Goal: Task Accomplishment & Management: Complete application form

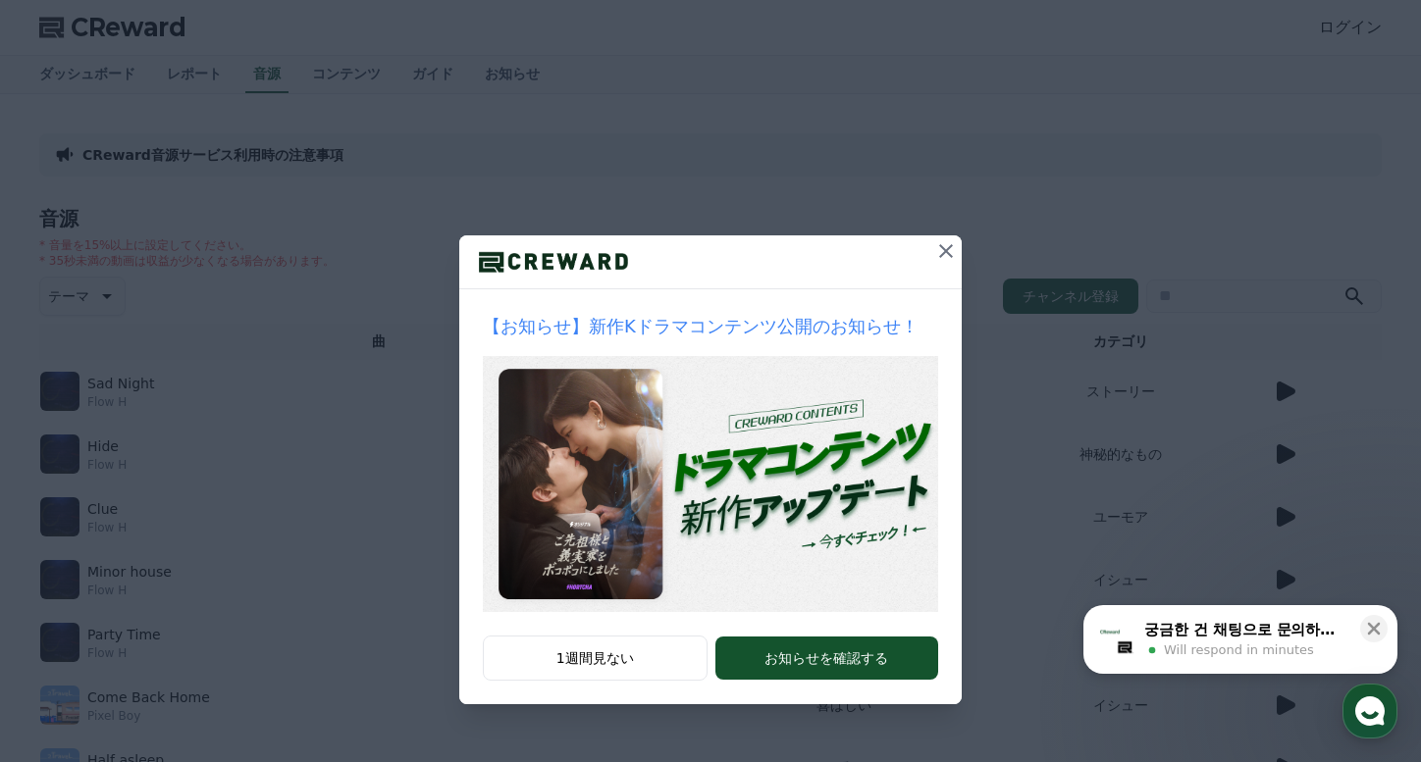
click at [940, 261] on icon at bounding box center [946, 251] width 24 height 24
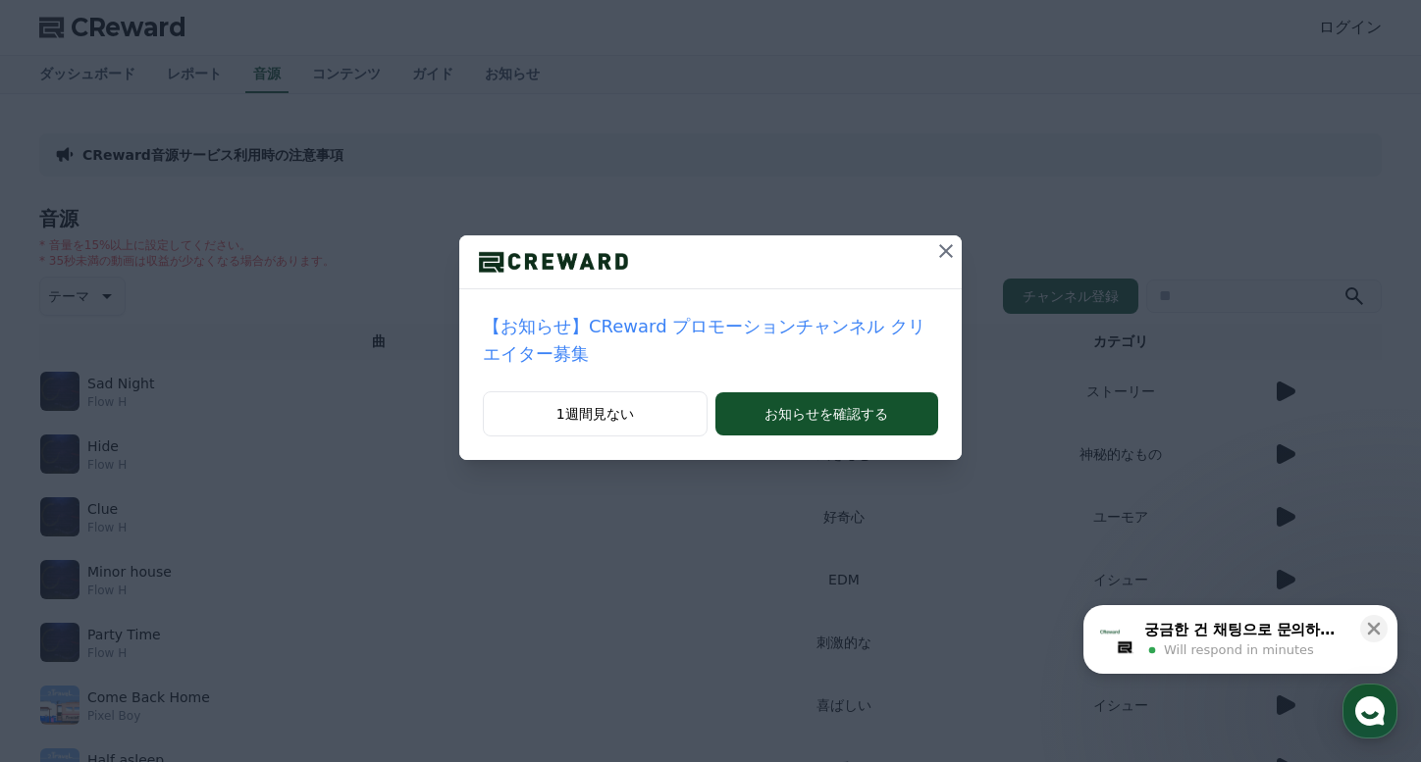
click at [945, 255] on icon at bounding box center [946, 251] width 24 height 24
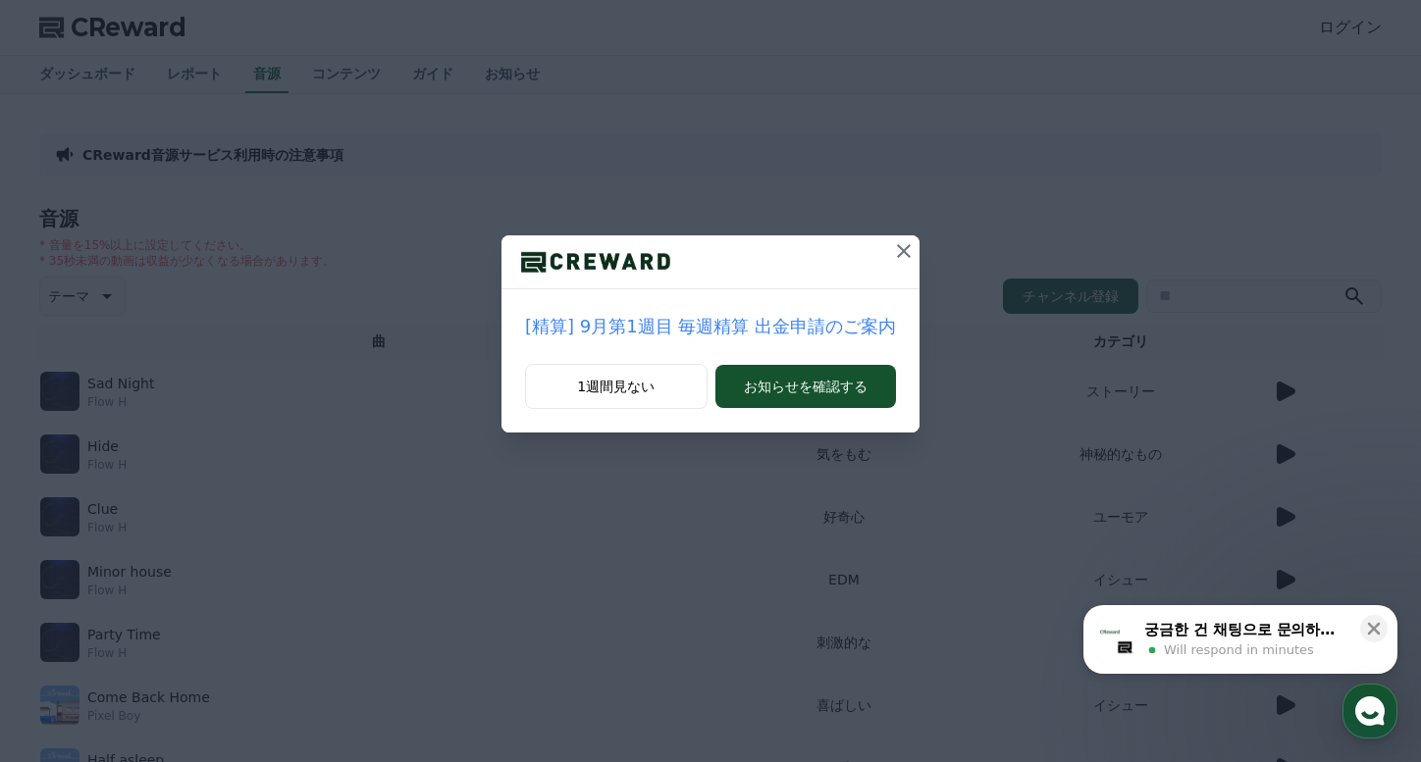
click at [898, 251] on icon at bounding box center [904, 251] width 14 height 14
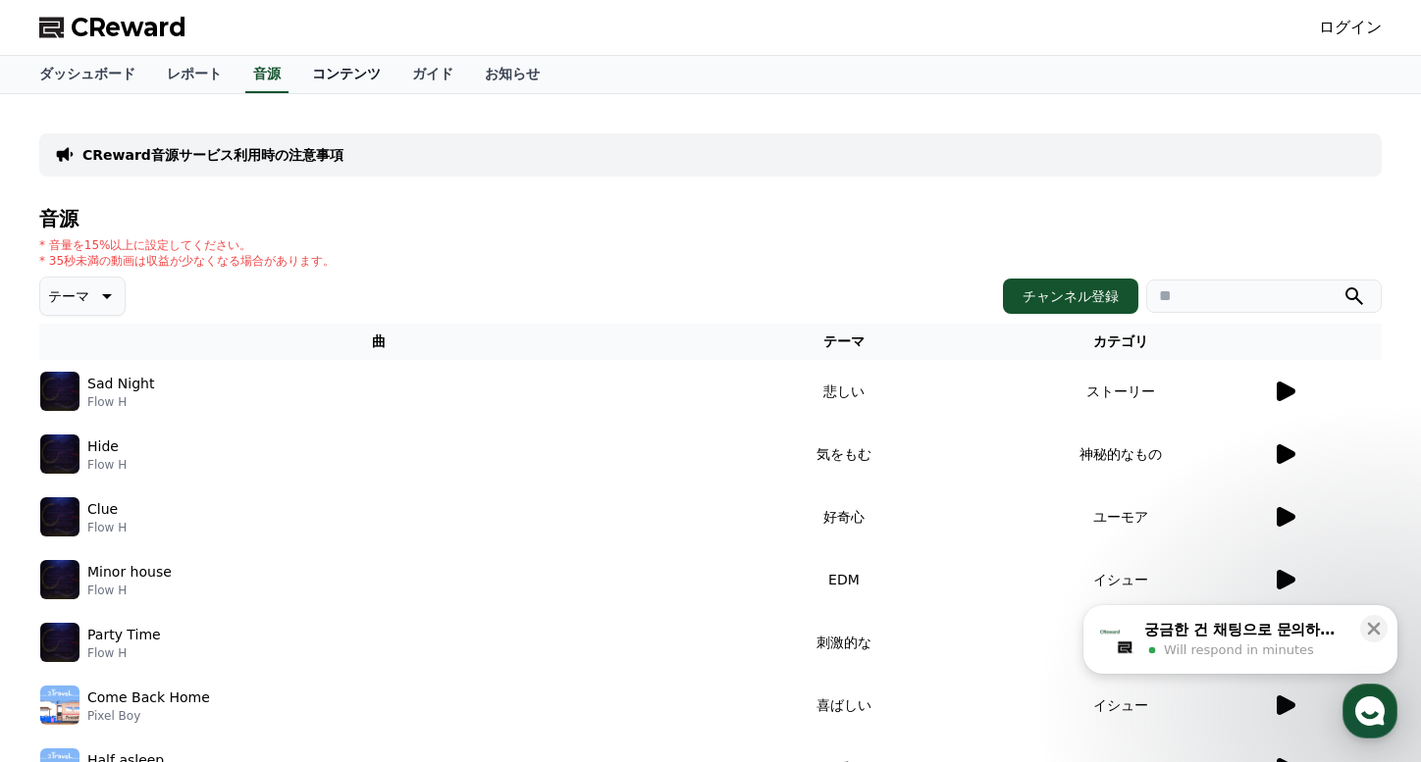
click at [345, 74] on link "コンテンツ" at bounding box center [346, 74] width 100 height 37
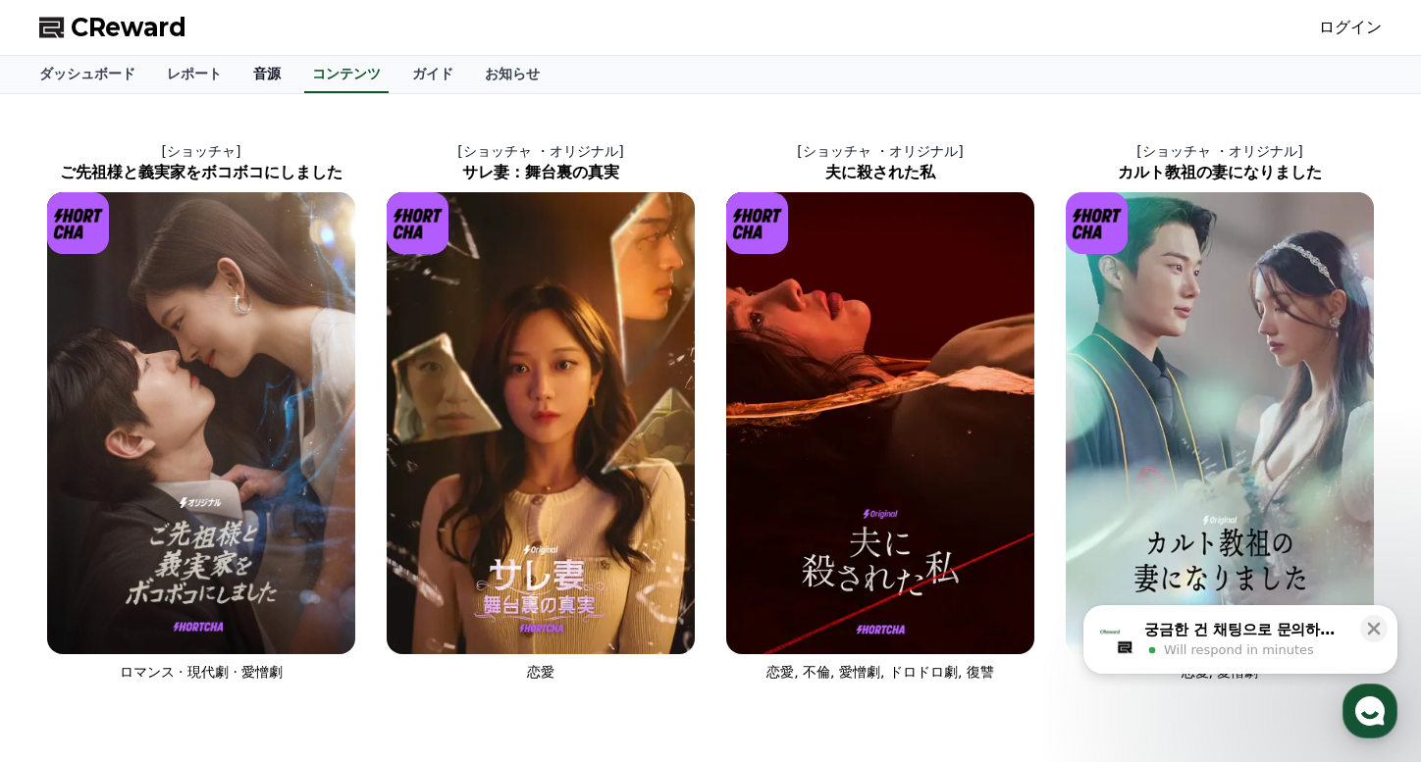
click at [284, 79] on link "音源" at bounding box center [266, 74] width 59 height 37
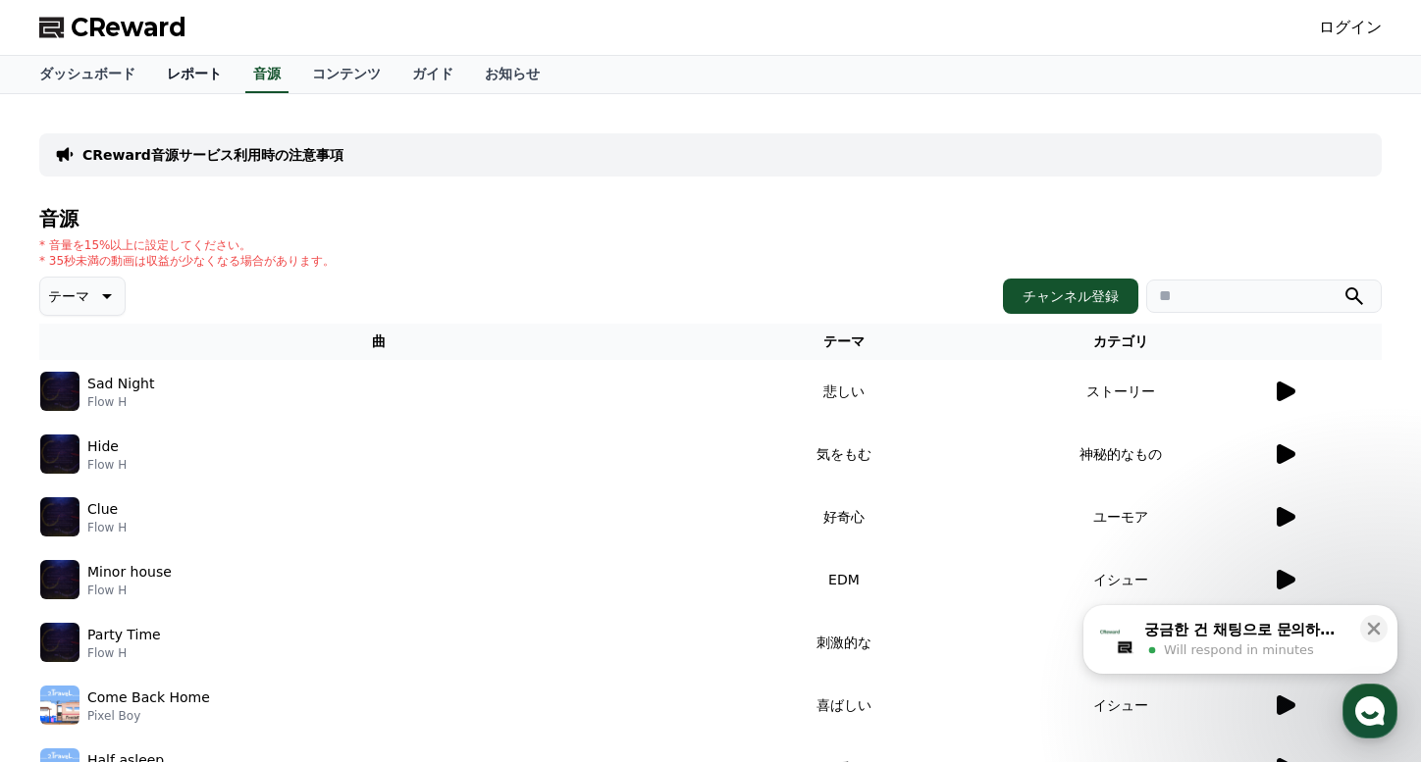
click at [188, 80] on link "レポート" at bounding box center [194, 74] width 86 height 37
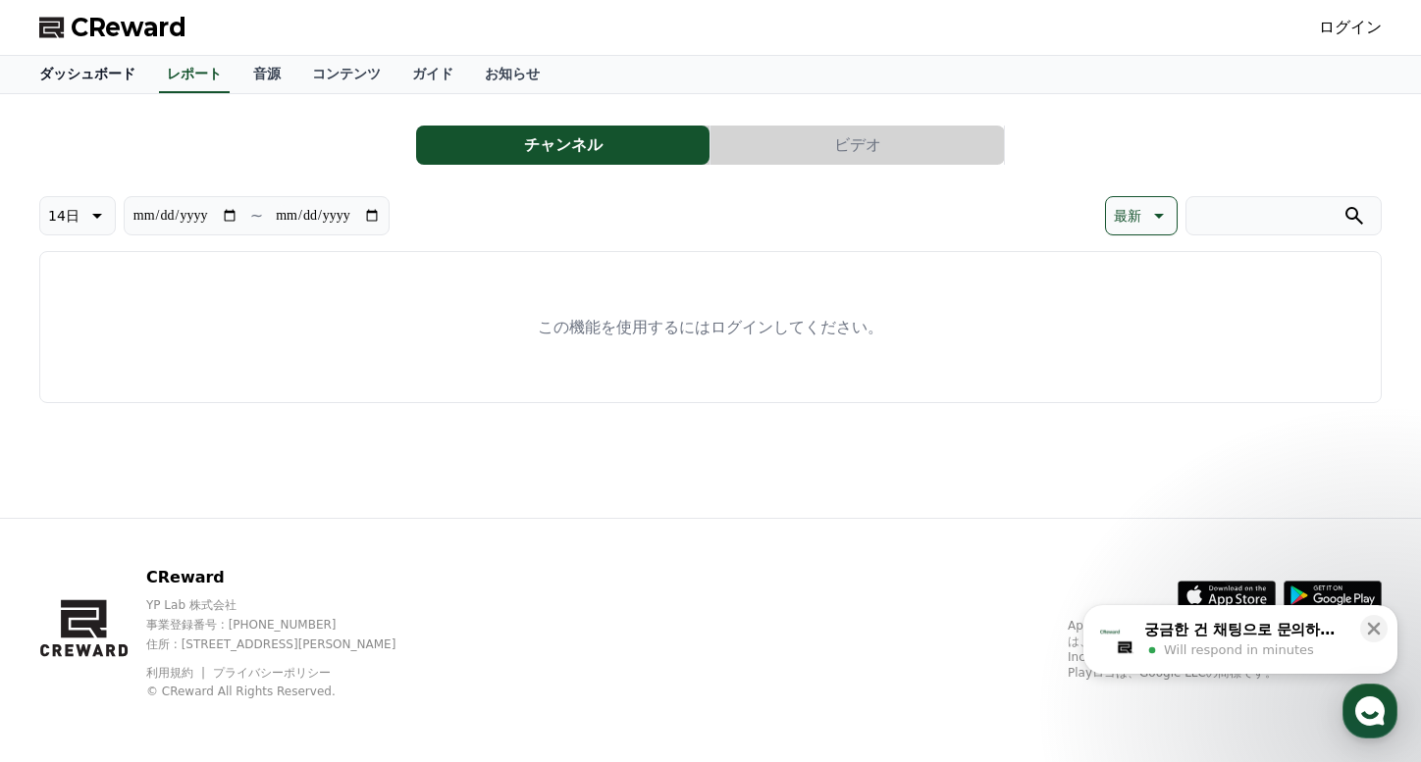
click at [90, 80] on link "ダッシュボード" at bounding box center [88, 74] width 128 height 37
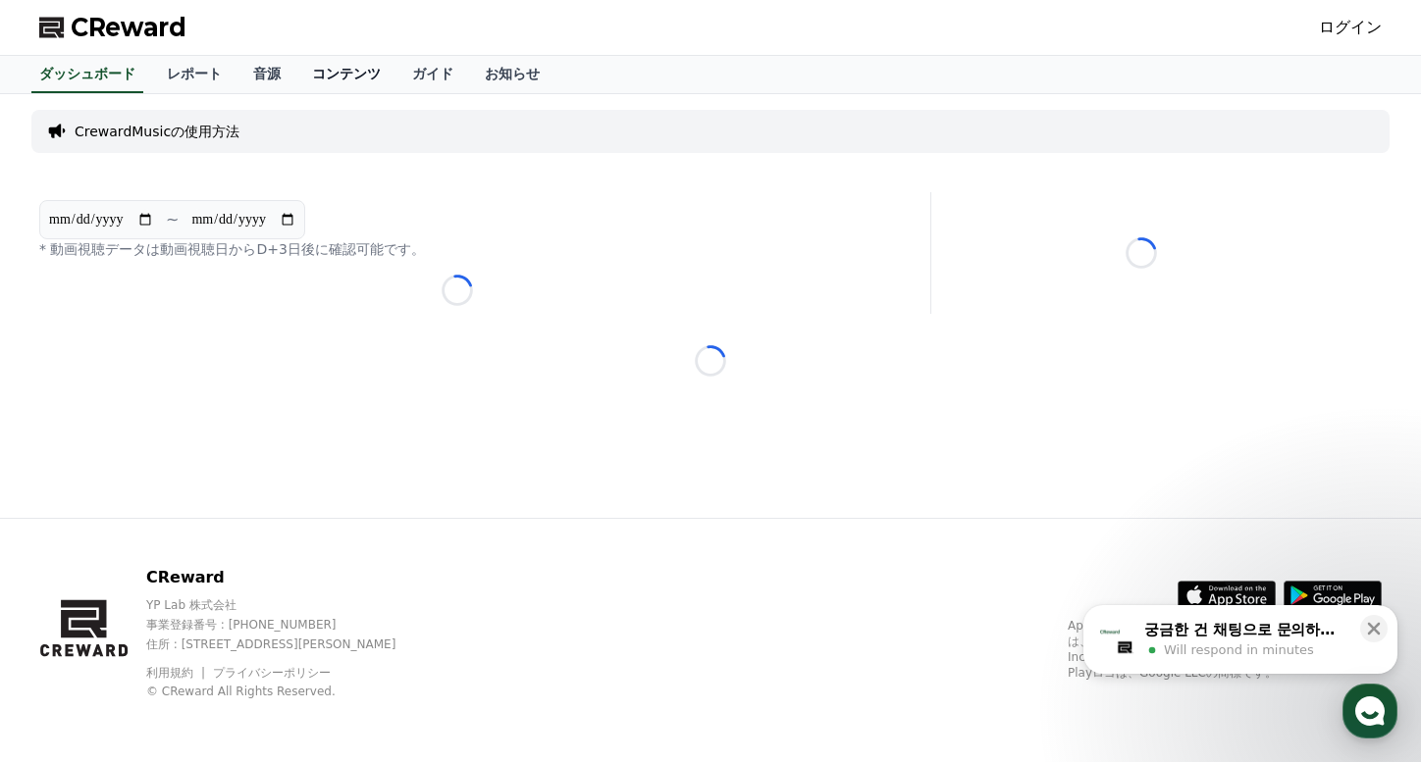
click at [296, 71] on link "コンテンツ" at bounding box center [346, 74] width 100 height 37
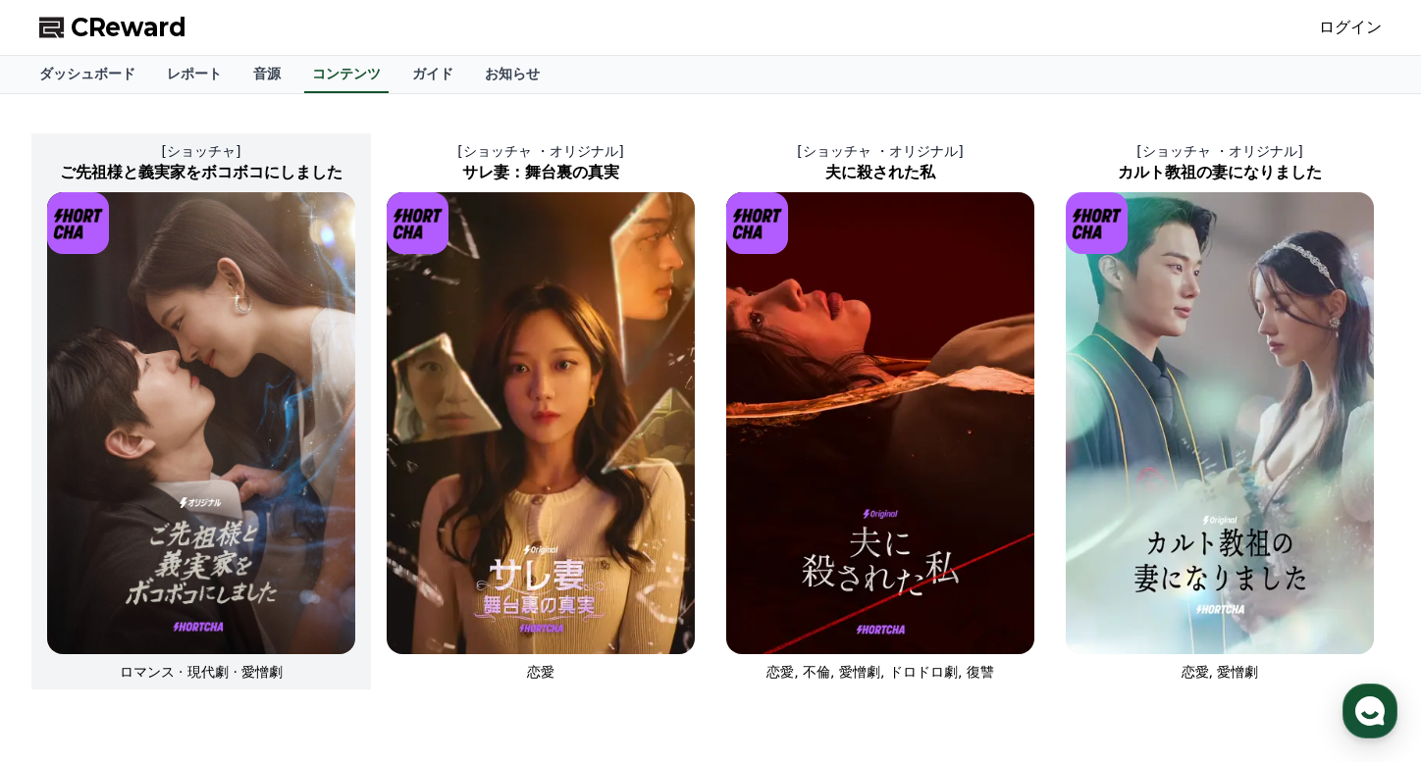
click at [344, 423] on img at bounding box center [201, 423] width 308 height 462
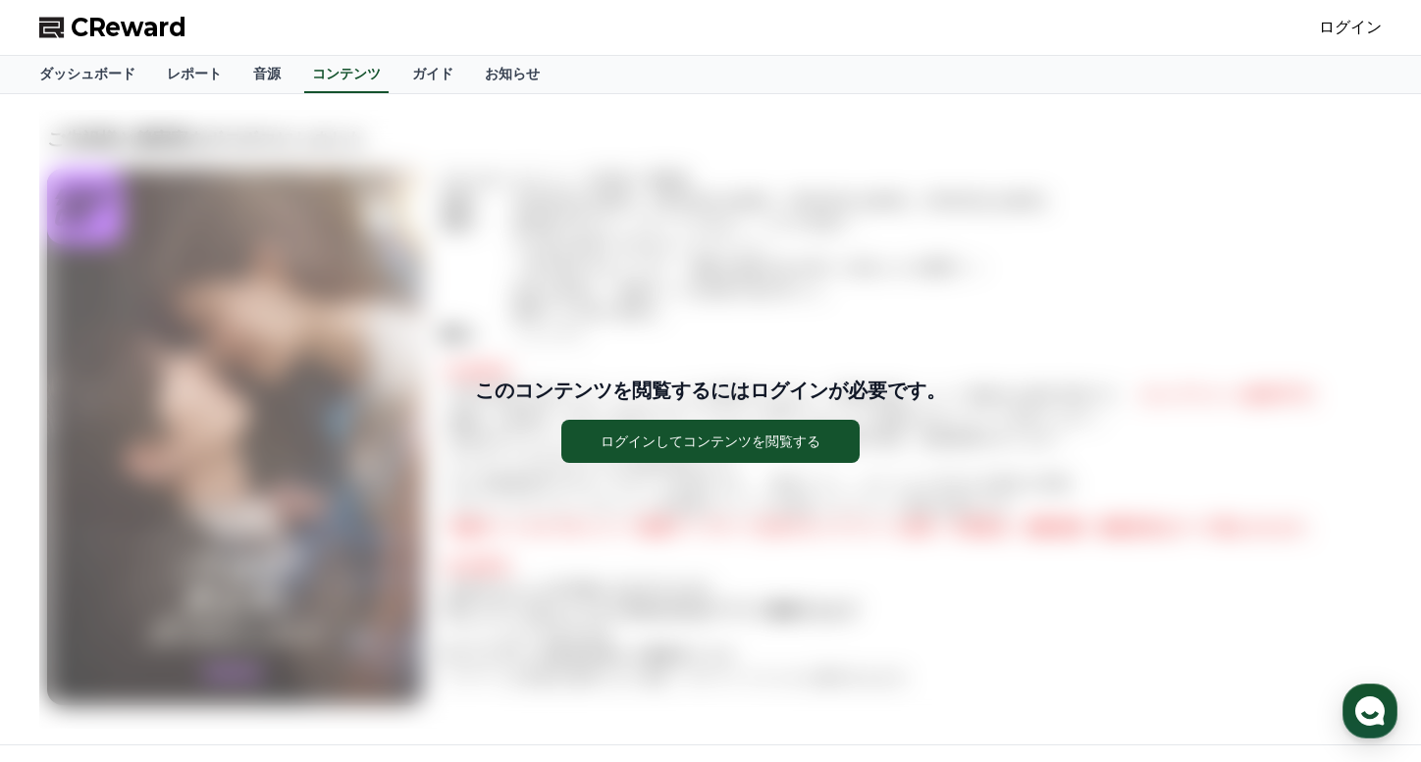
drag, startPoint x: 331, startPoint y: 423, endPoint x: 416, endPoint y: 438, distance: 86.6
click at [416, 438] on div "このコンテンツを閲覧するにはログインが必要です。 ログインしてコンテンツを閲覧する" at bounding box center [710, 420] width 1342 height 86
click at [436, 79] on link "ガイド" at bounding box center [432, 74] width 73 height 37
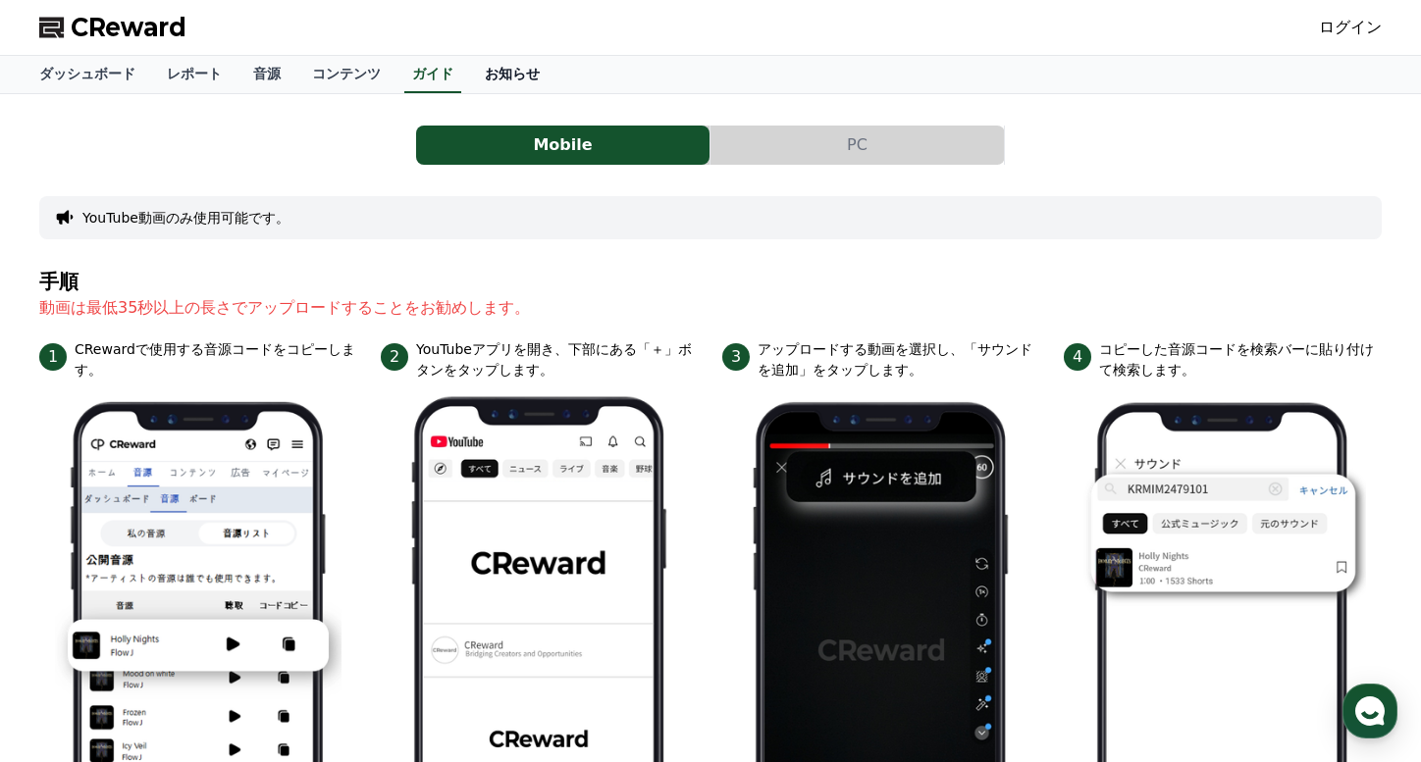
click at [477, 75] on link "お知らせ" at bounding box center [512, 74] width 86 height 37
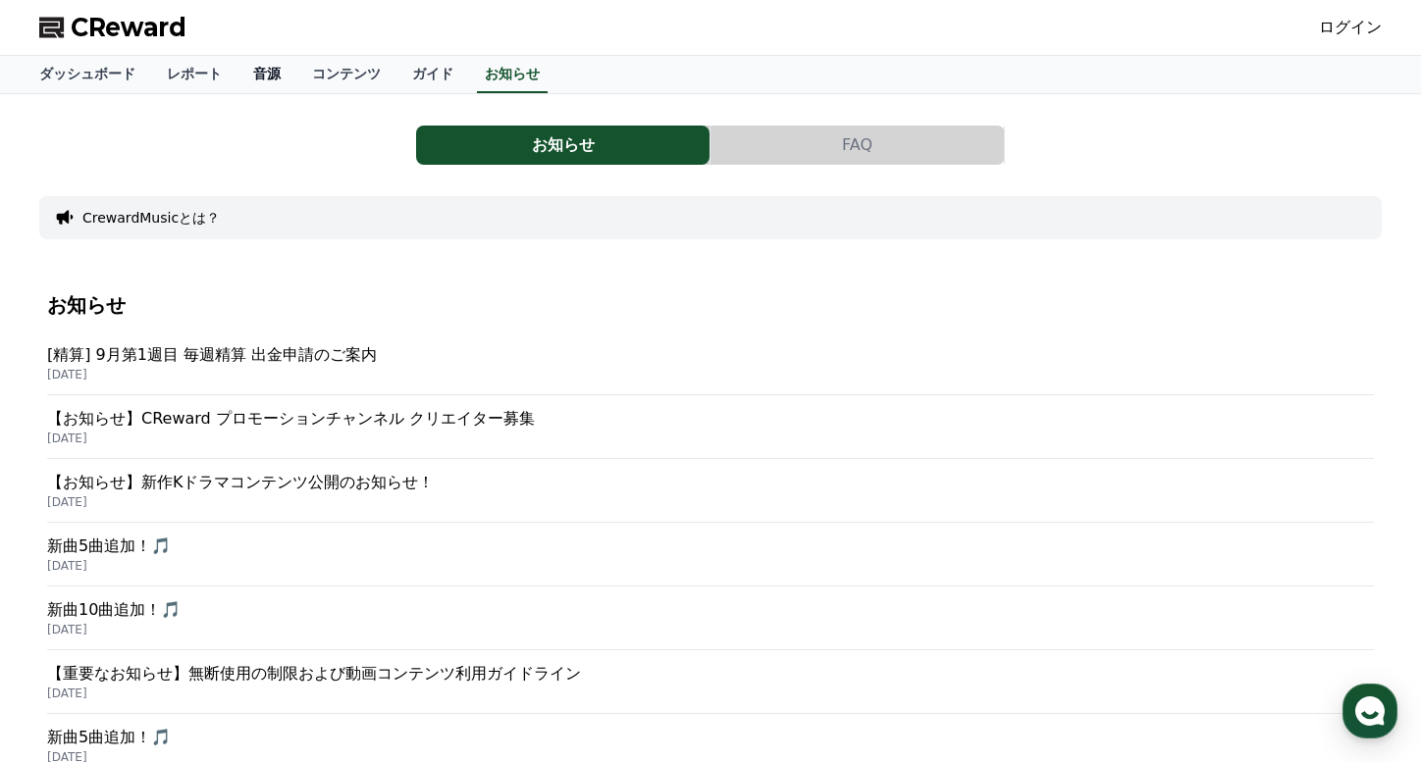
click at [268, 76] on link "音源" at bounding box center [266, 74] width 59 height 37
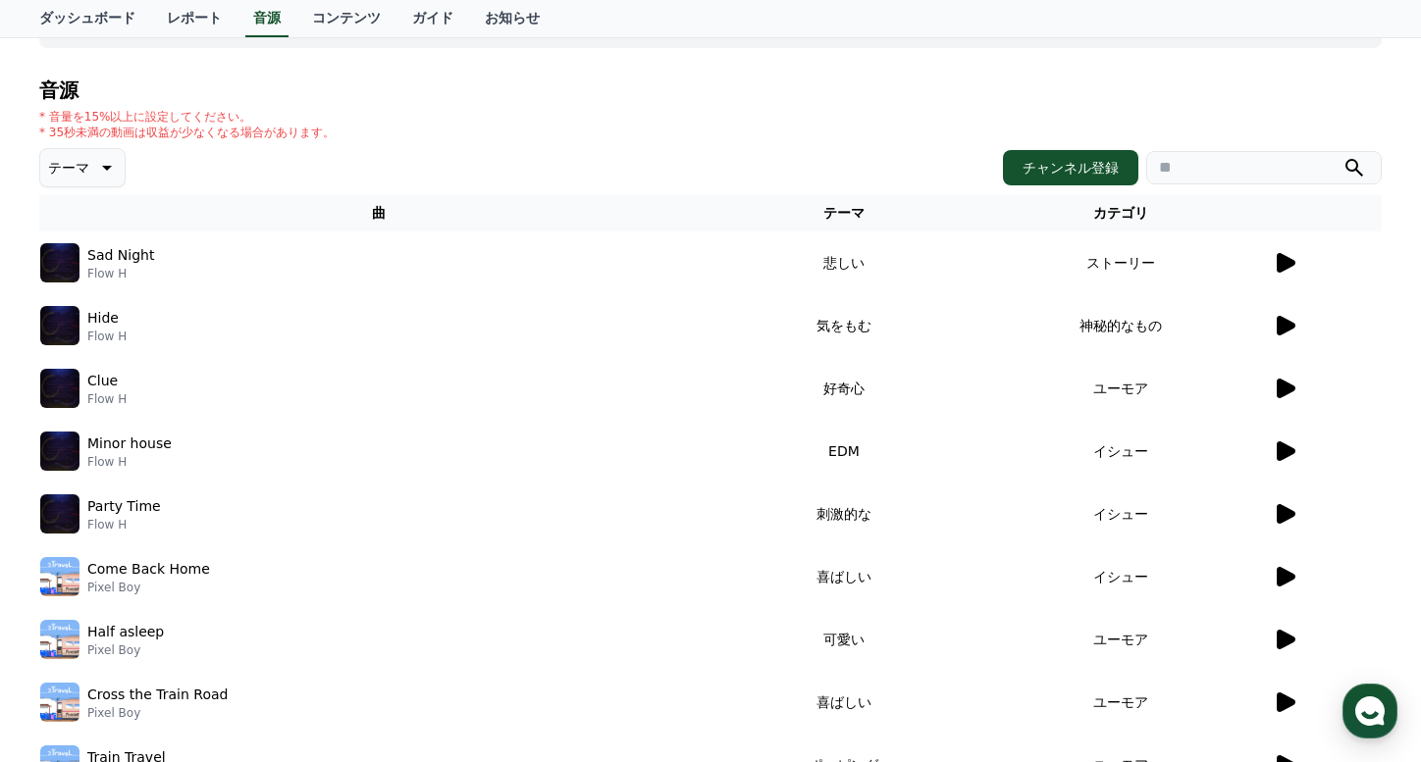
scroll to position [132, 0]
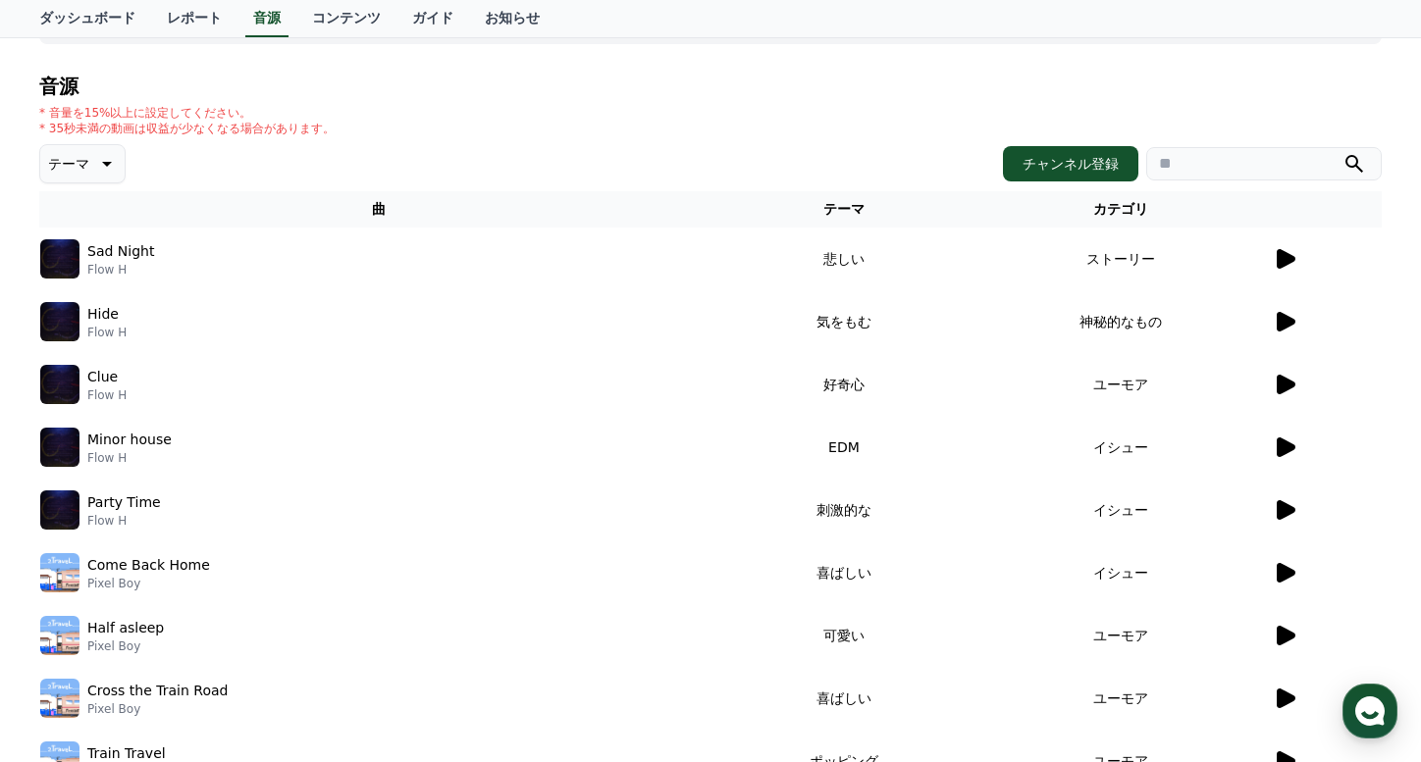
click at [1282, 391] on icon at bounding box center [1286, 385] width 19 height 20
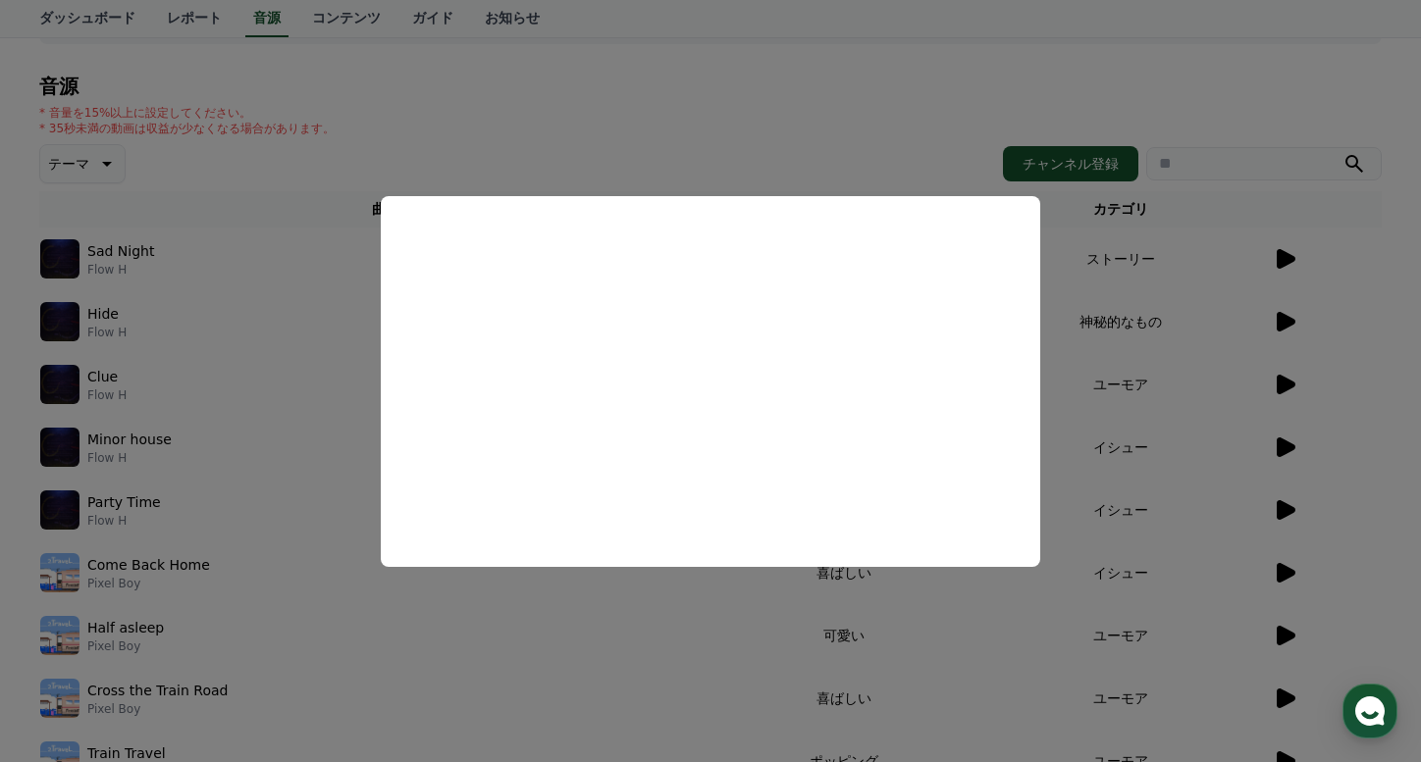
click at [1136, 403] on button "close modal" at bounding box center [710, 381] width 1421 height 762
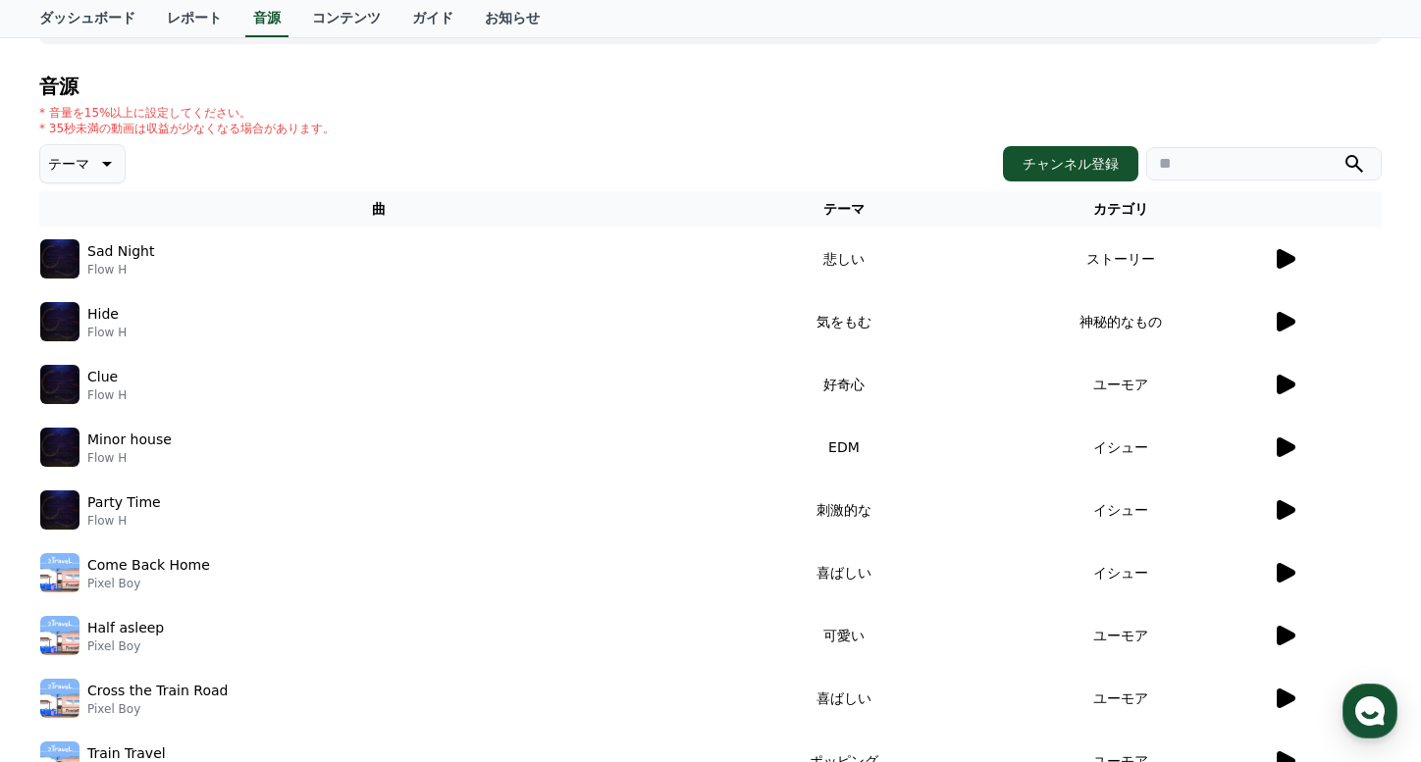
click at [1136, 403] on td "ユーモア" at bounding box center [1120, 384] width 301 height 63
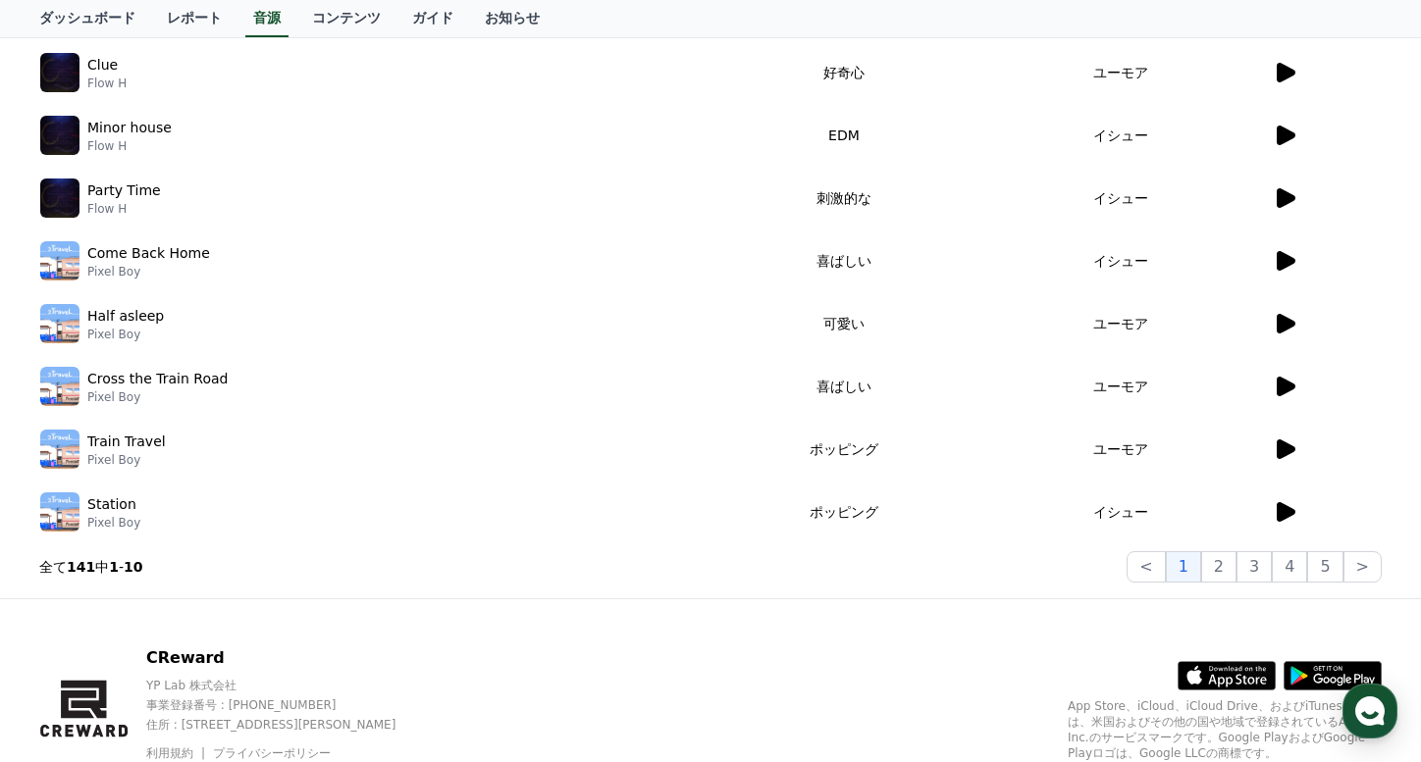
scroll to position [525, 0]
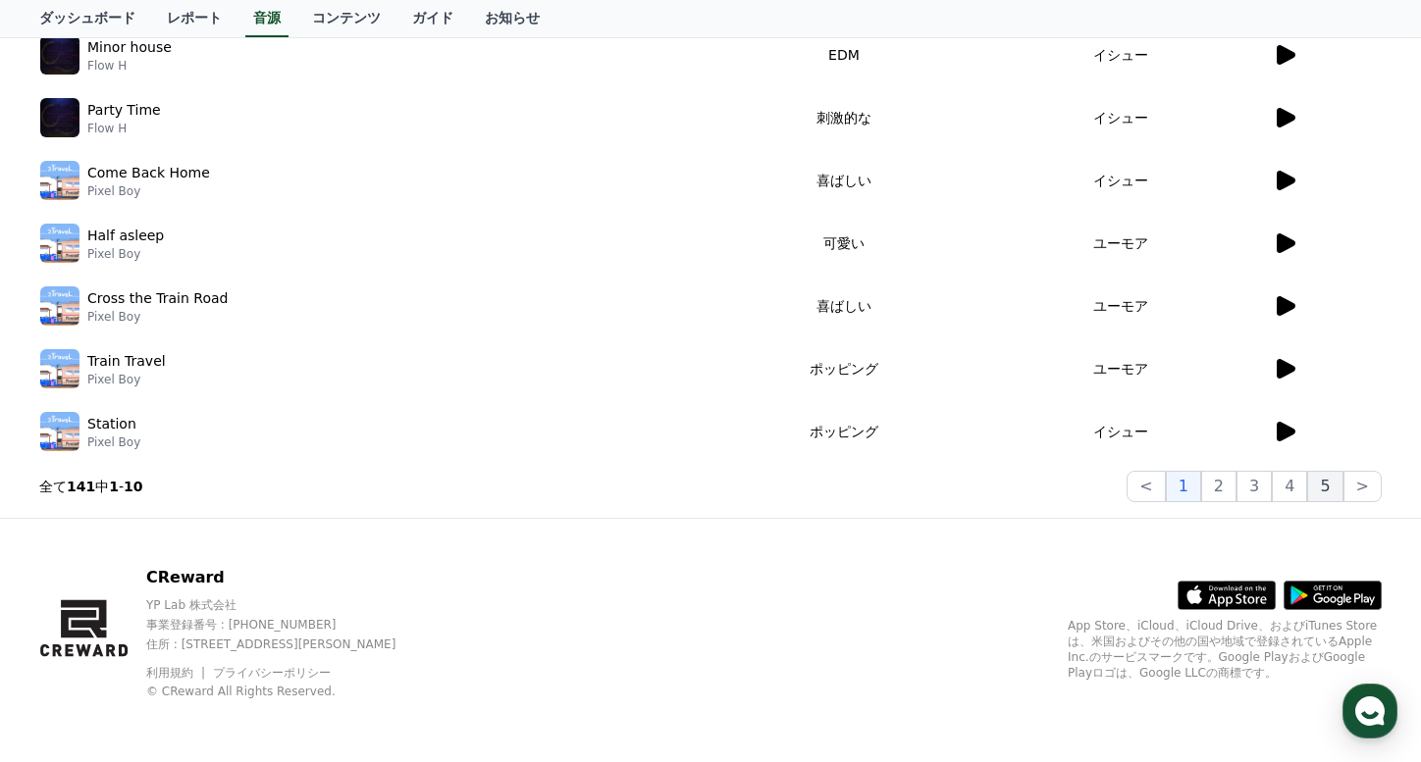
click at [1332, 485] on button "5" at bounding box center [1324, 486] width 35 height 31
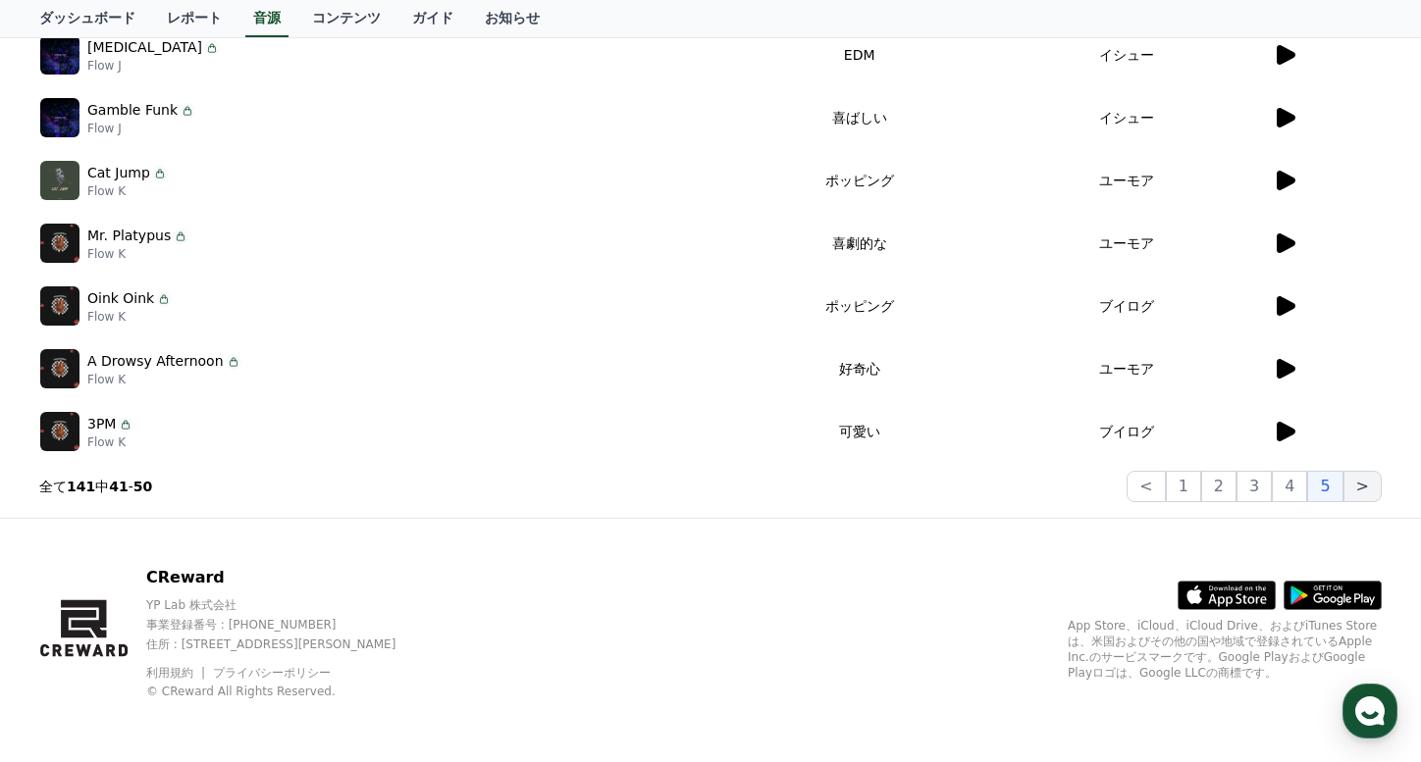
click at [1359, 486] on button ">" at bounding box center [1362, 486] width 38 height 31
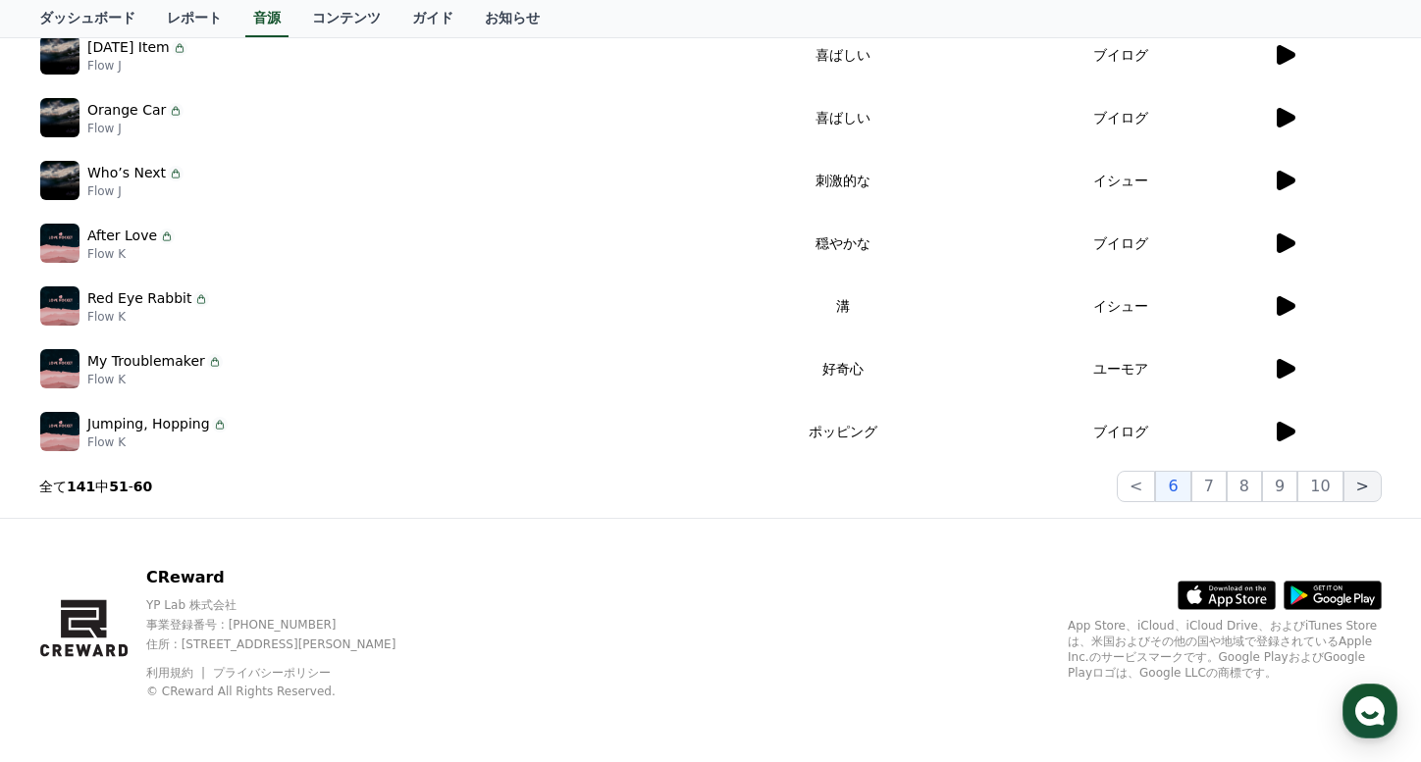
click at [1361, 486] on button ">" at bounding box center [1362, 486] width 38 height 31
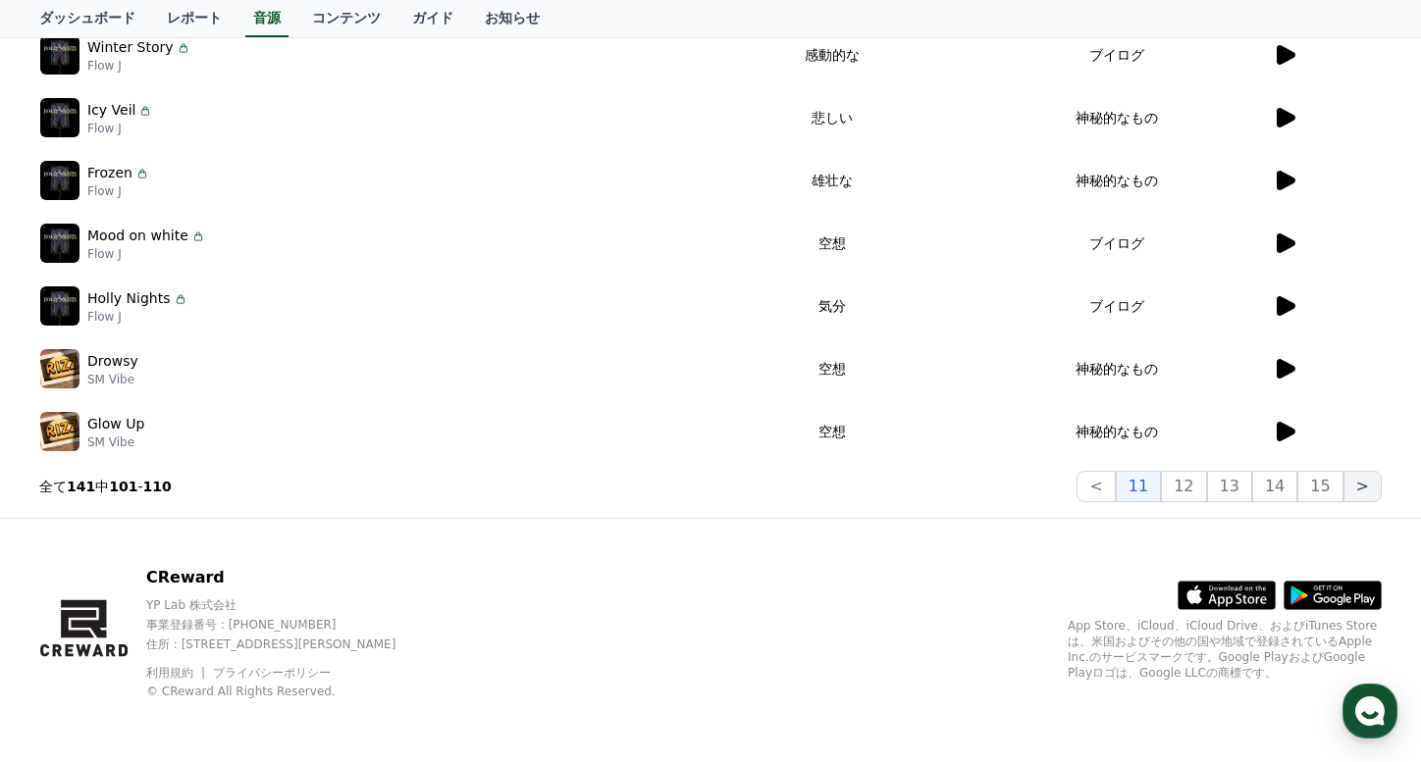
click at [1361, 486] on button ">" at bounding box center [1362, 486] width 38 height 31
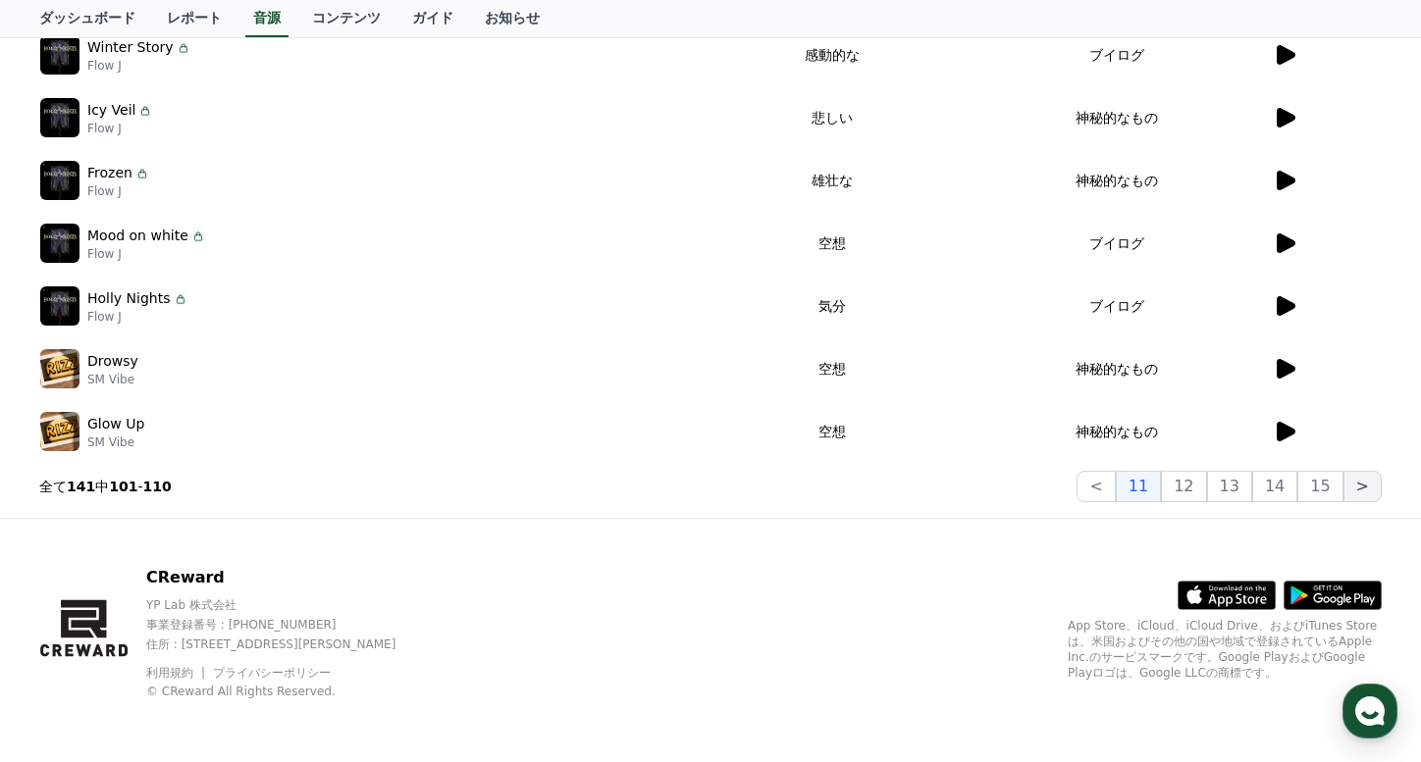
click at [1361, 486] on button ">" at bounding box center [1362, 486] width 38 height 31
click at [1367, 487] on button ">" at bounding box center [1362, 486] width 38 height 31
click at [1322, 487] on button "15" at bounding box center [1319, 486] width 45 height 31
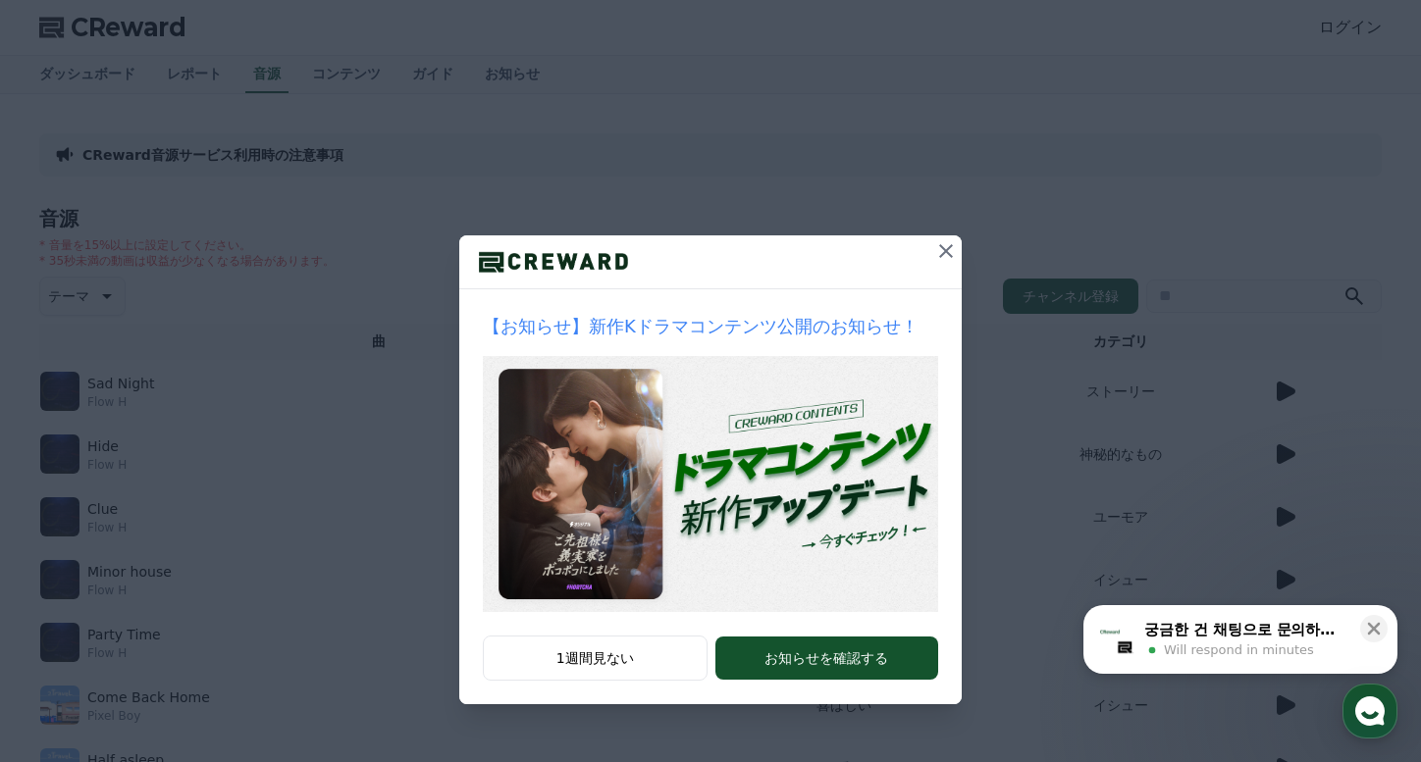
click at [373, 72] on div "【お知らせ】新作Kドラマコンテンツ公開のお知らせ！ 1週間見ない お知らせを確認する" at bounding box center [710, 368] width 1421 height 736
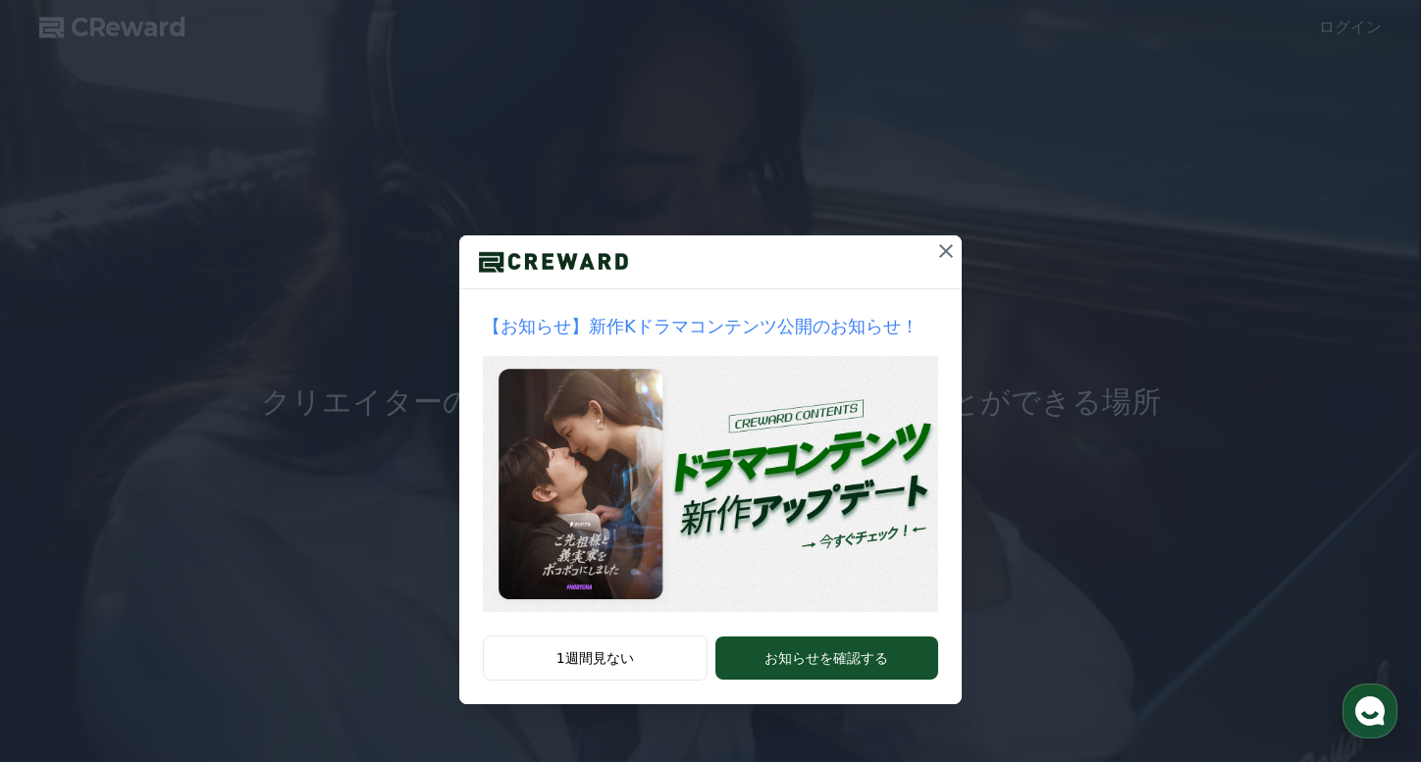
click at [942, 244] on icon at bounding box center [946, 251] width 24 height 24
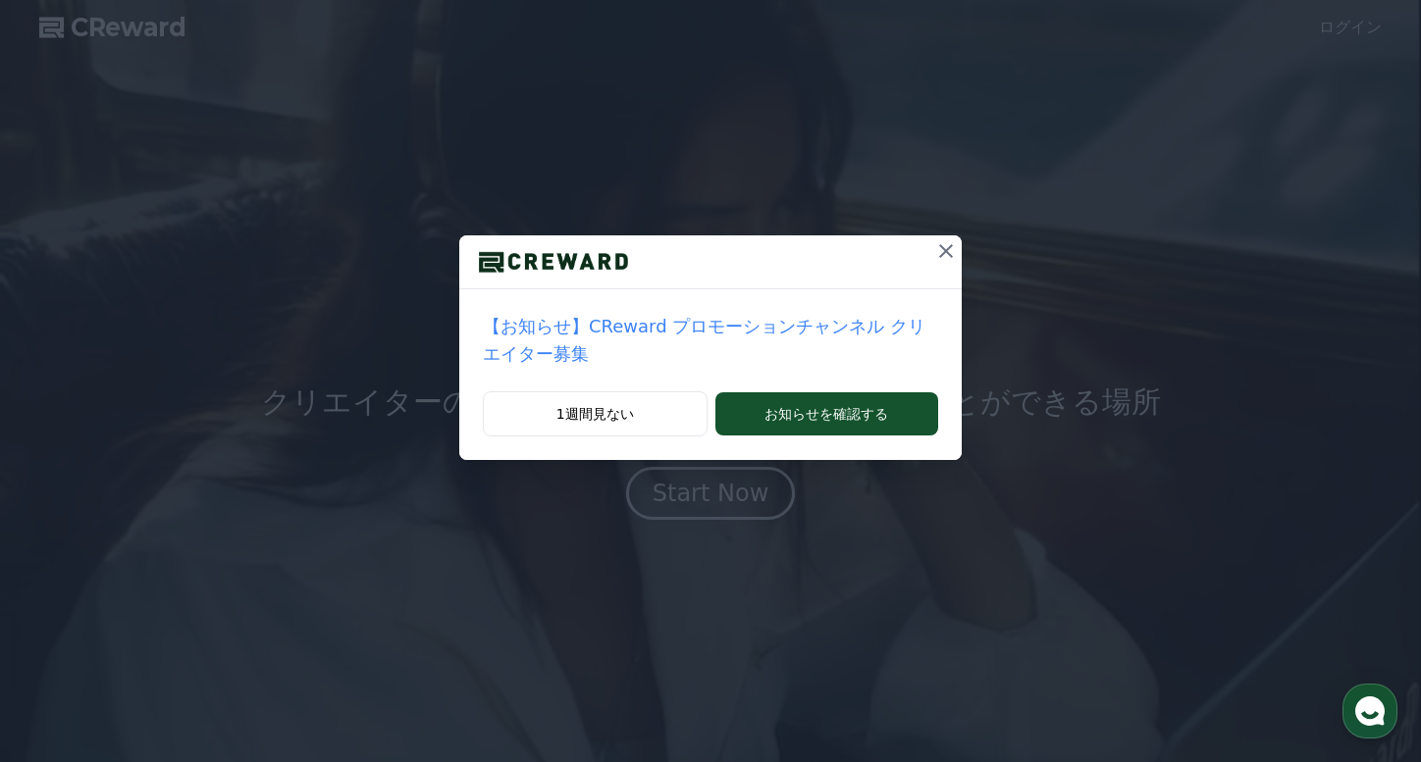
click at [941, 252] on icon at bounding box center [946, 251] width 24 height 24
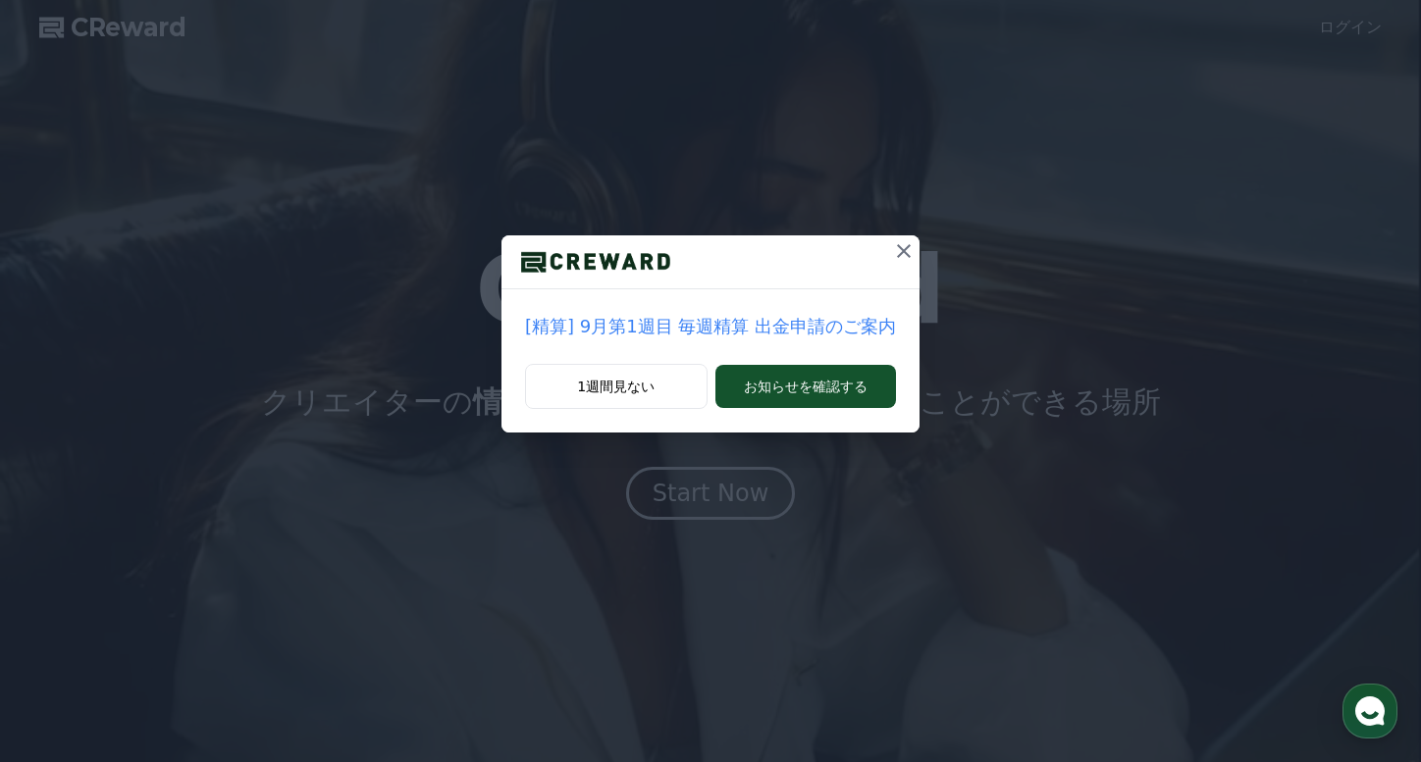
click at [892, 261] on icon at bounding box center [904, 251] width 24 height 24
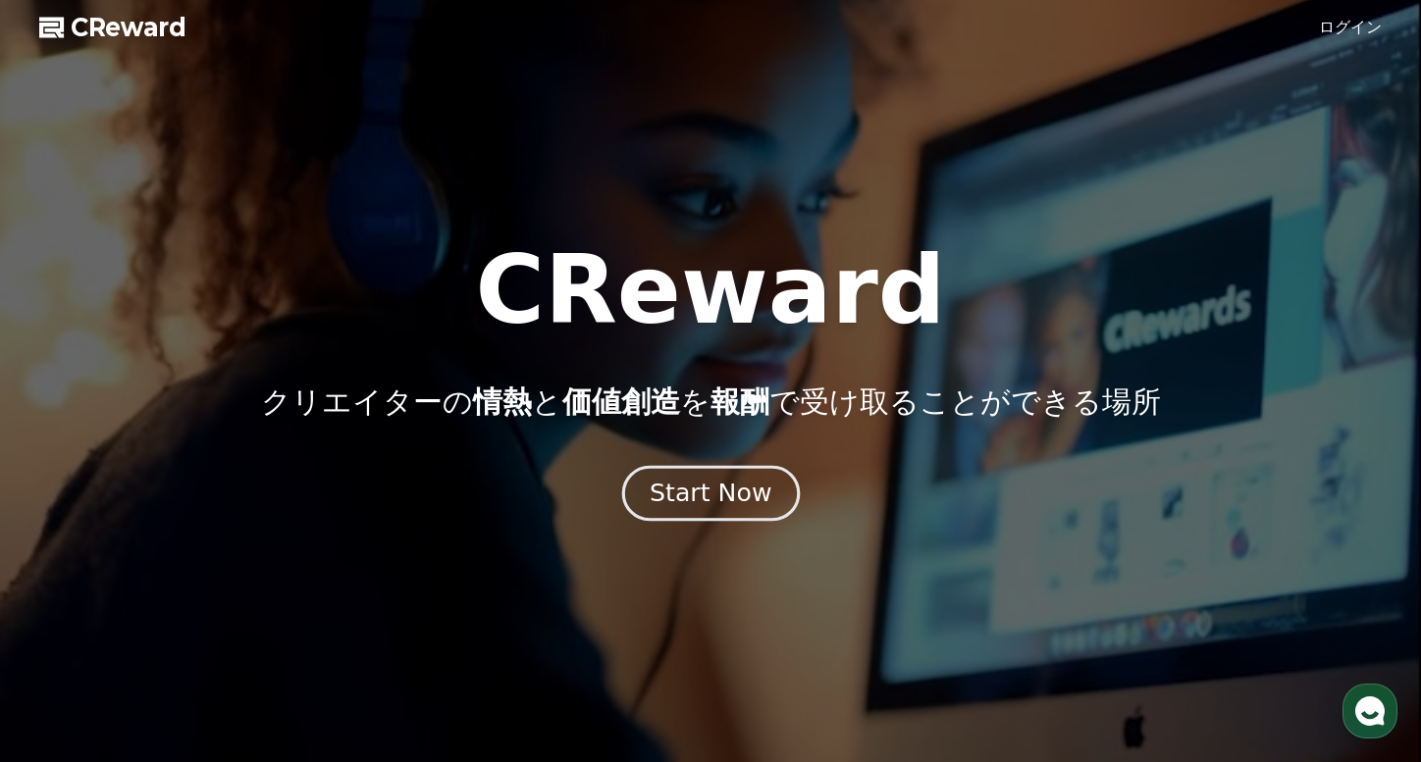
click at [741, 492] on div "Start Now" at bounding box center [711, 493] width 122 height 33
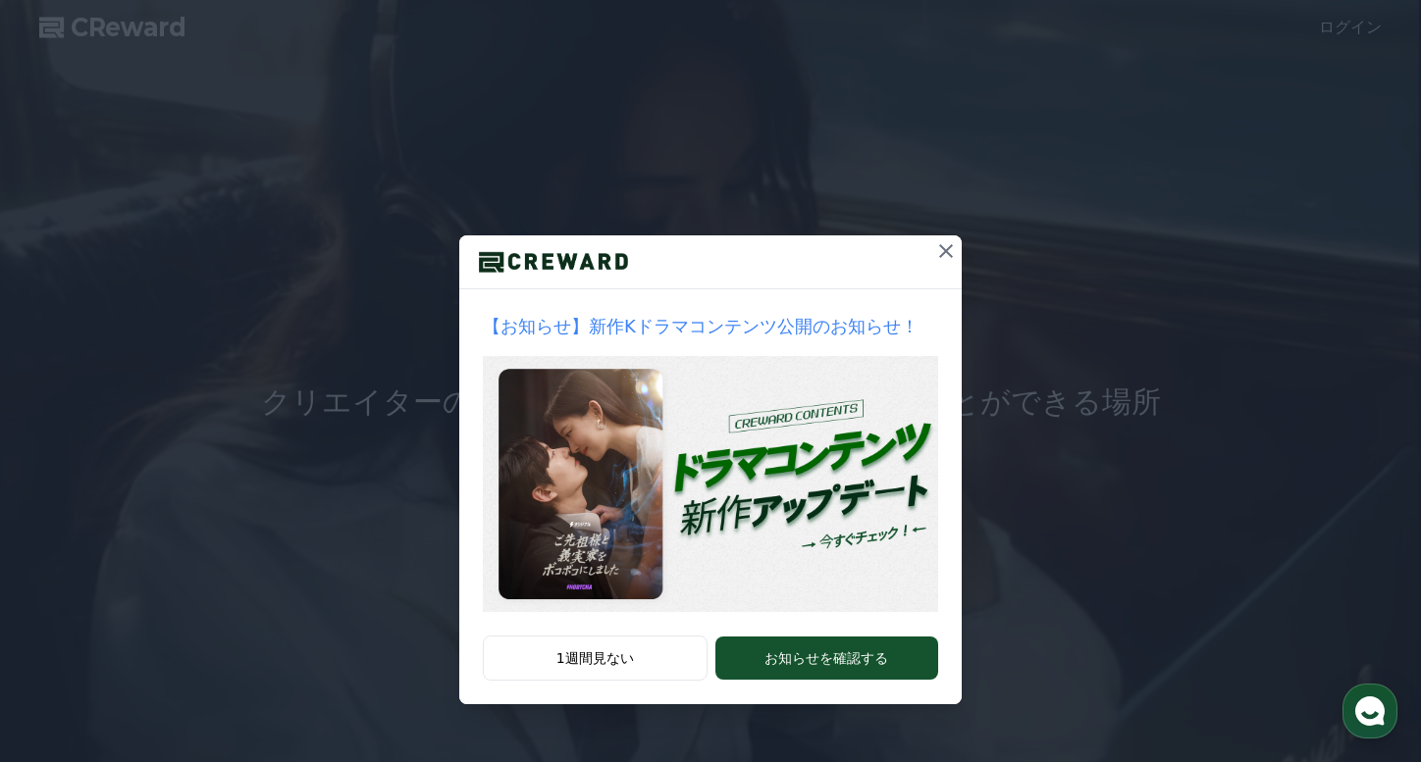
click at [944, 264] on button at bounding box center [945, 250] width 31 height 31
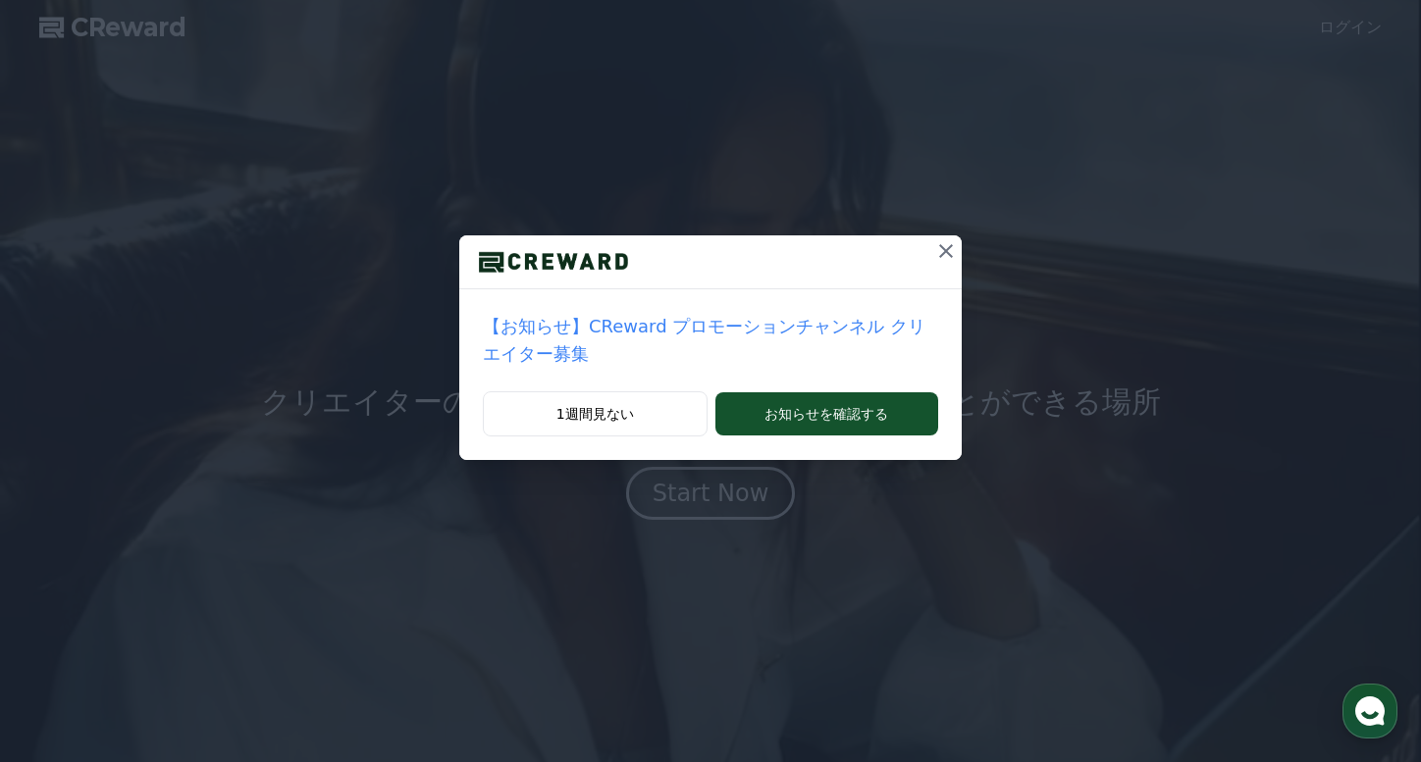
click at [944, 250] on icon at bounding box center [946, 251] width 14 height 14
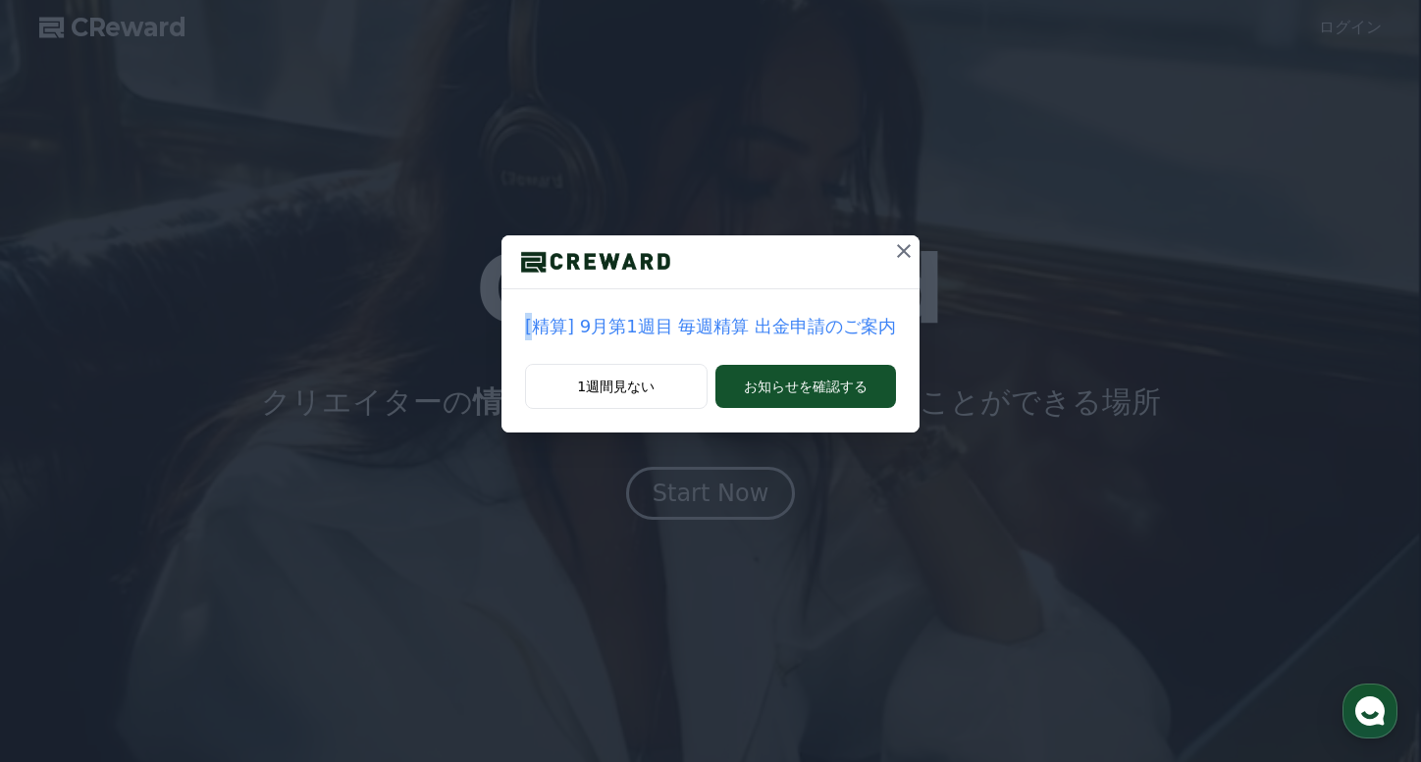
click at [944, 250] on div "[精算] 9月第1週目 毎週精算 出金申請のご案内 1週間見ない お知らせを確認する" at bounding box center [710, 232] width 1421 height 464
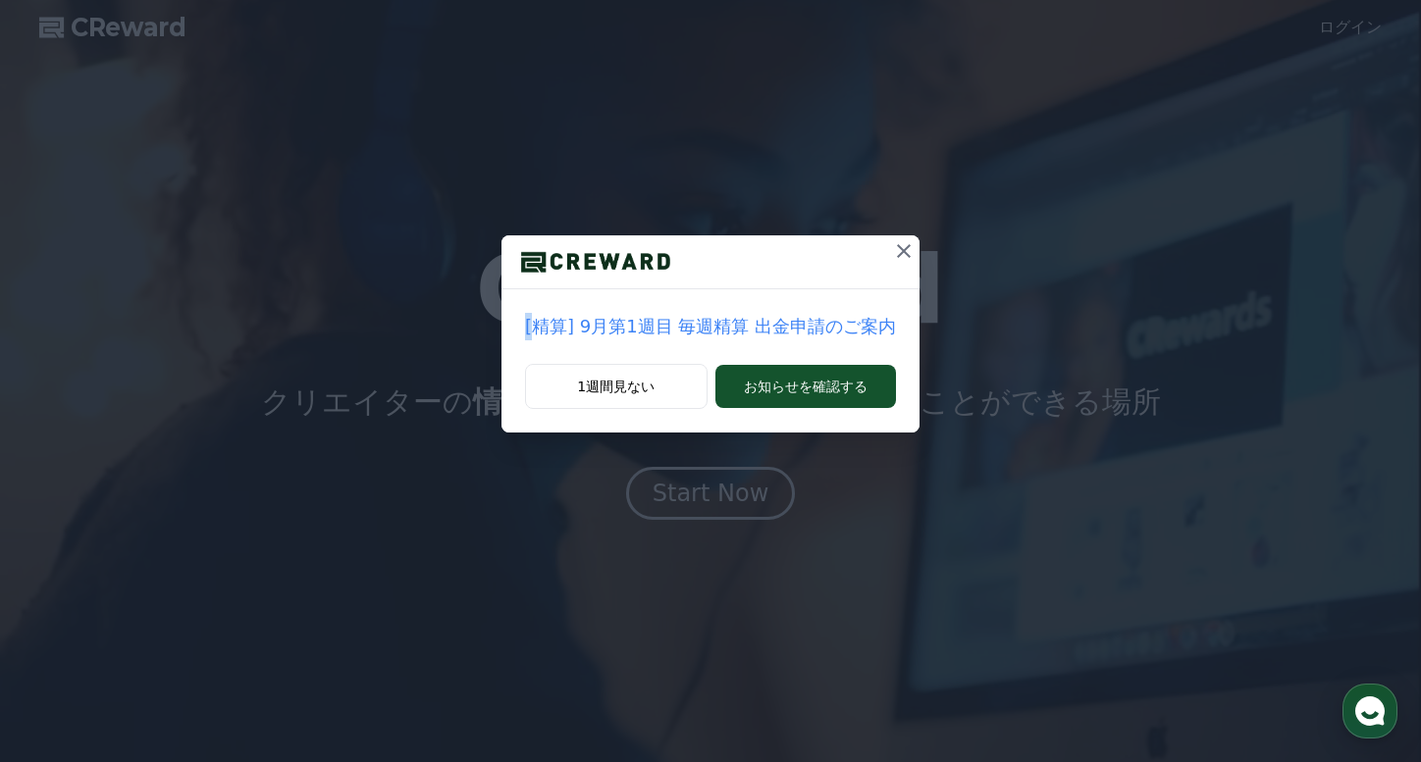
click at [900, 251] on icon at bounding box center [904, 251] width 14 height 14
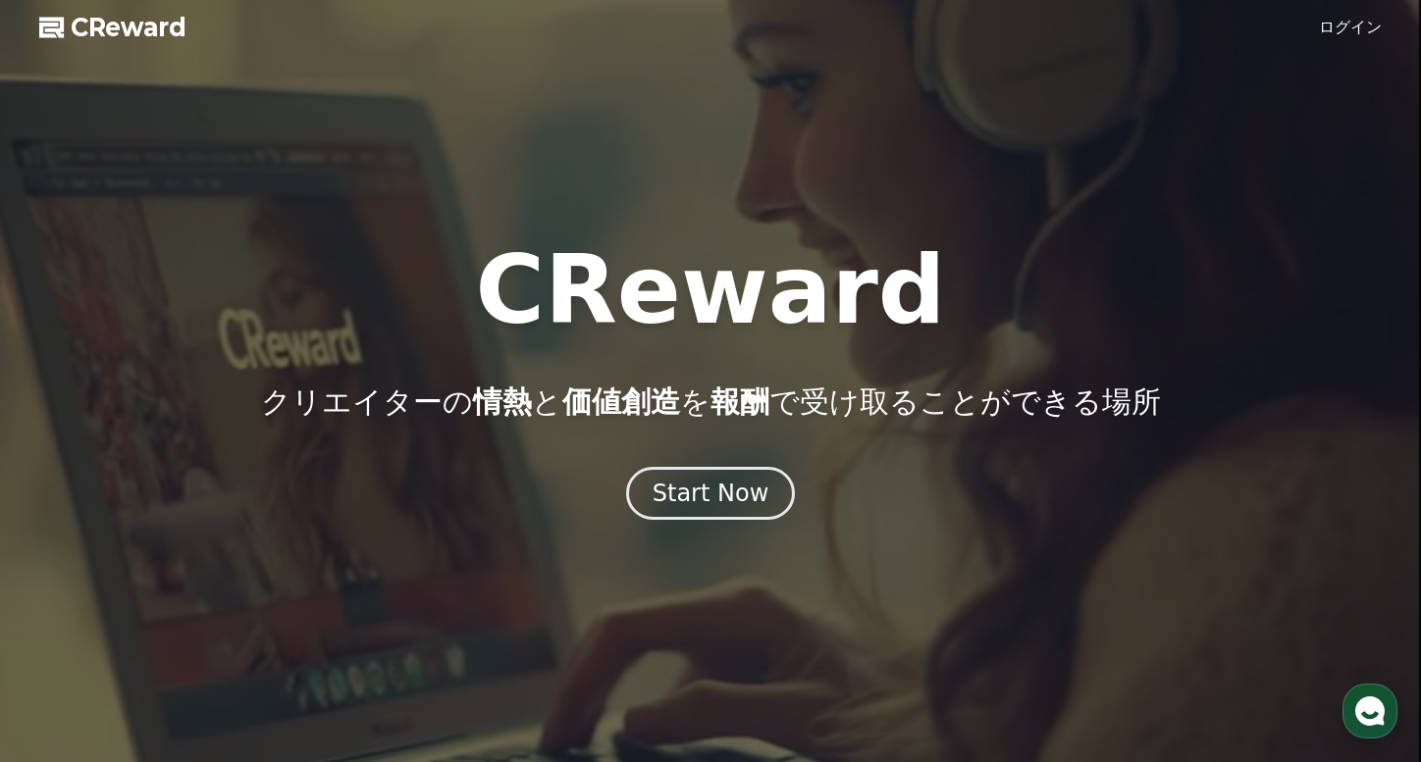
click at [1355, 25] on link "ログイン" at bounding box center [1350, 28] width 63 height 24
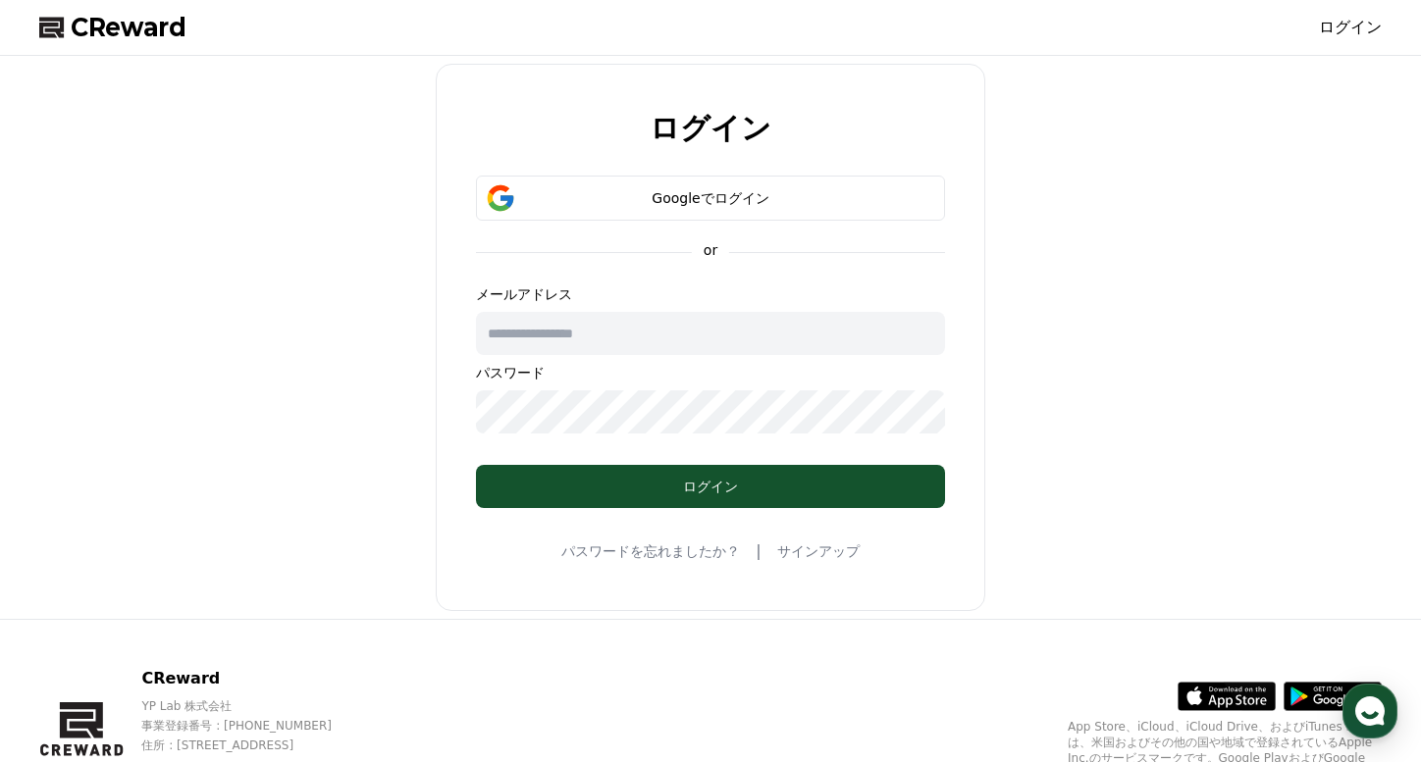
click at [806, 551] on link "サインアップ" at bounding box center [818, 552] width 82 height 20
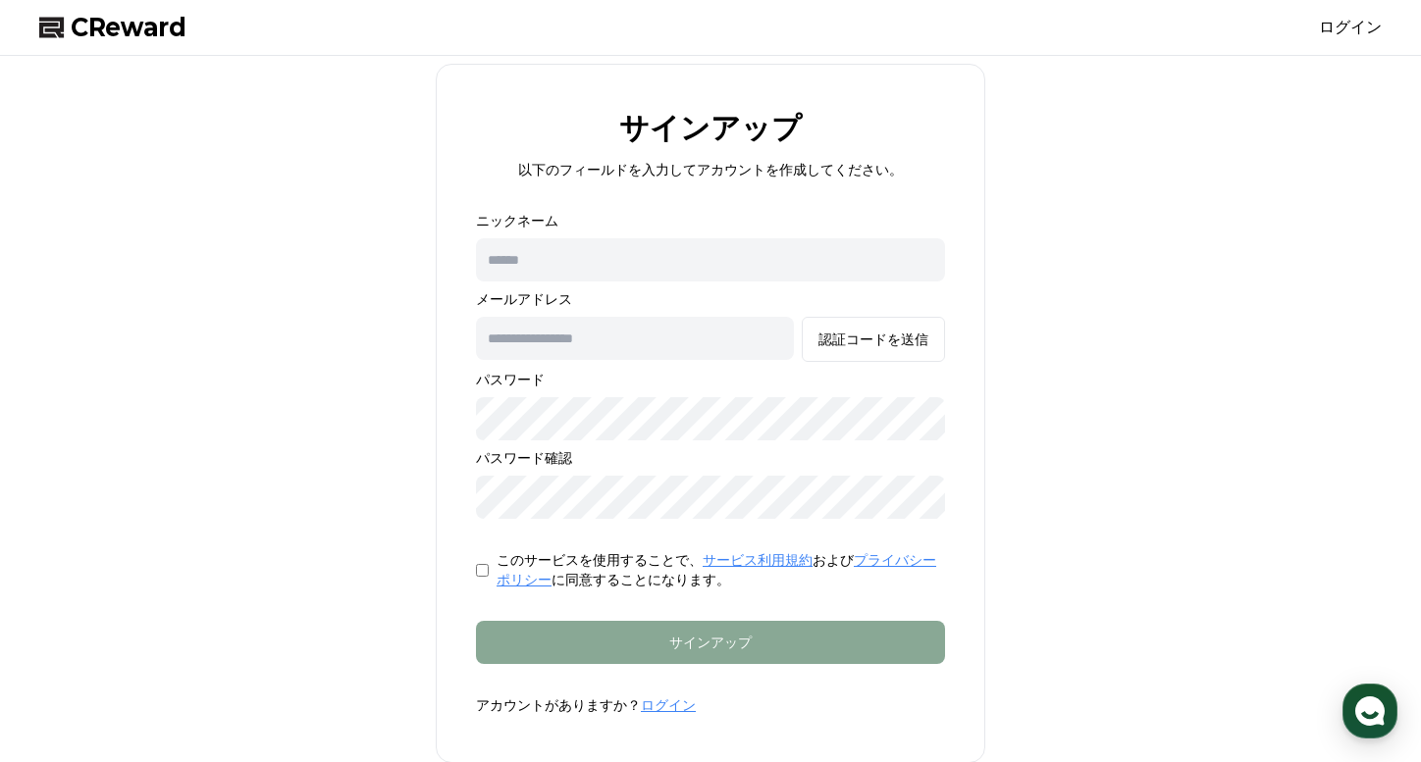
click at [720, 249] on input "text" at bounding box center [710, 259] width 469 height 43
click at [412, 284] on div "サインアップ 以下のフィールドを入力してアカウントを作成してください。 ニックネーム メールアドレス 認証コードを送信 パスワード パスワード確認 このサービ…" at bounding box center [710, 414] width 1358 height 700
click at [635, 287] on div "ニックネーム メールアドレス 認証コードを送信 パスワード パスワード確認" at bounding box center [710, 365] width 469 height 308
click at [629, 272] on input "text" at bounding box center [710, 259] width 469 height 43
type input "*********"
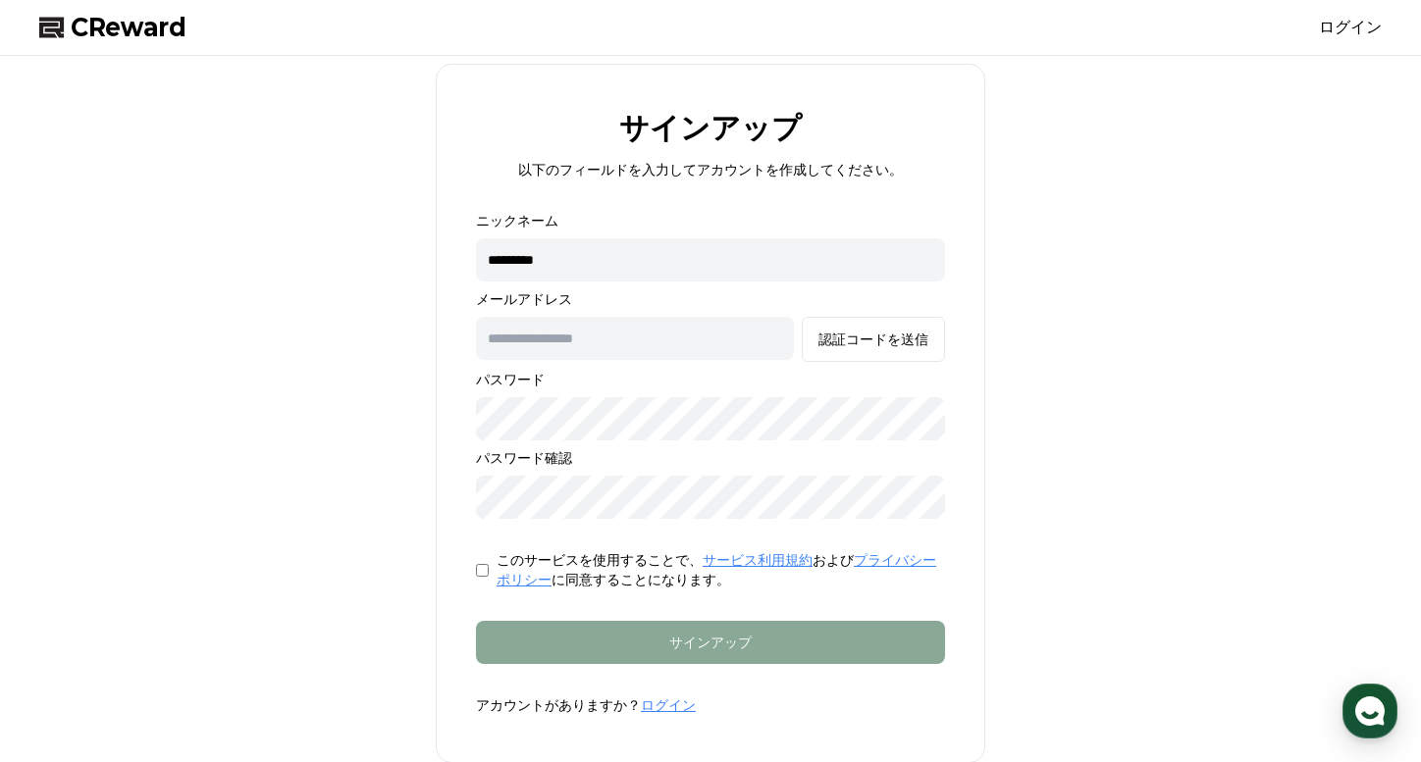
click at [536, 370] on p "パスワード" at bounding box center [710, 380] width 469 height 20
click at [536, 356] on input "text" at bounding box center [635, 338] width 318 height 43
type input "*"
type input "*******"
type input "**********"
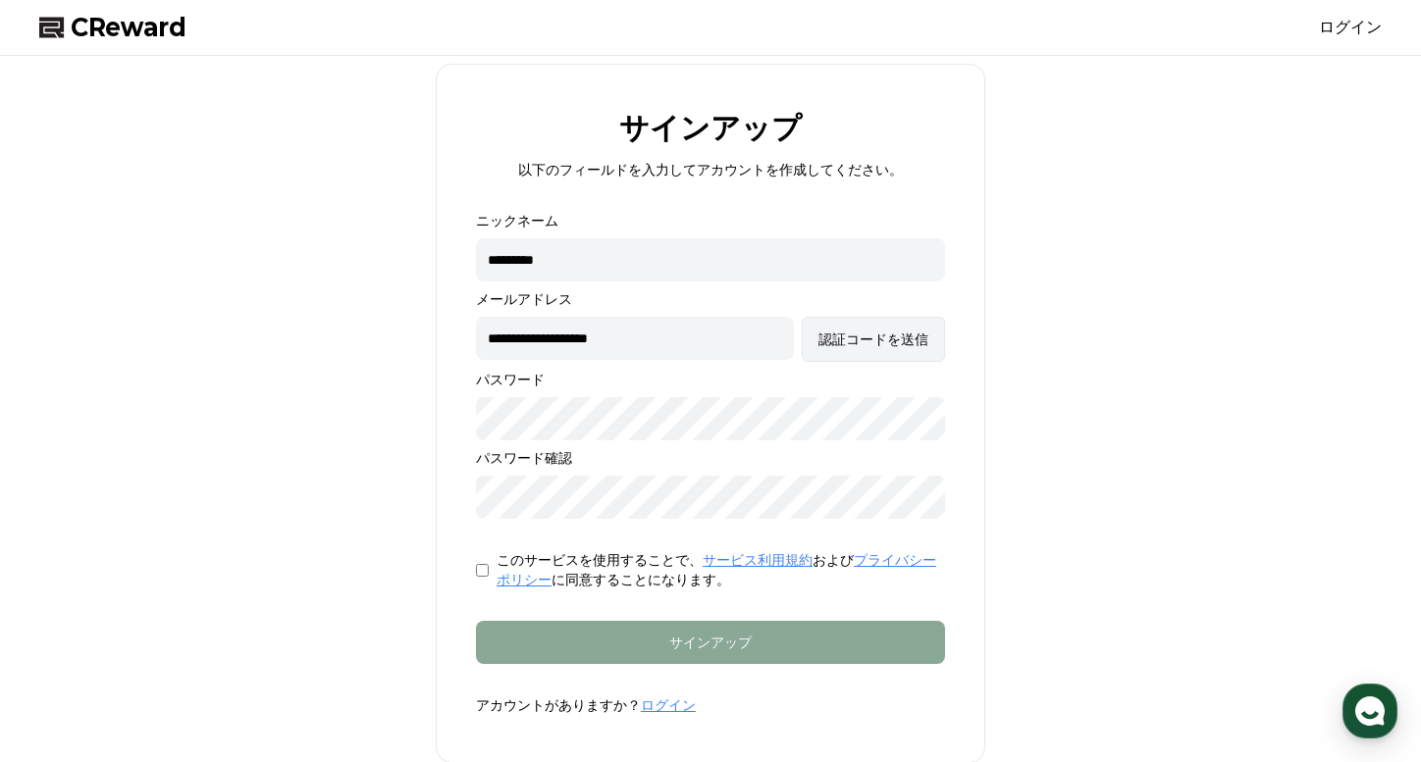
click at [867, 352] on button "認証コードを送信" at bounding box center [873, 339] width 143 height 45
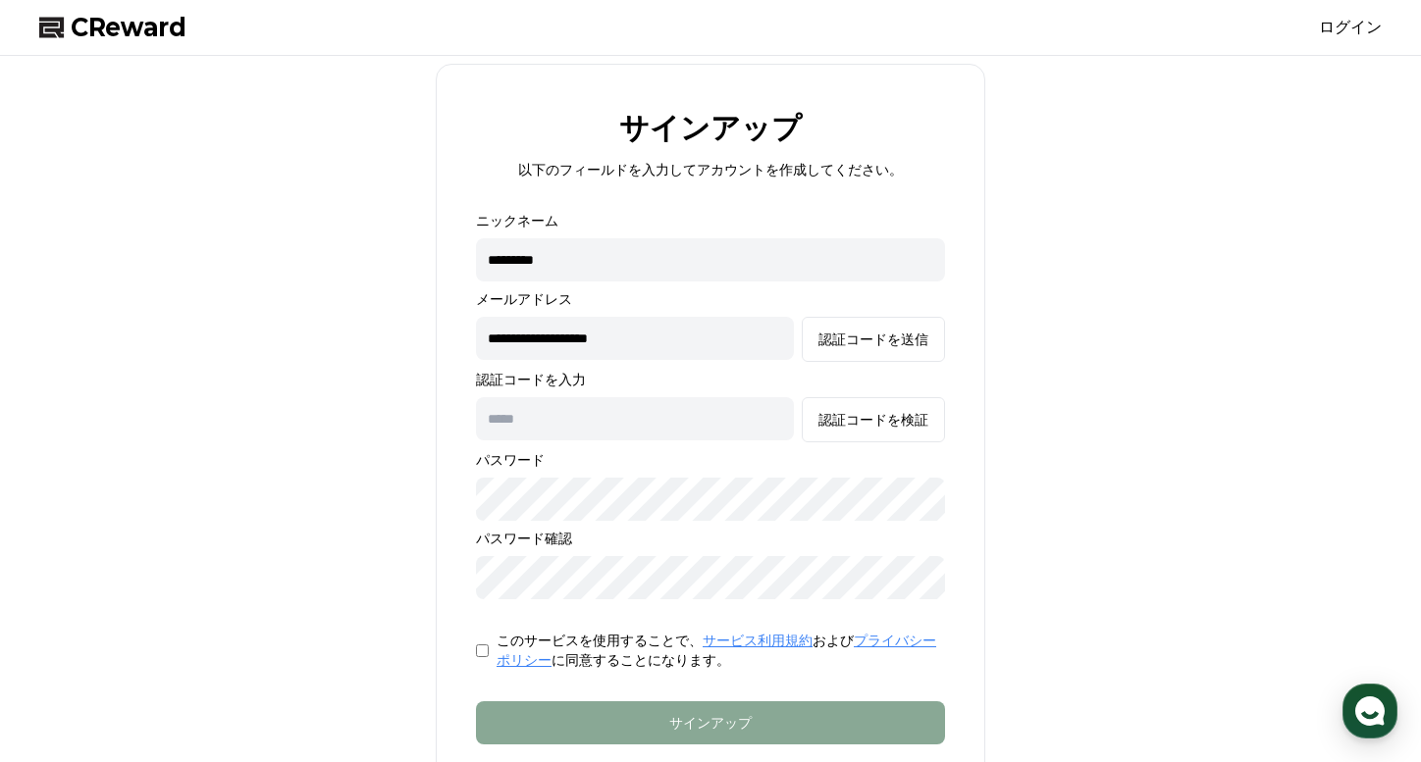
click at [591, 425] on input "text" at bounding box center [635, 418] width 318 height 43
click at [687, 343] on input "**********" at bounding box center [635, 338] width 318 height 43
type input "*"
paste input "**********"
type input "**********"
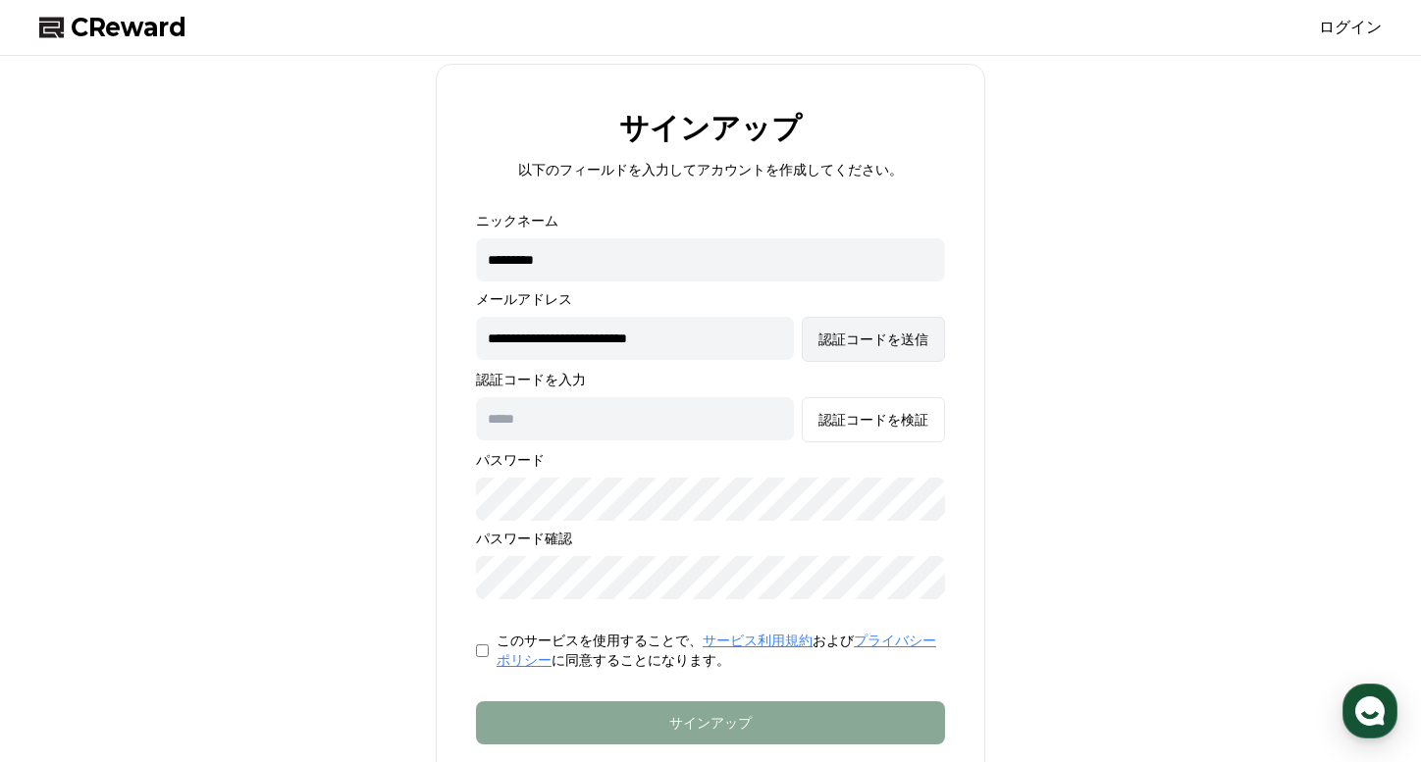
click at [876, 352] on button "認証コードを送信" at bounding box center [873, 339] width 143 height 45
click at [664, 405] on input "text" at bounding box center [635, 418] width 318 height 43
paste input "******"
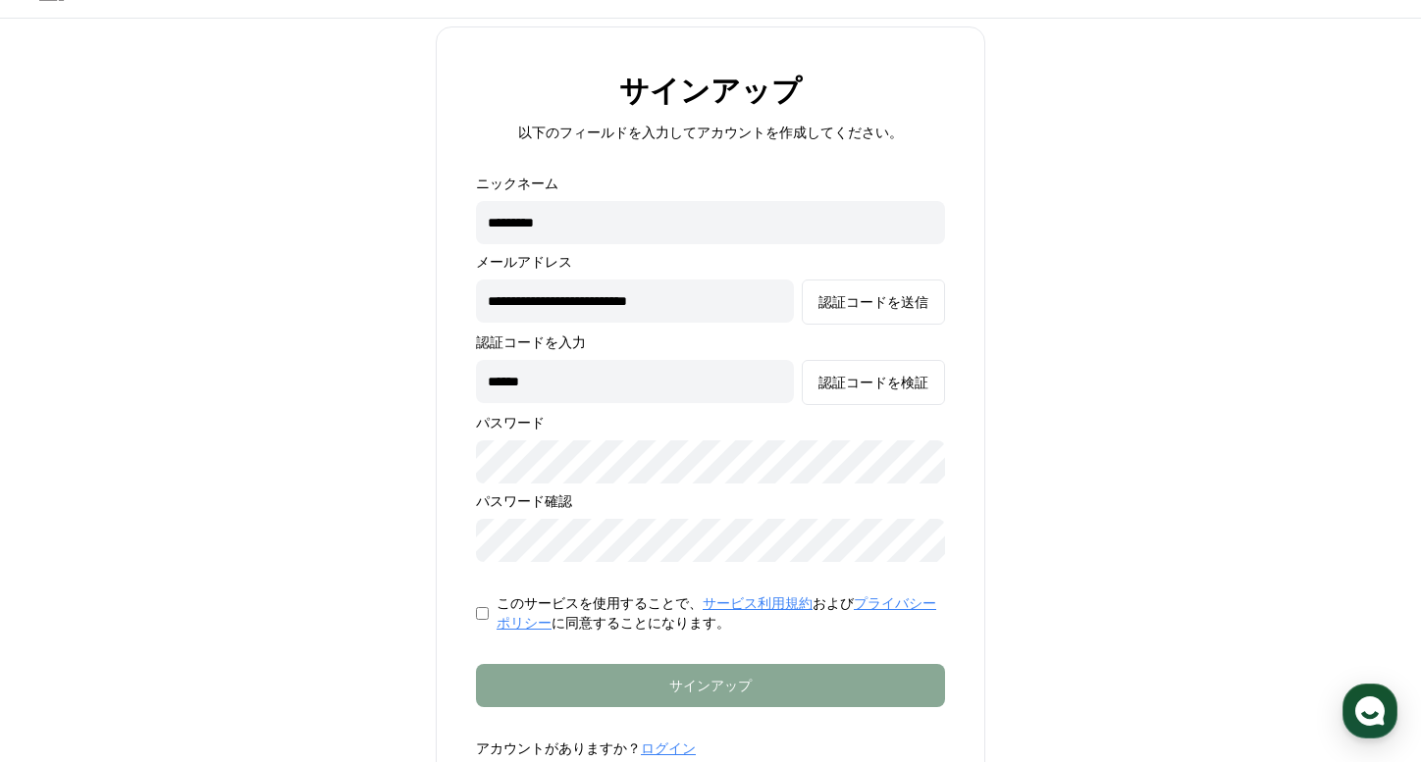
scroll to position [40, 0]
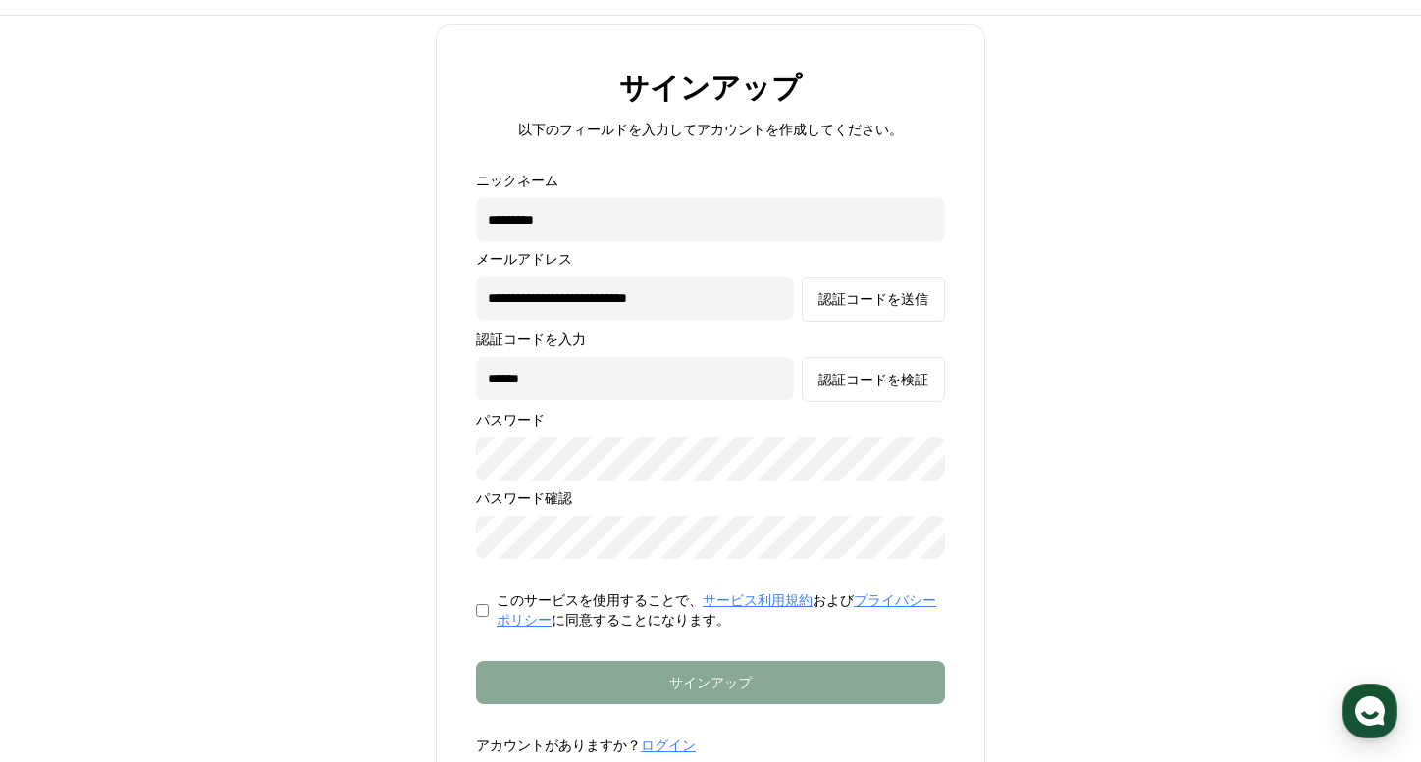
type input "******"
click at [496, 613] on link "プライバシーポリシー" at bounding box center [716, 610] width 440 height 35
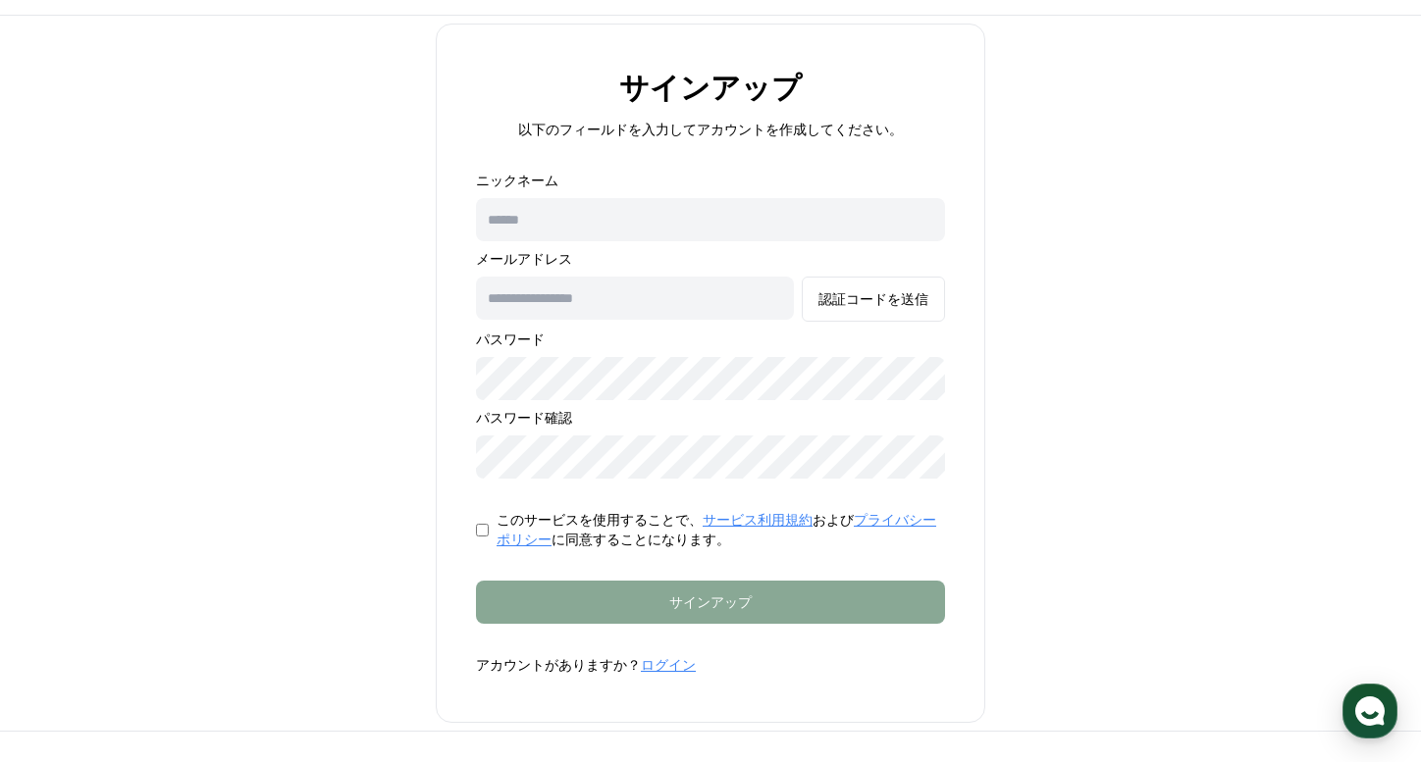
scroll to position [173, 0]
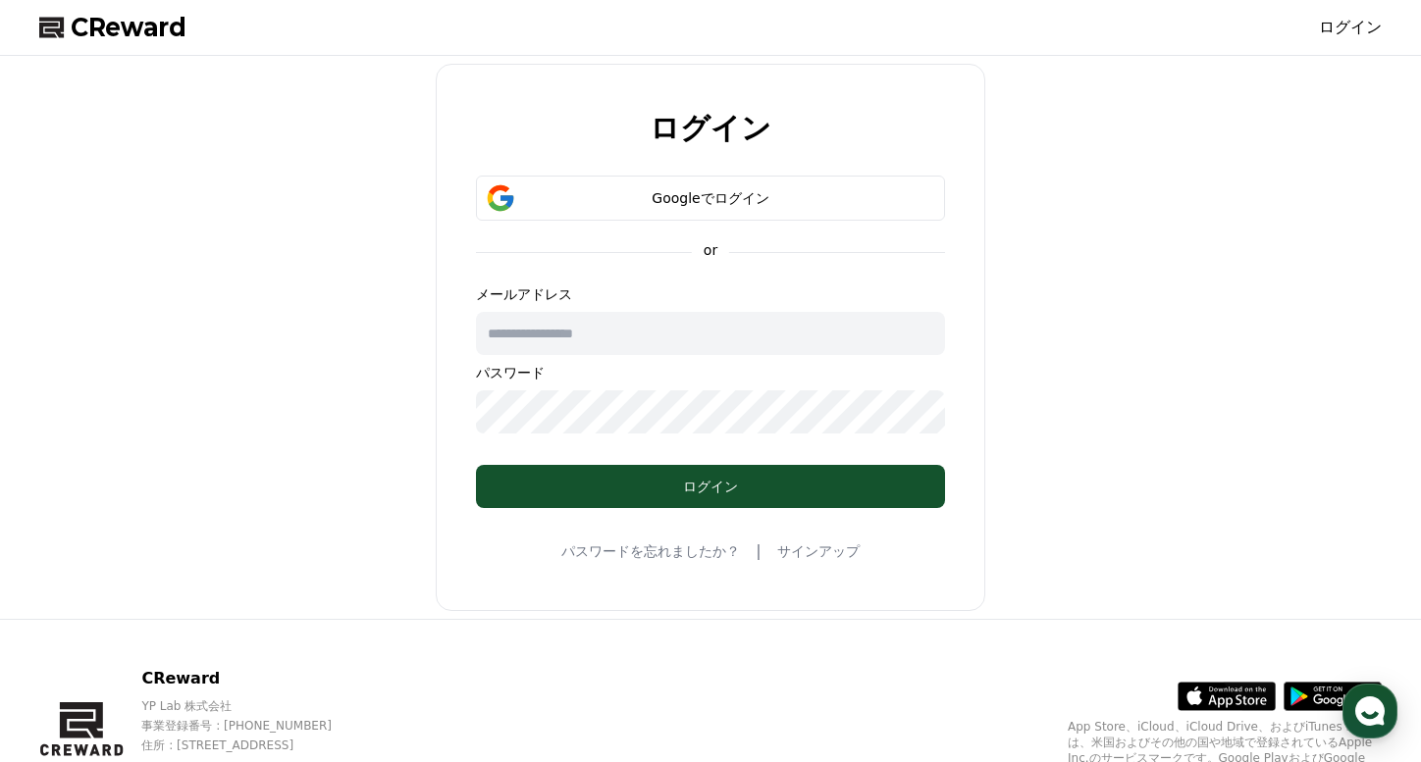
click at [837, 562] on div "パスワードを忘れましたか？ | サインアップ" at bounding box center [709, 552] width 297 height 24
click at [816, 538] on div "ログイン Googleでログイン or メールアドレス パスワード ログイン パスワードを忘れましたか？ | サインアップ" at bounding box center [710, 338] width 549 height 548
click at [814, 544] on link "サインアップ" at bounding box center [818, 552] width 82 height 20
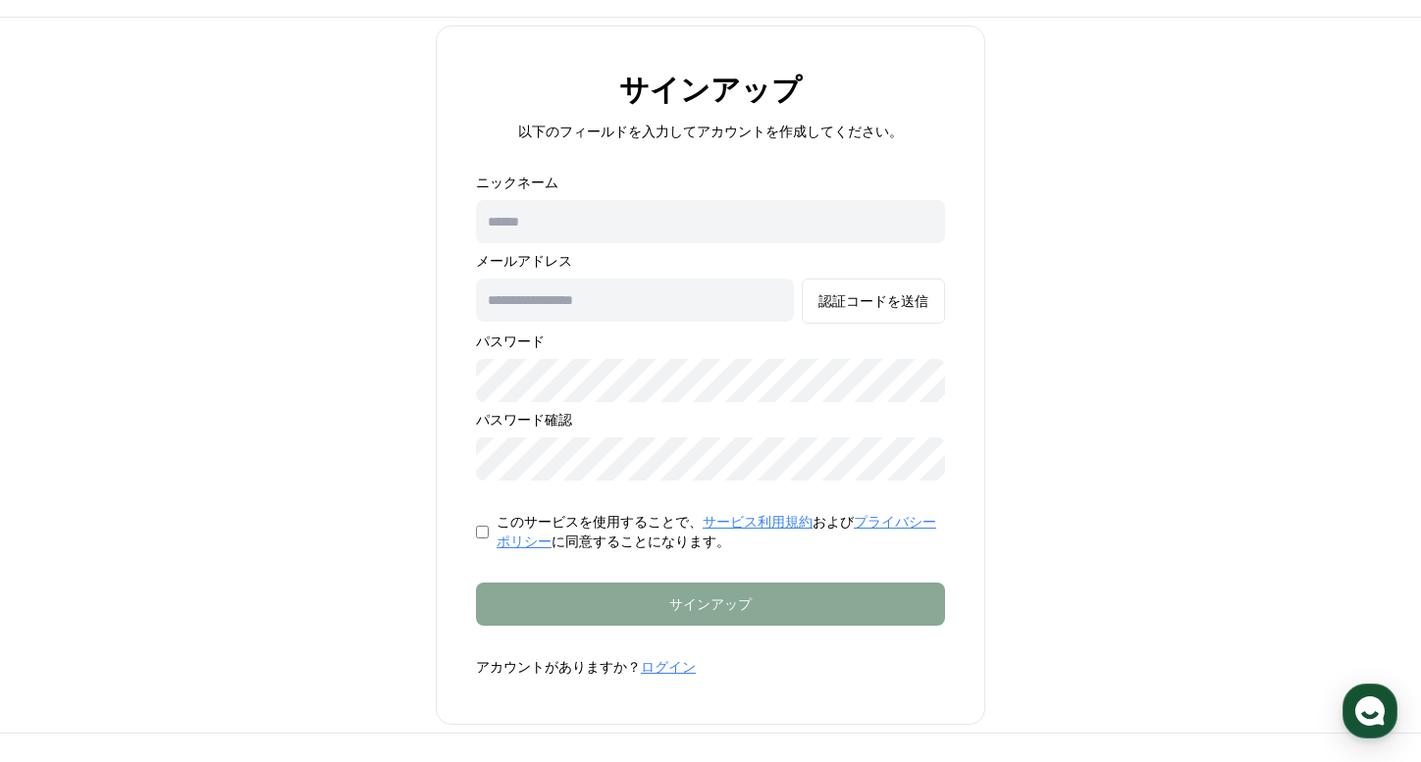
scroll to position [25, 0]
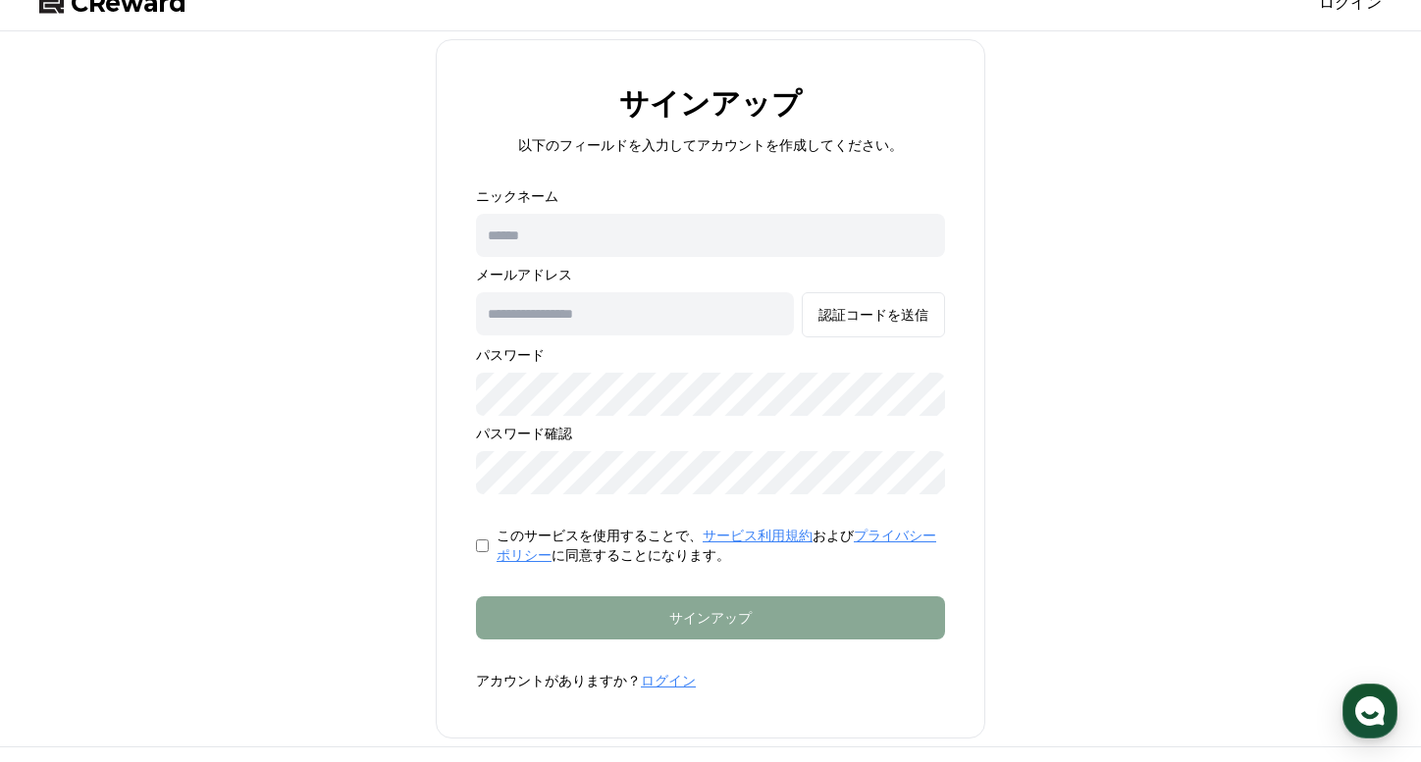
click at [659, 241] on input "text" at bounding box center [710, 235] width 469 height 43
type input "*********"
click at [659, 314] on input "text" at bounding box center [635, 313] width 318 height 43
type input "**********"
click at [833, 313] on div "認証コードを送信" at bounding box center [873, 315] width 110 height 20
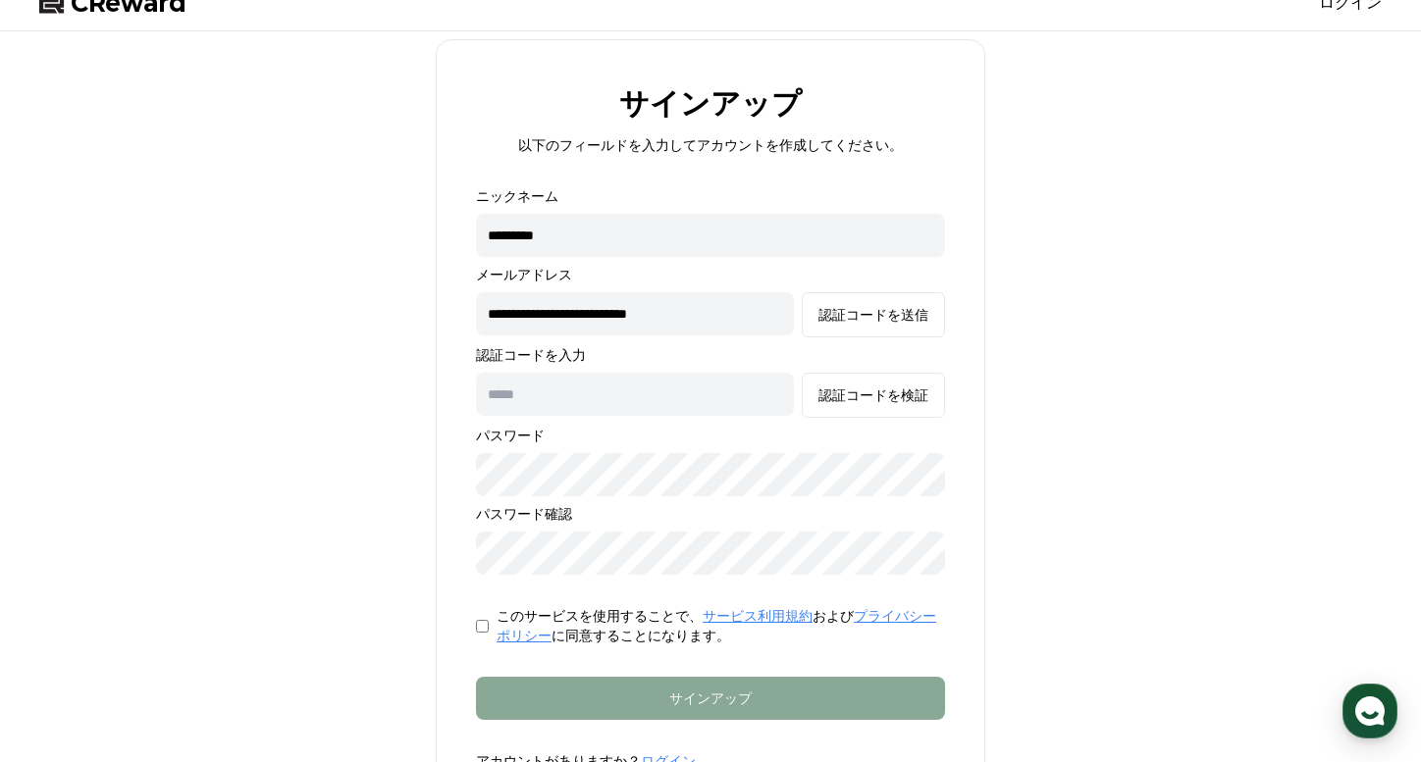
click at [600, 394] on input "text" at bounding box center [635, 394] width 318 height 43
paste input "******"
type input "******"
click at [845, 401] on div "認証コードを検証" at bounding box center [873, 396] width 110 height 20
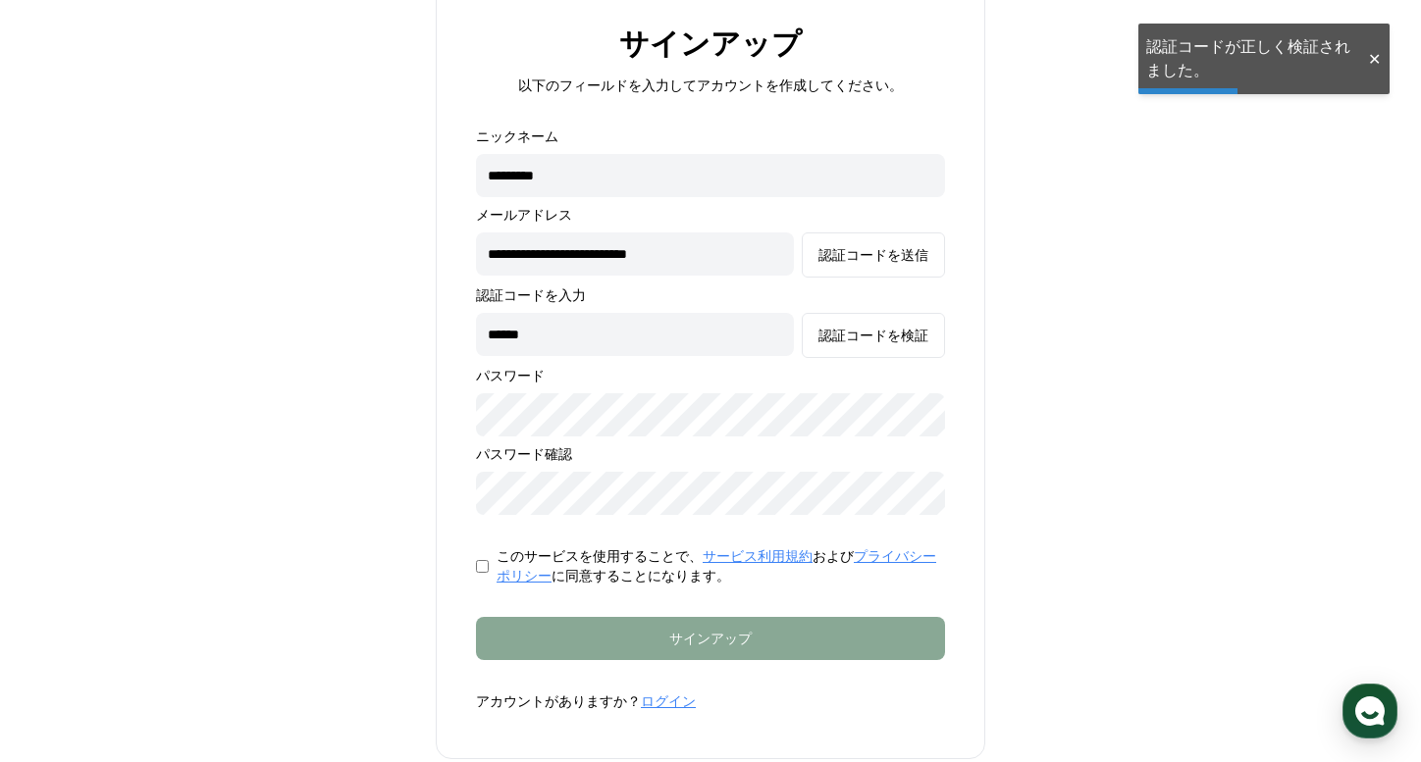
scroll to position [134, 0]
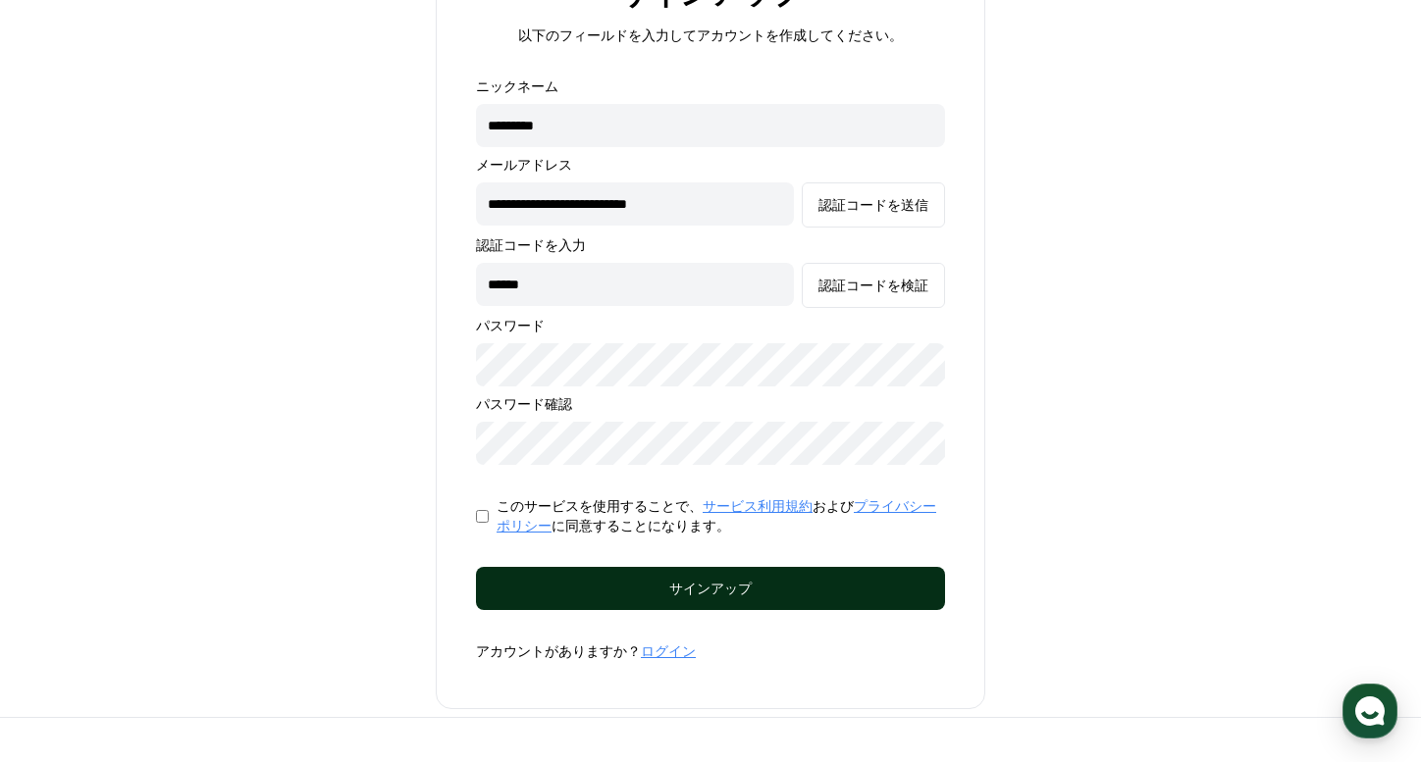
click at [582, 609] on form "**********" at bounding box center [710, 369] width 532 height 585
click at [601, 593] on div "サインアップ" at bounding box center [710, 589] width 391 height 20
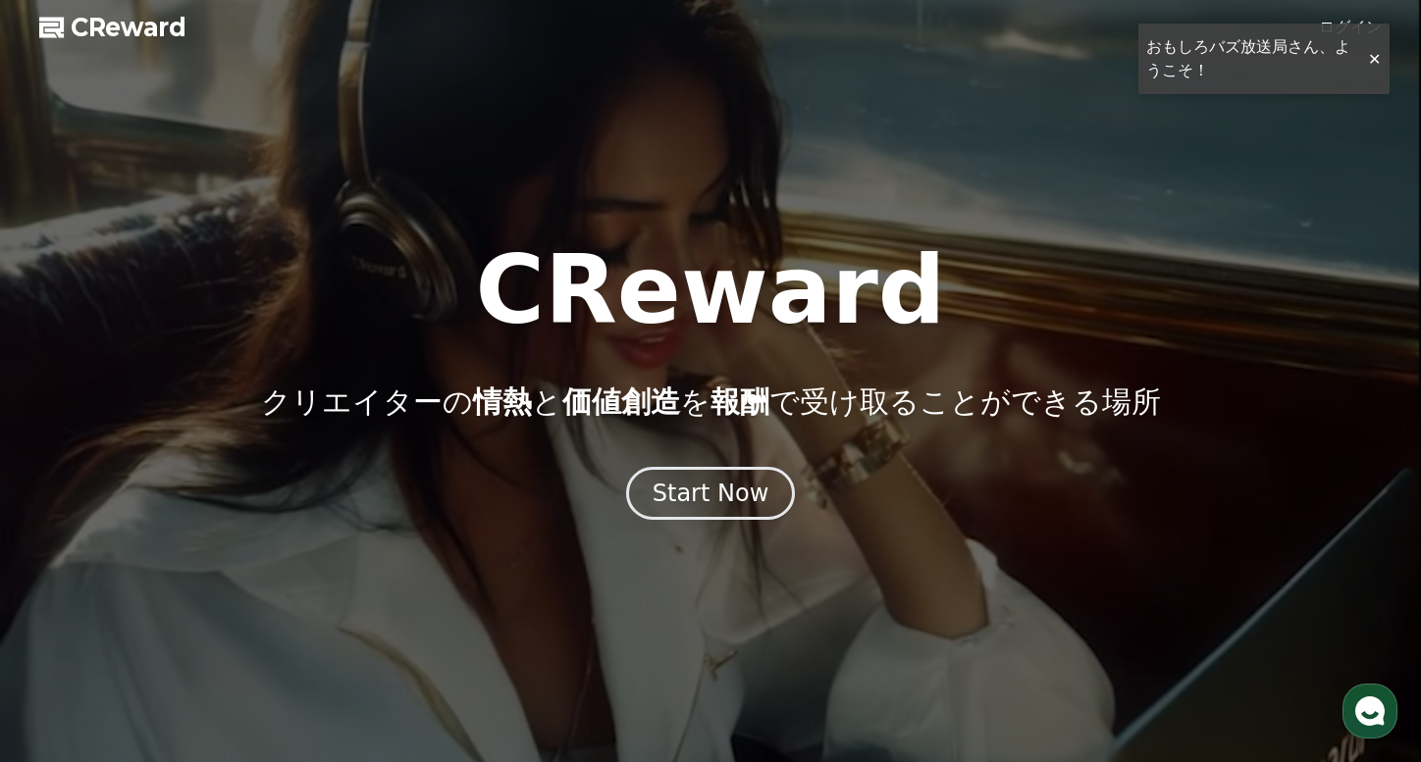
click at [0, 0] on div "CReward ログイン CReward クリエイターの 情熱 と 価値創造 を 報酬 で受け取ることができる場所 Start Now 01 What is …" at bounding box center [0, 0] width 0 height 0
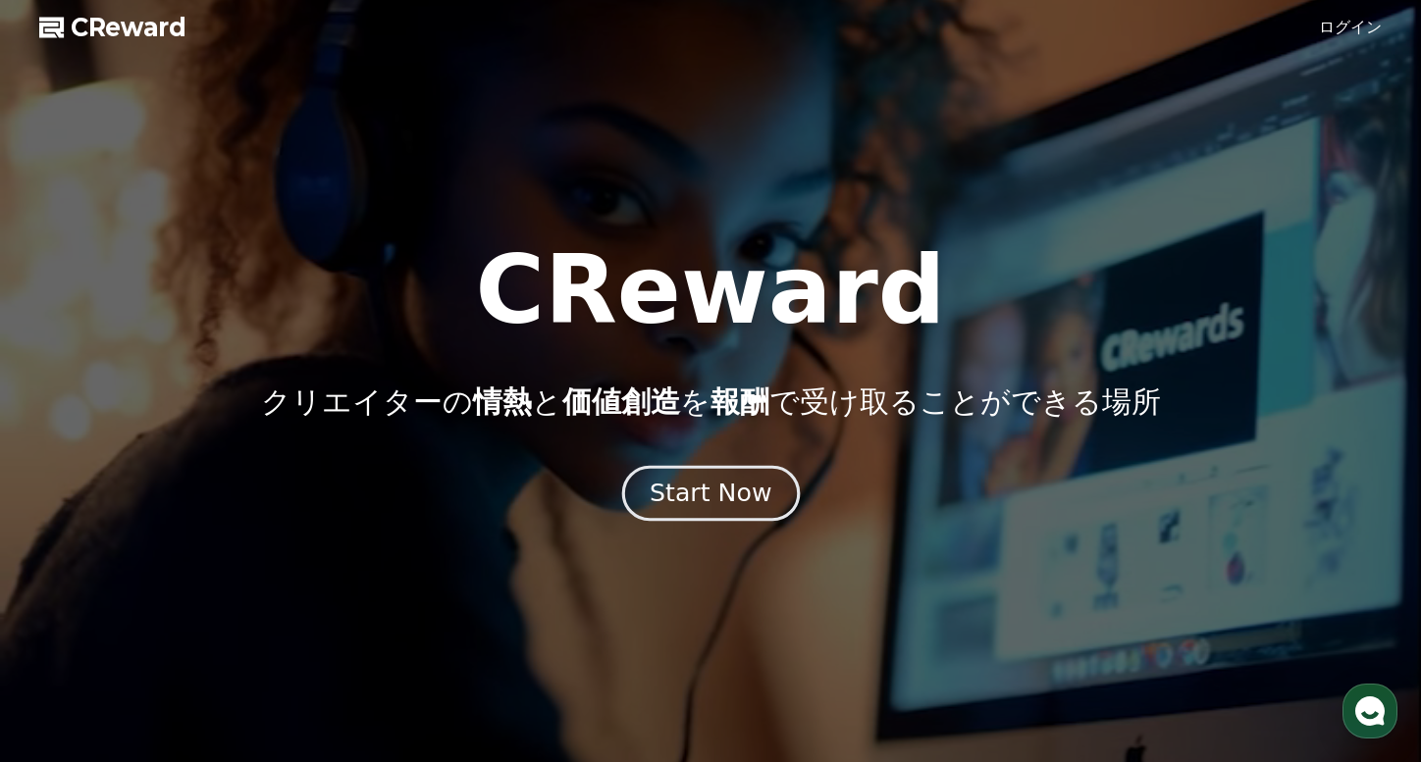
click at [701, 506] on div "Start Now" at bounding box center [711, 493] width 122 height 33
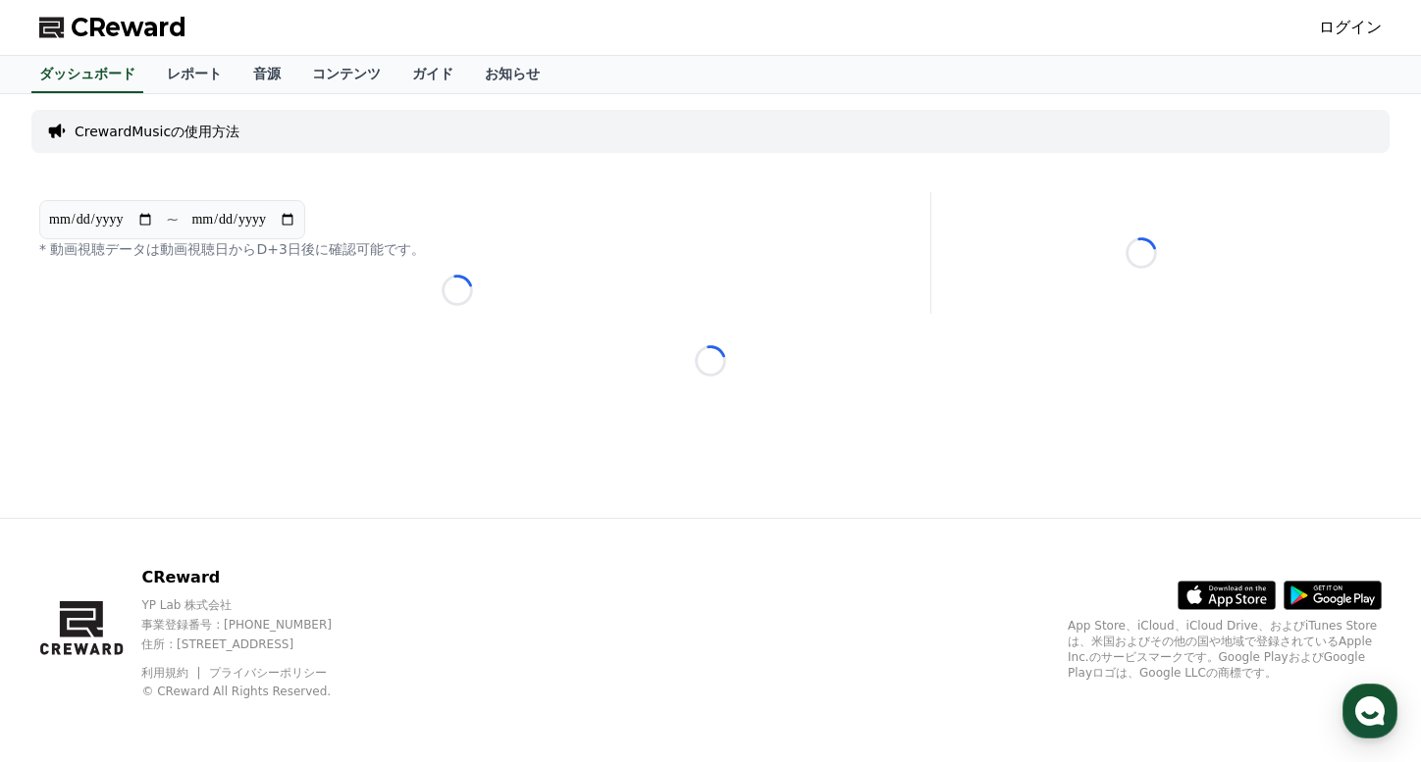
click at [1345, 18] on link "ログイン" at bounding box center [1350, 28] width 63 height 24
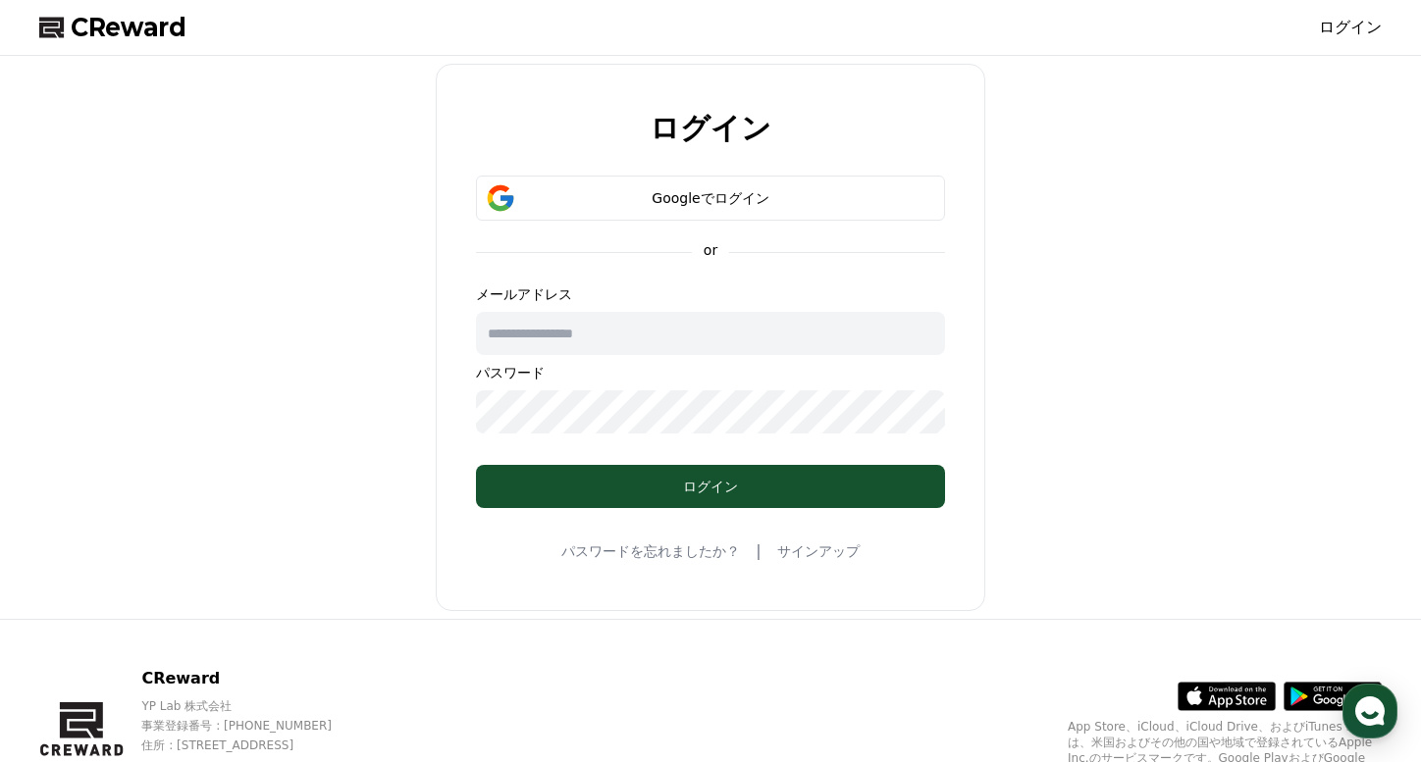
click at [724, 337] on input "text" at bounding box center [710, 333] width 469 height 43
type input "**********"
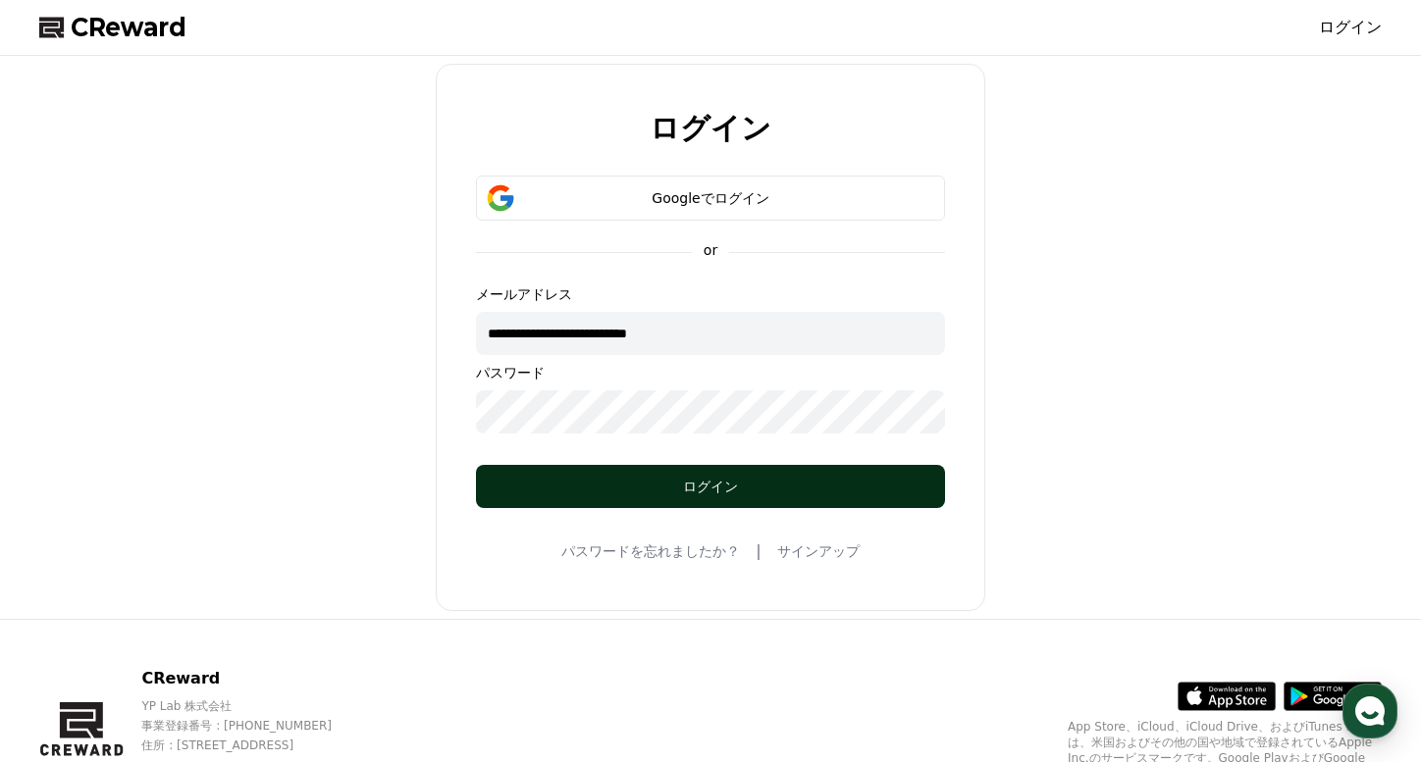
click at [730, 494] on div "ログイン" at bounding box center [710, 487] width 391 height 20
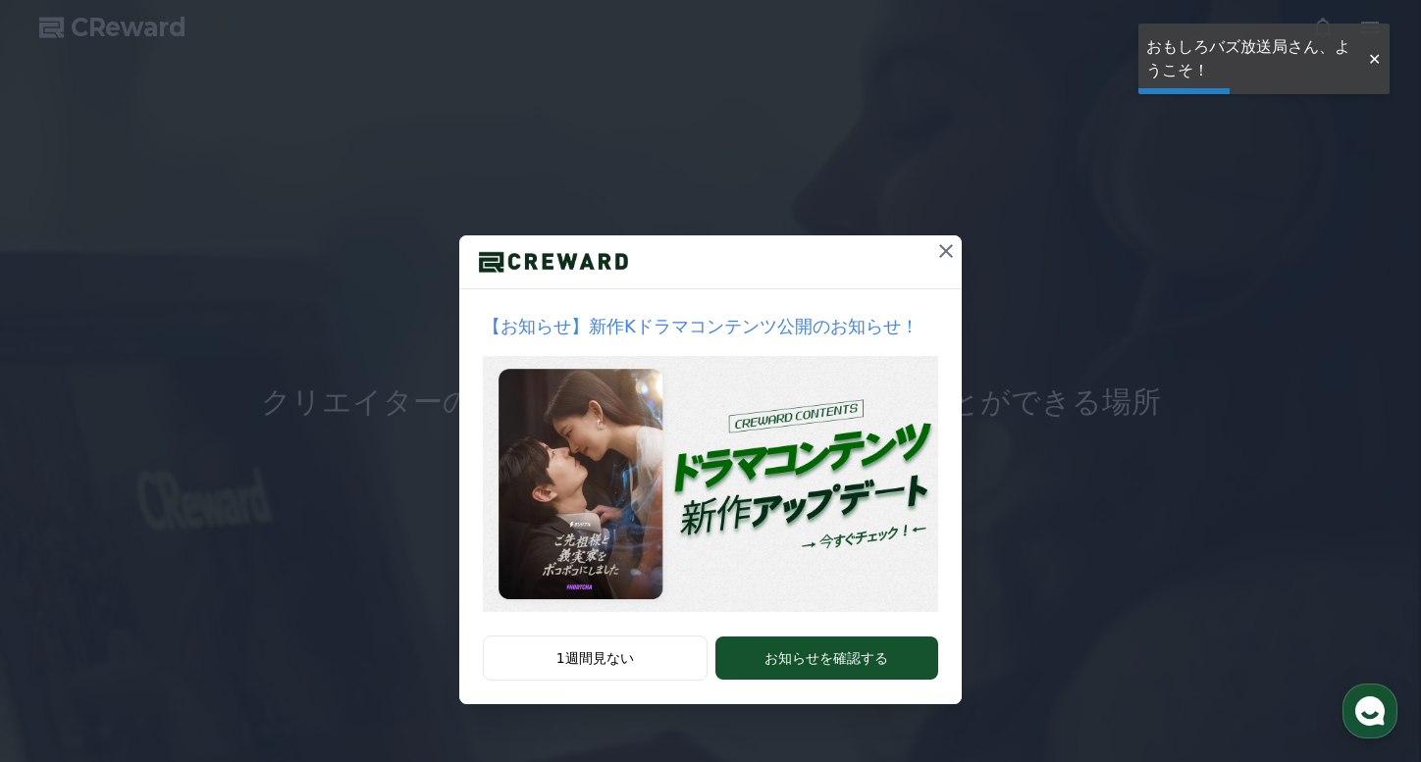
click at [948, 241] on icon at bounding box center [946, 251] width 24 height 24
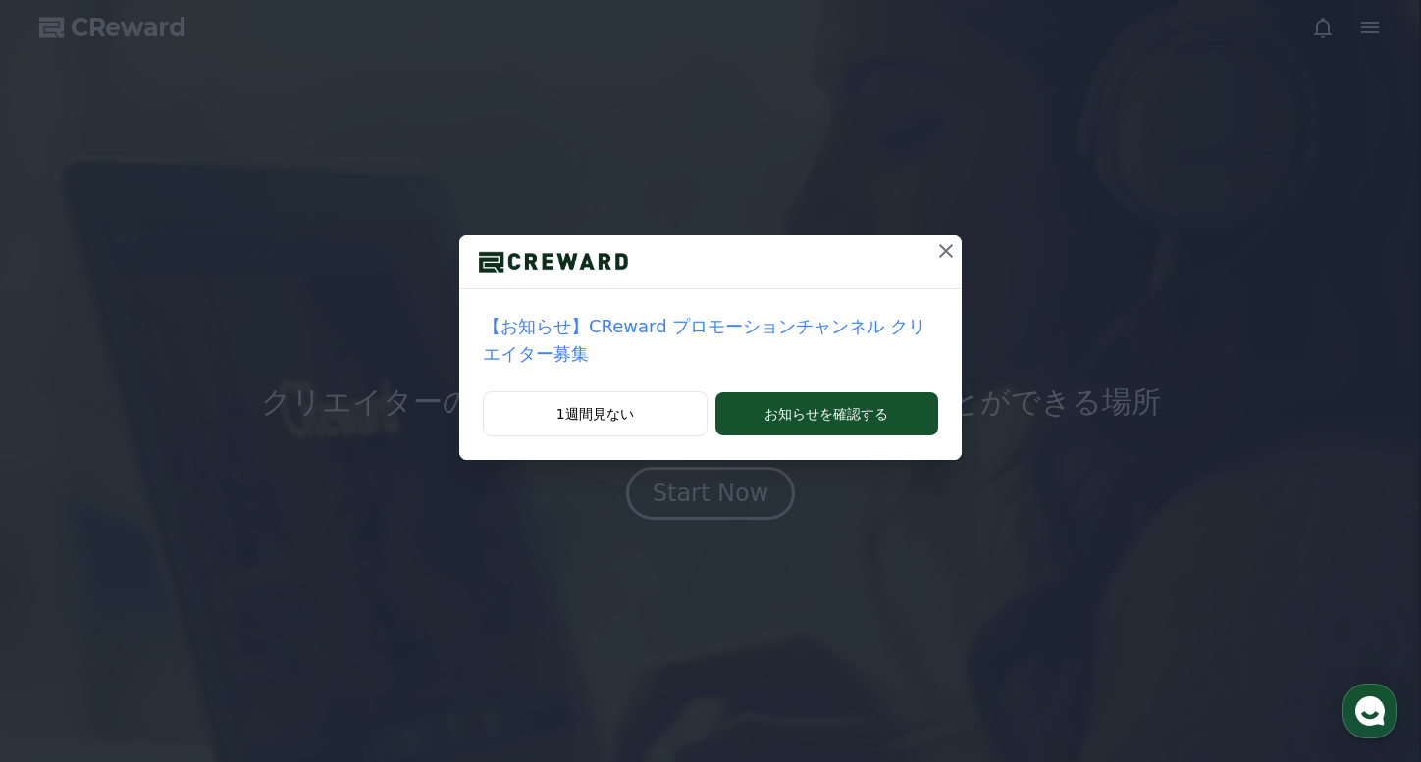
click at [950, 247] on icon at bounding box center [946, 251] width 14 height 14
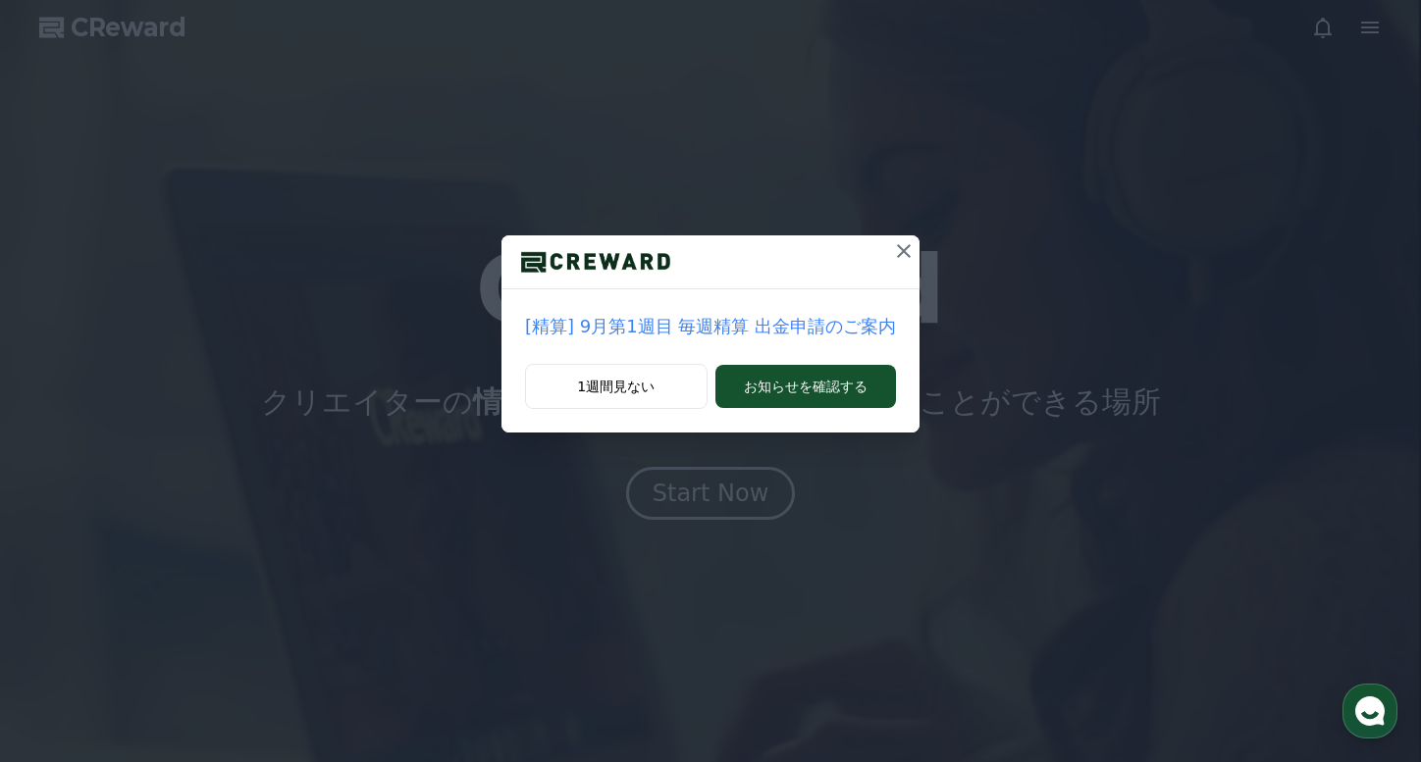
click at [897, 245] on icon at bounding box center [904, 251] width 24 height 24
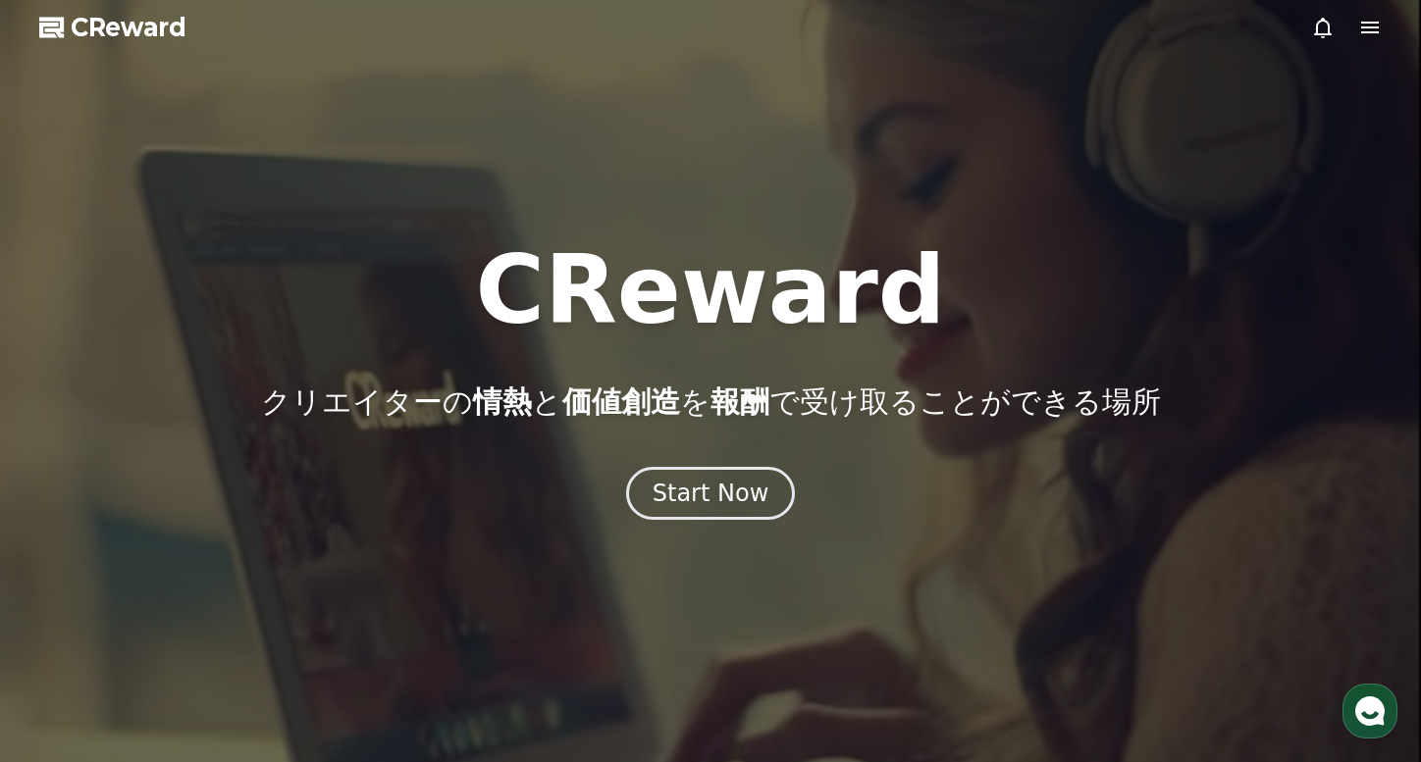
click at [1372, 33] on icon at bounding box center [1370, 28] width 24 height 24
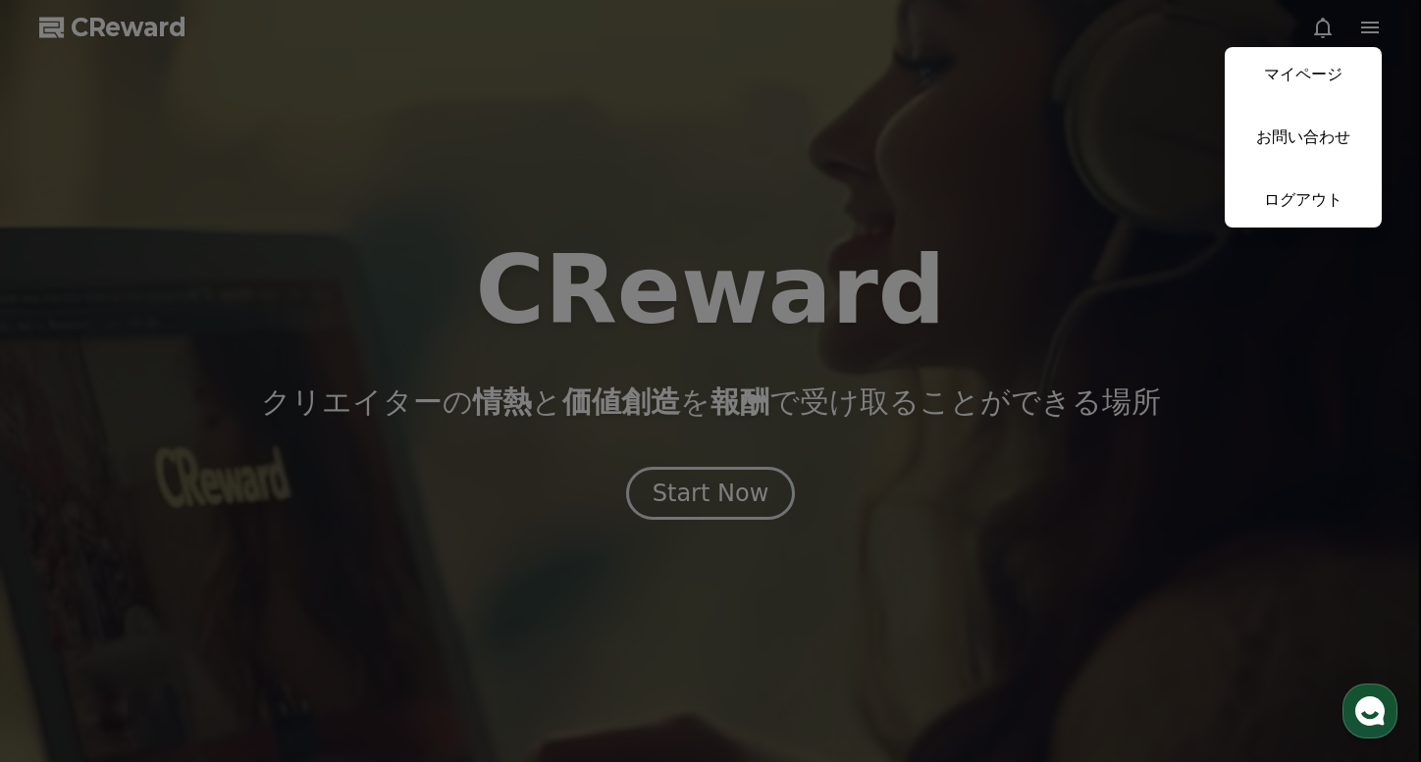
click at [558, 410] on button "close" at bounding box center [710, 381] width 1421 height 762
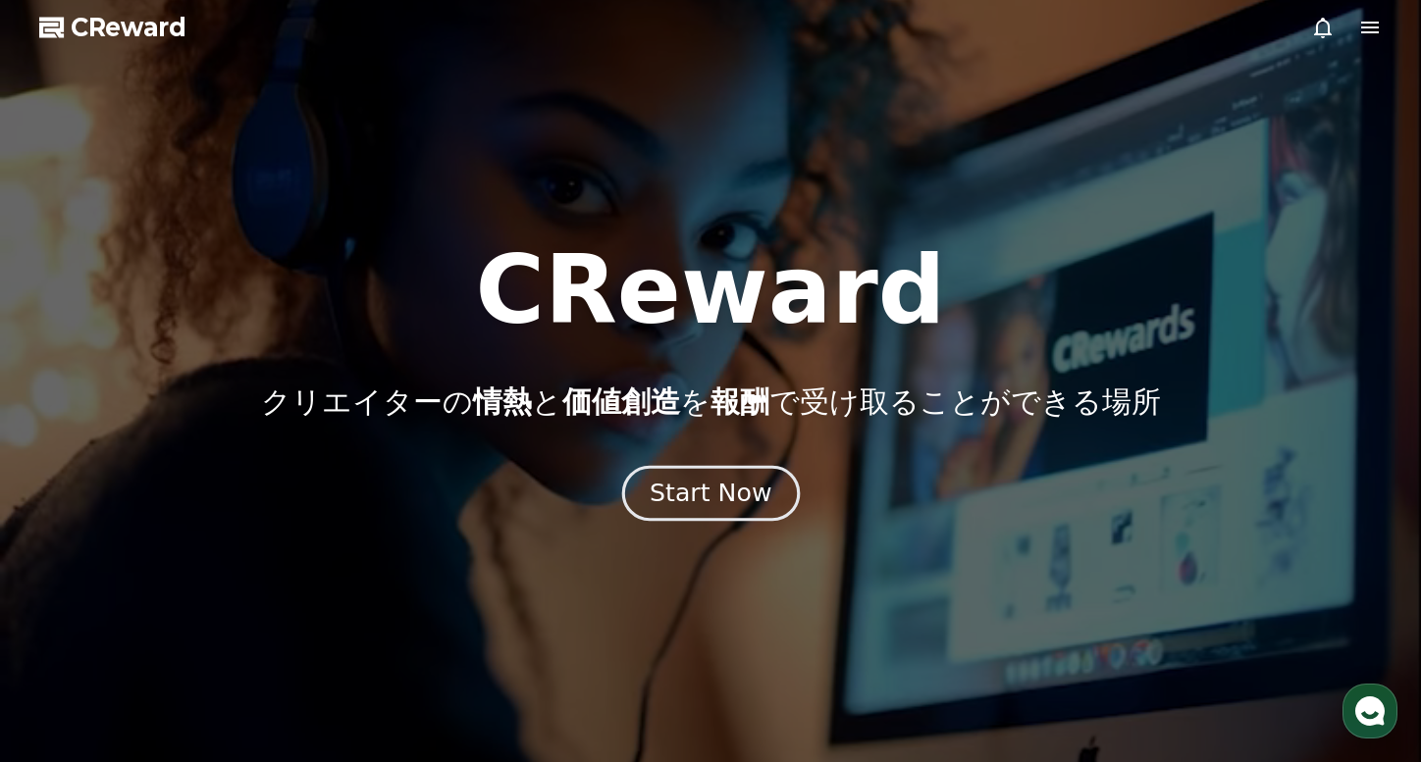
click at [679, 485] on div "Start Now" at bounding box center [711, 493] width 122 height 33
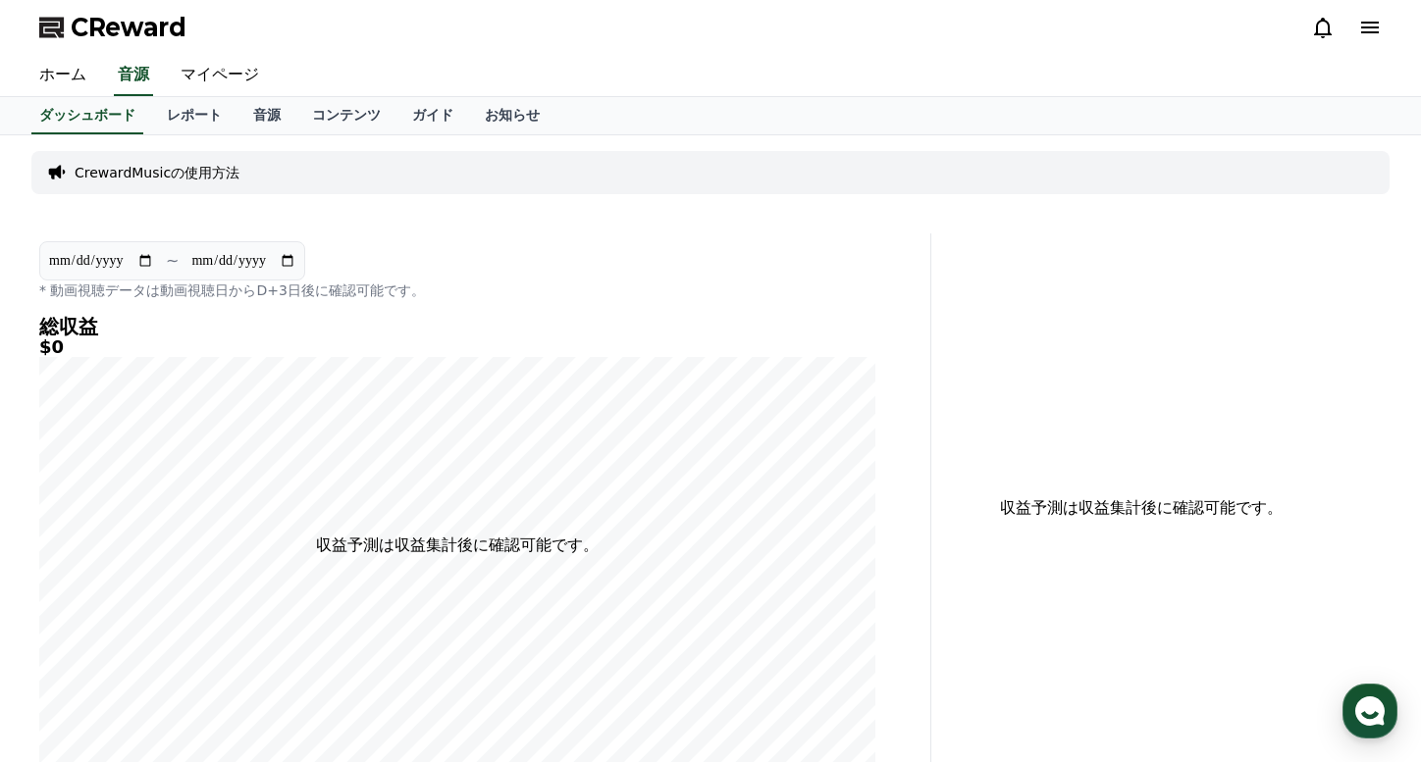
scroll to position [3, 0]
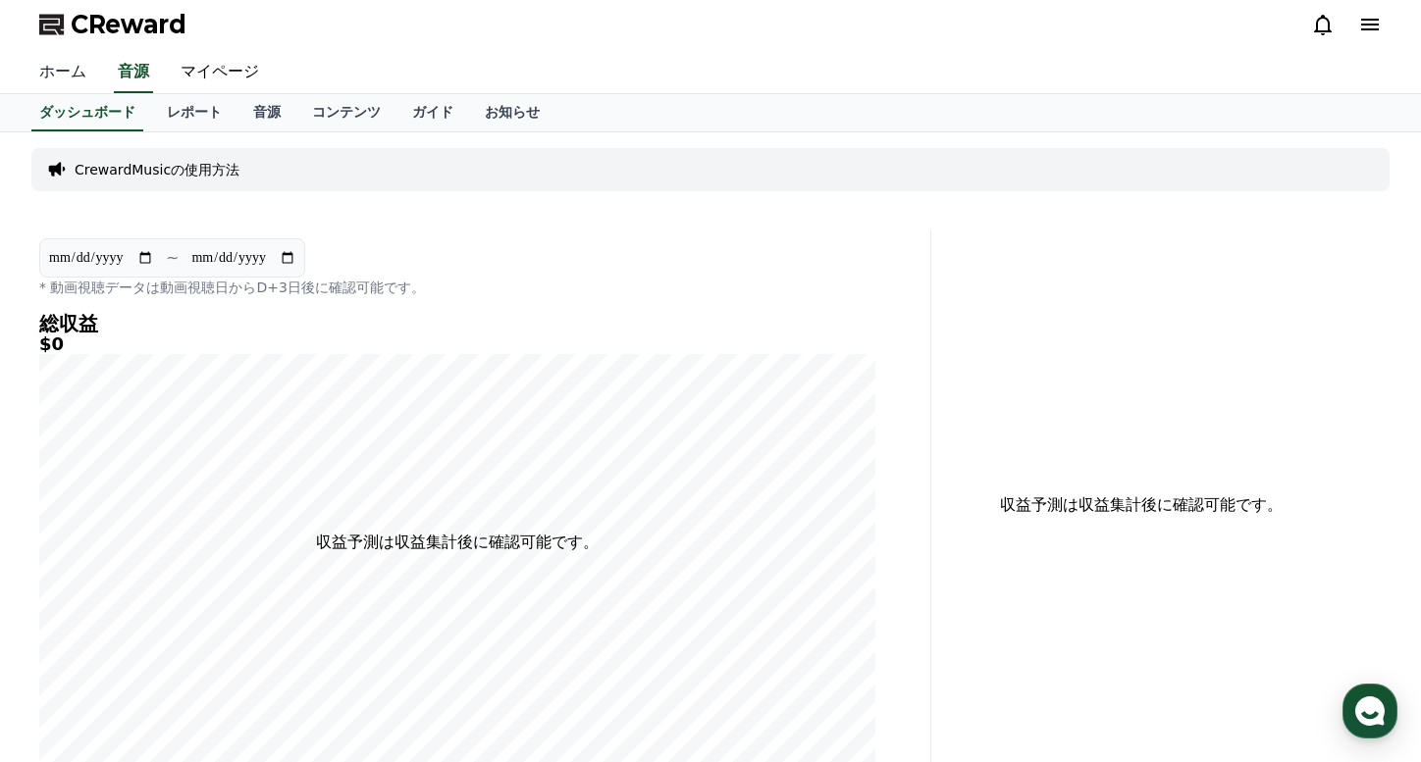
click at [78, 70] on link "ホーム" at bounding box center [63, 72] width 78 height 41
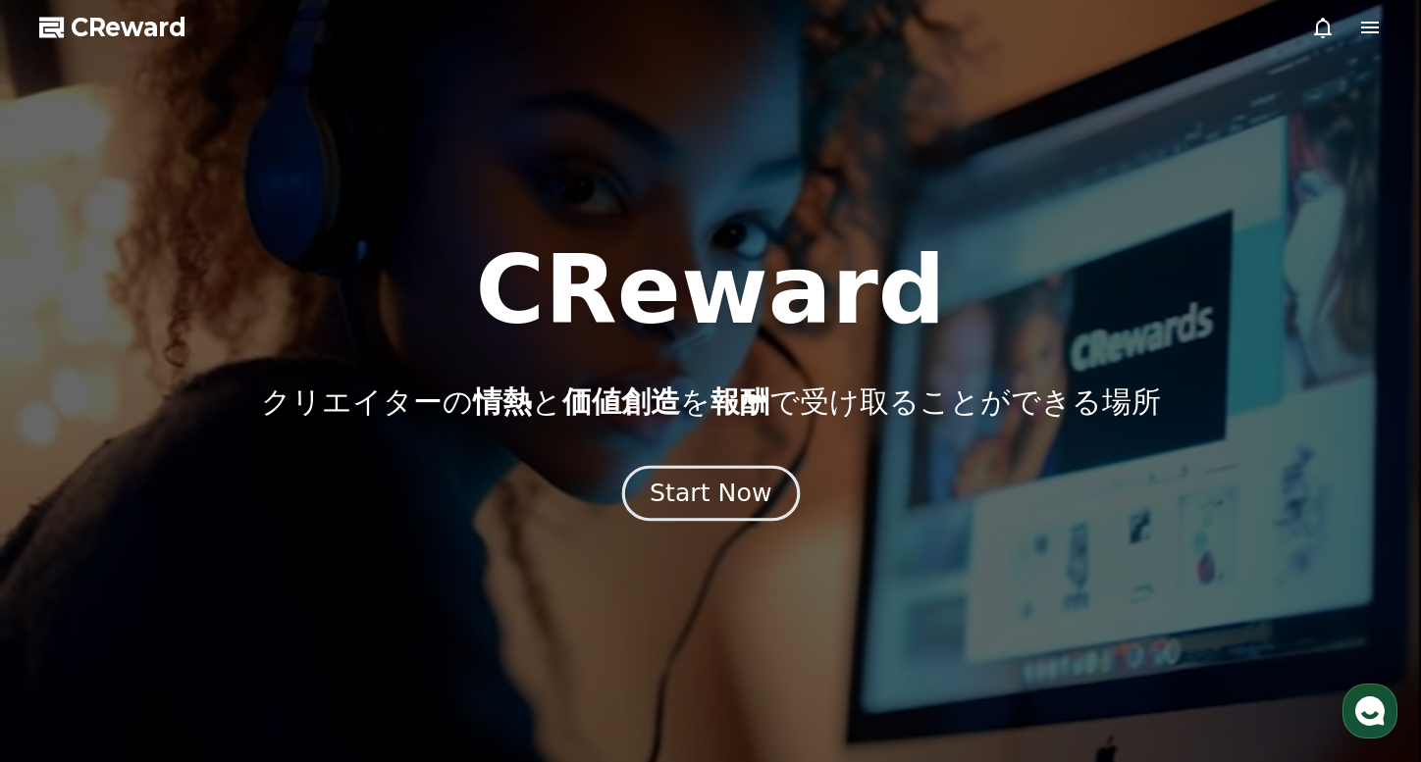
click at [724, 513] on button "Start Now" at bounding box center [710, 493] width 178 height 56
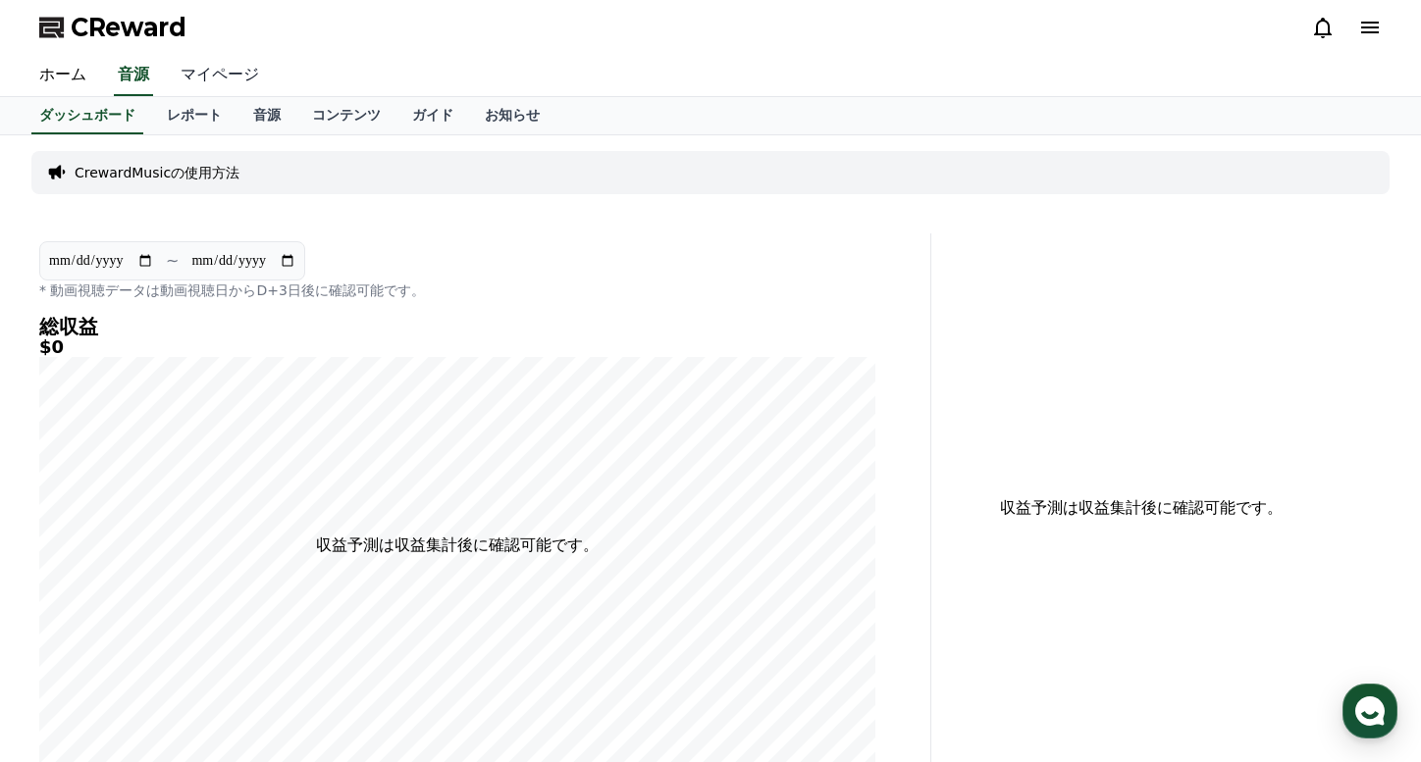
click at [219, 78] on link "マイページ" at bounding box center [220, 75] width 110 height 41
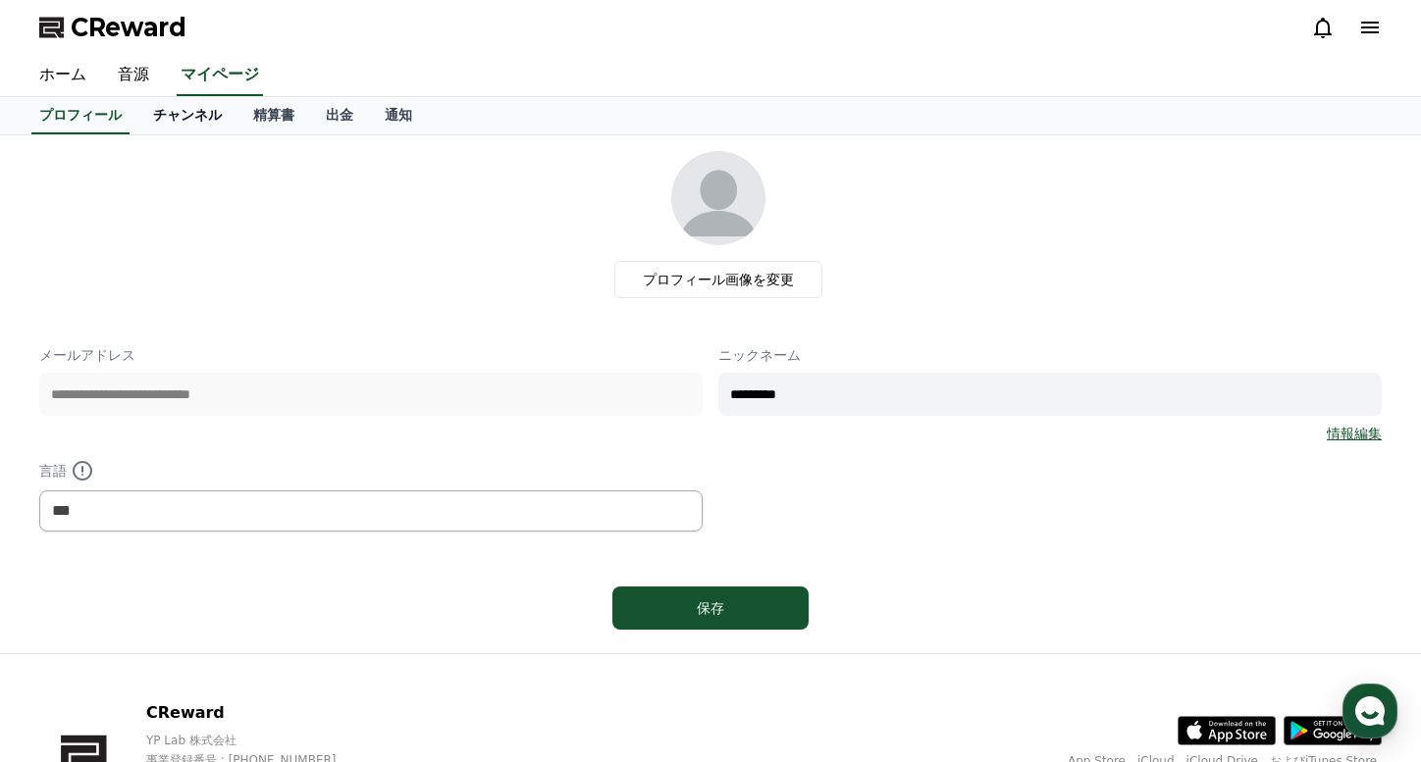
click at [197, 115] on link "チャンネル" at bounding box center [187, 115] width 100 height 37
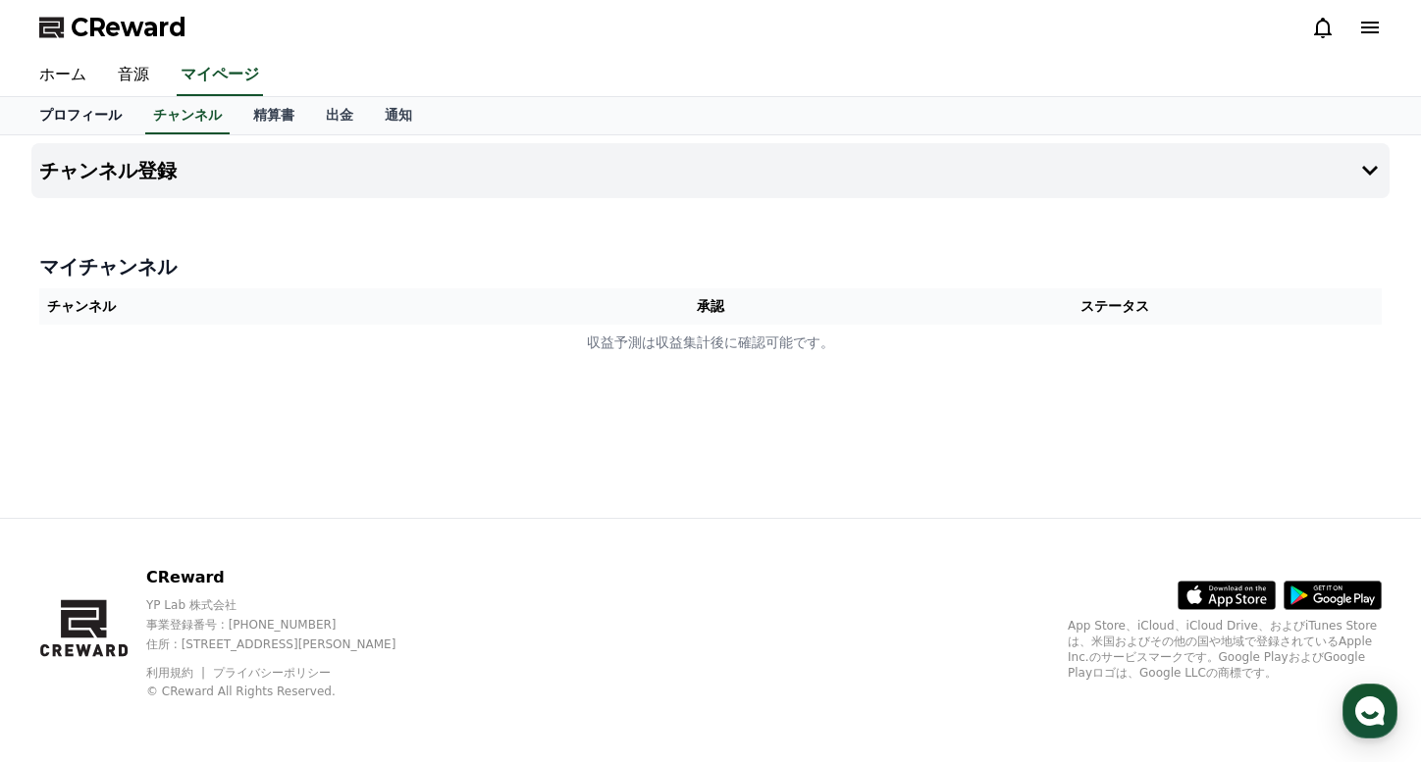
click at [66, 133] on link "プロフィール" at bounding box center [81, 115] width 114 height 37
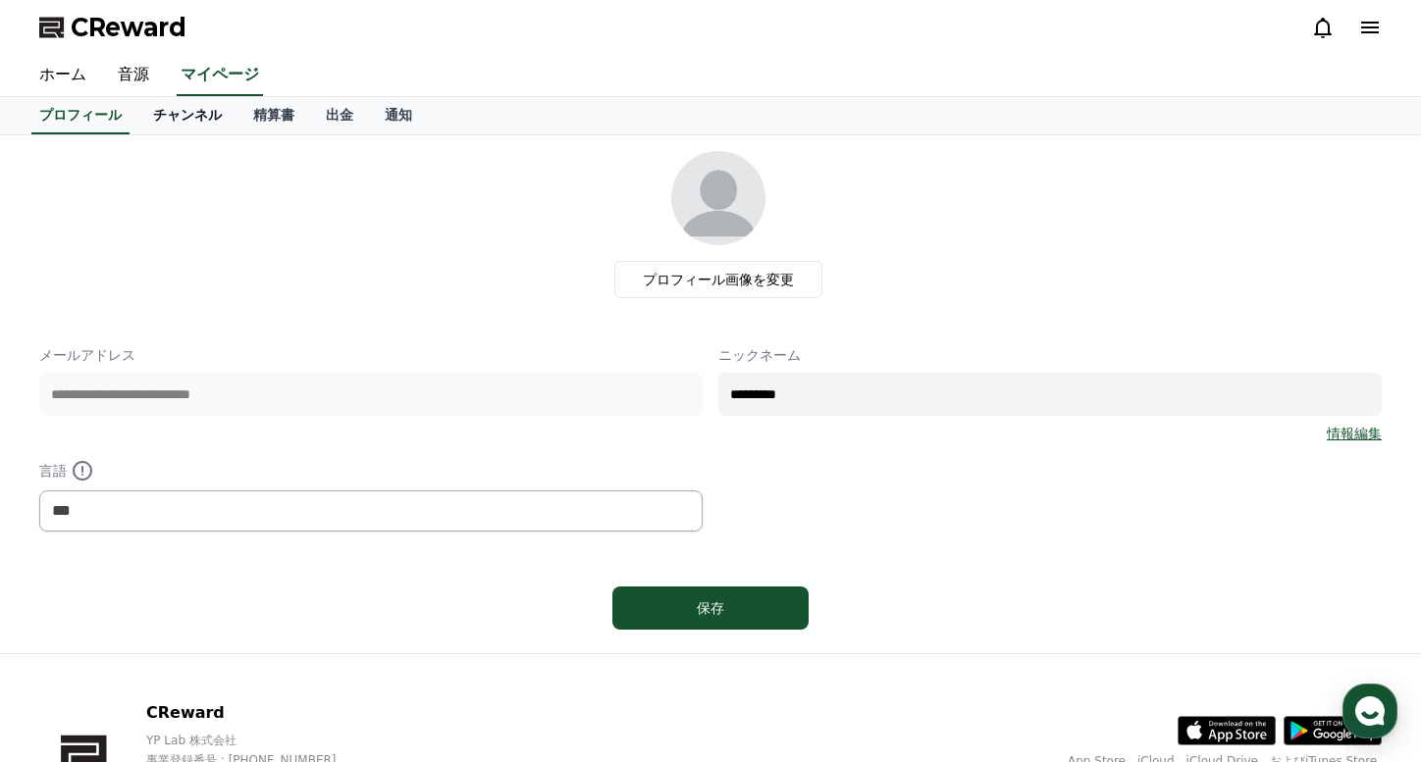
click at [206, 110] on link "チャンネル" at bounding box center [187, 115] width 100 height 37
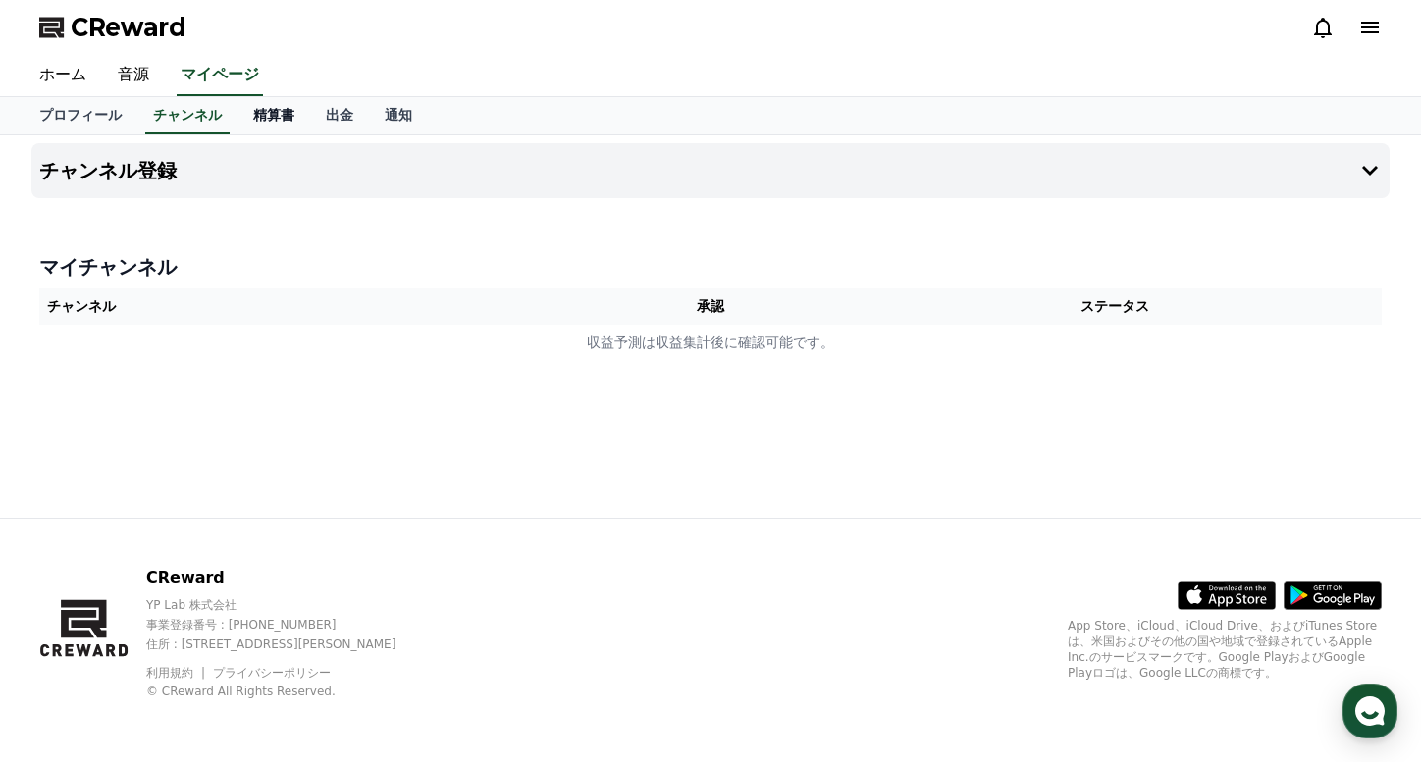
click at [271, 116] on link "精算書" at bounding box center [273, 115] width 73 height 37
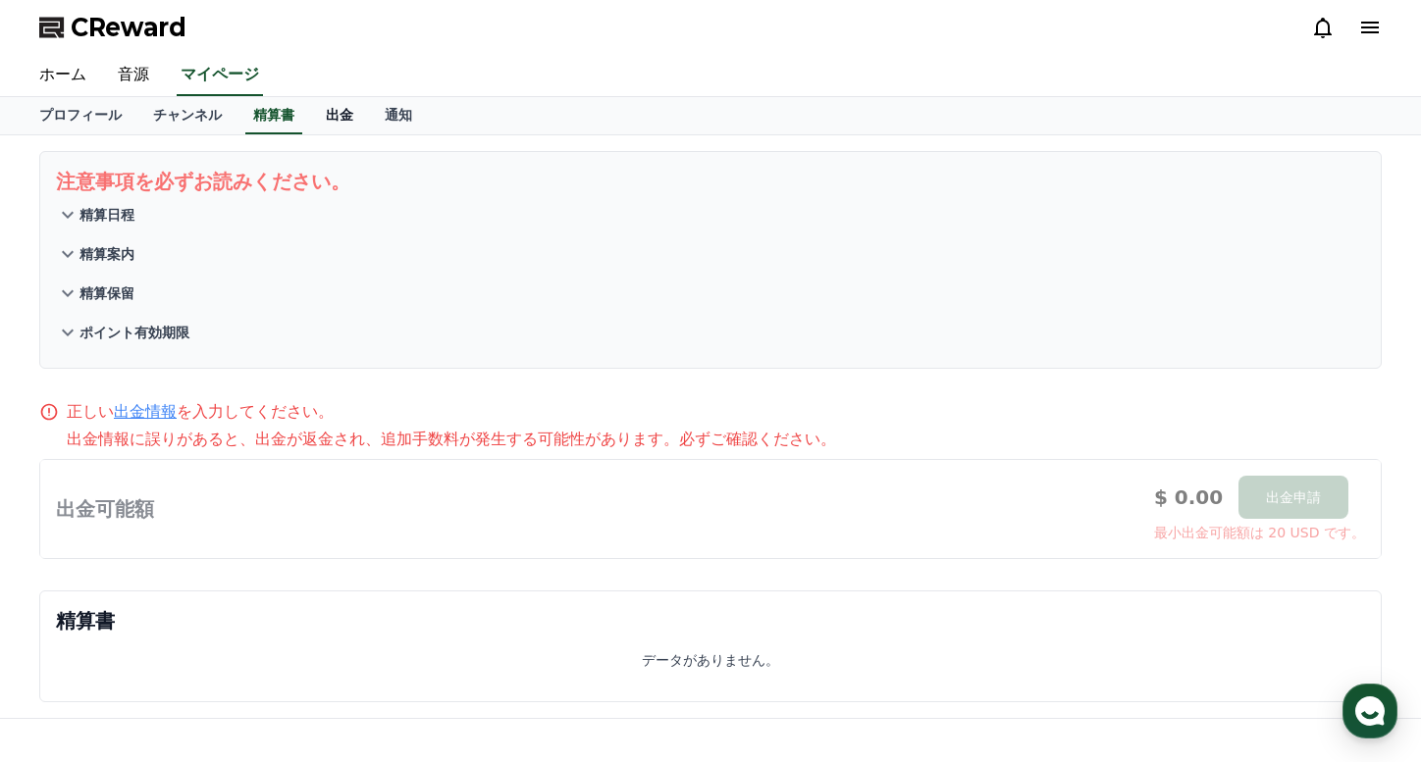
click at [342, 118] on link "出金" at bounding box center [339, 115] width 59 height 37
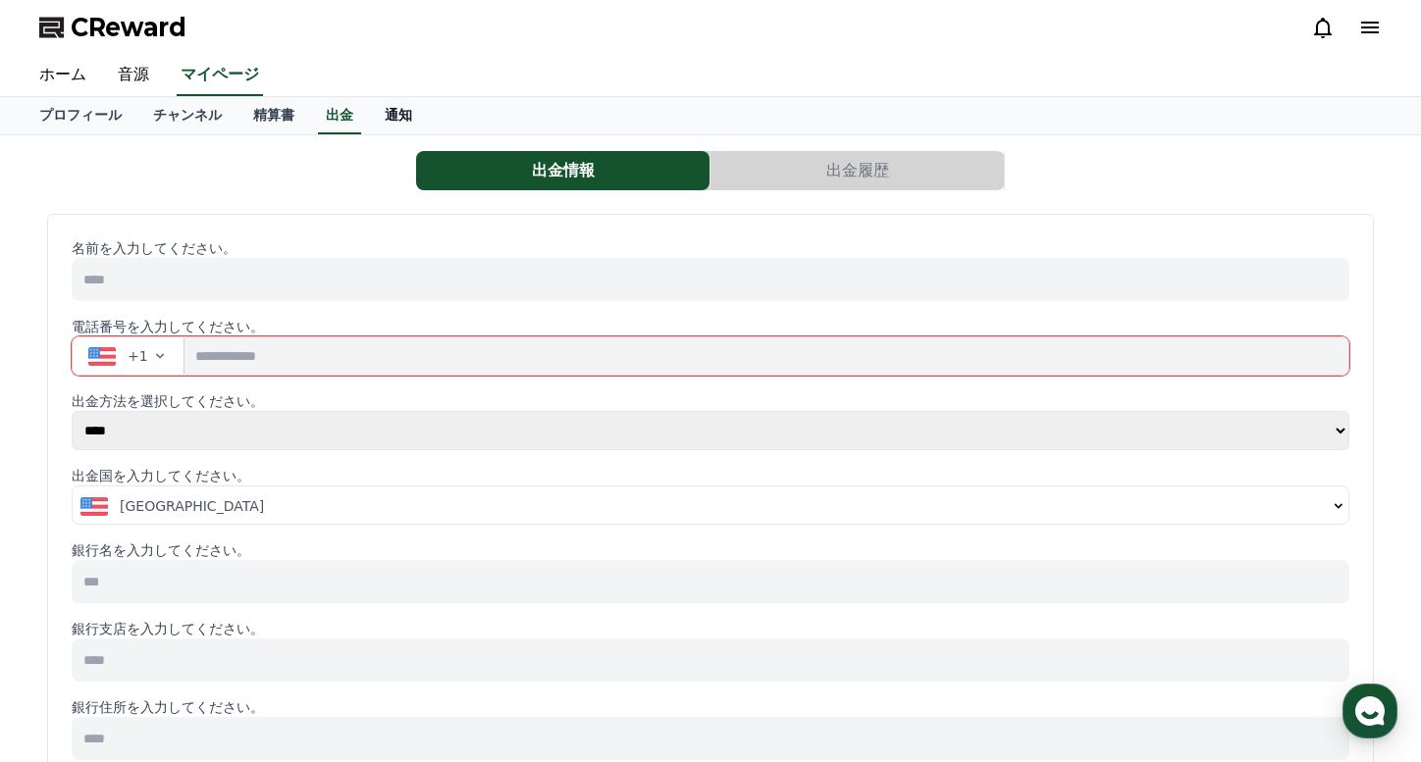
click at [399, 118] on link "通知" at bounding box center [398, 115] width 59 height 37
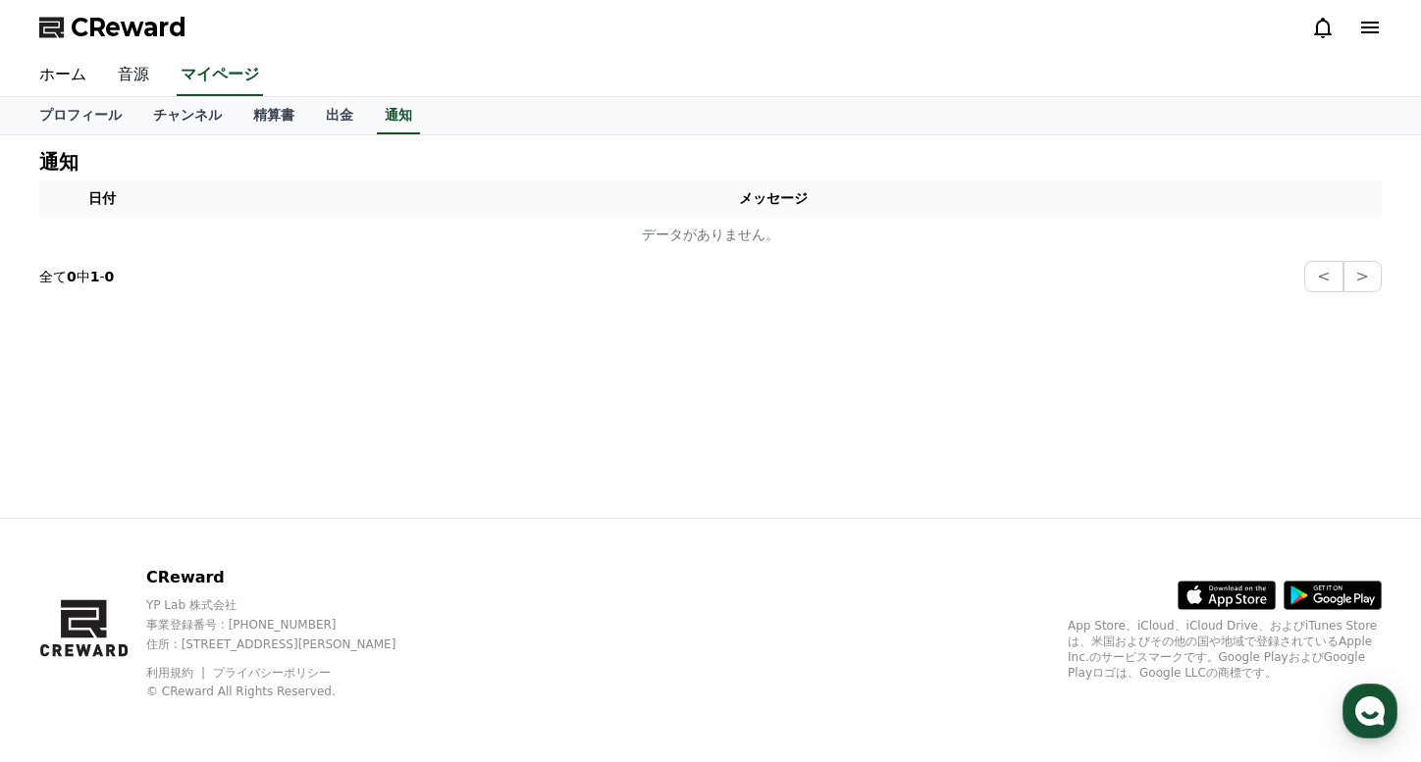
click at [154, 79] on link "音源" at bounding box center [133, 75] width 63 height 41
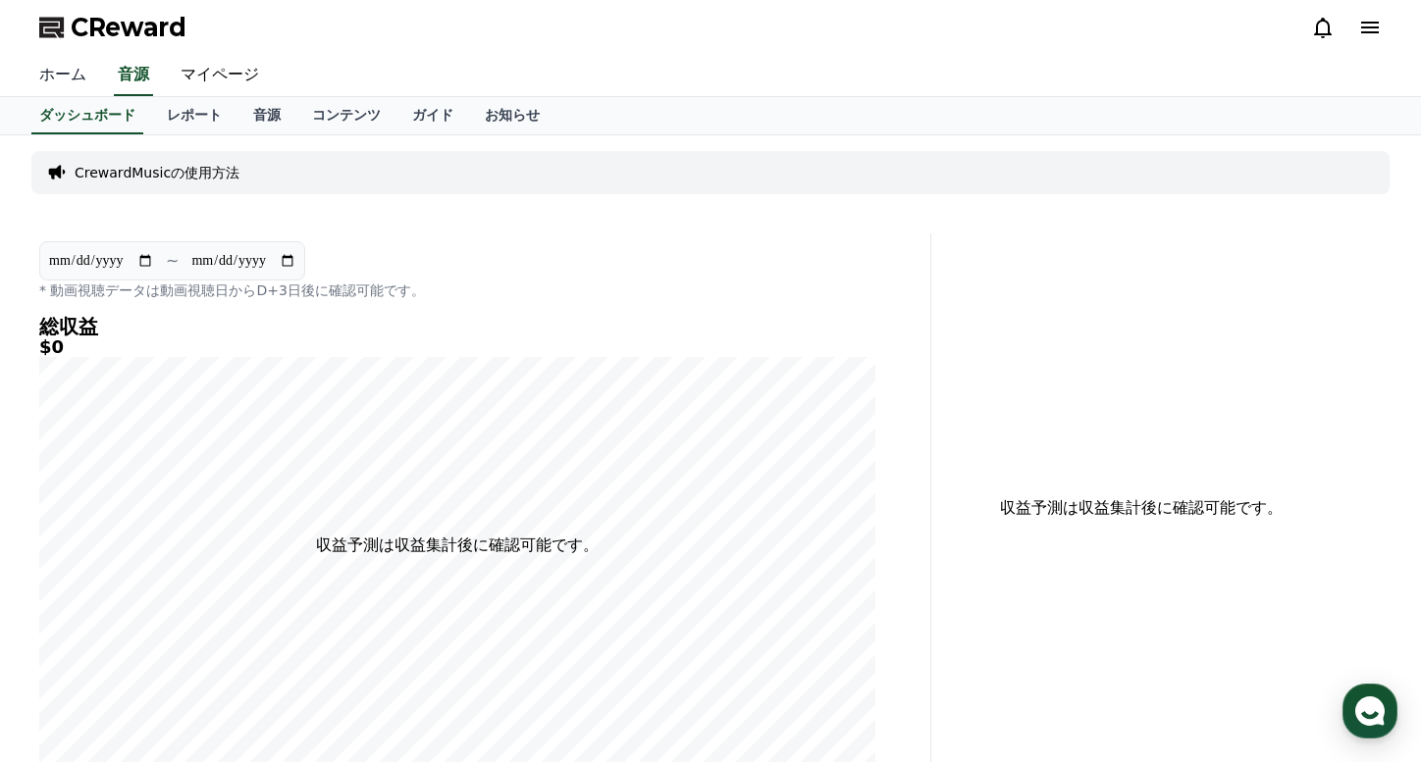
click at [67, 78] on link "ホーム" at bounding box center [63, 75] width 78 height 41
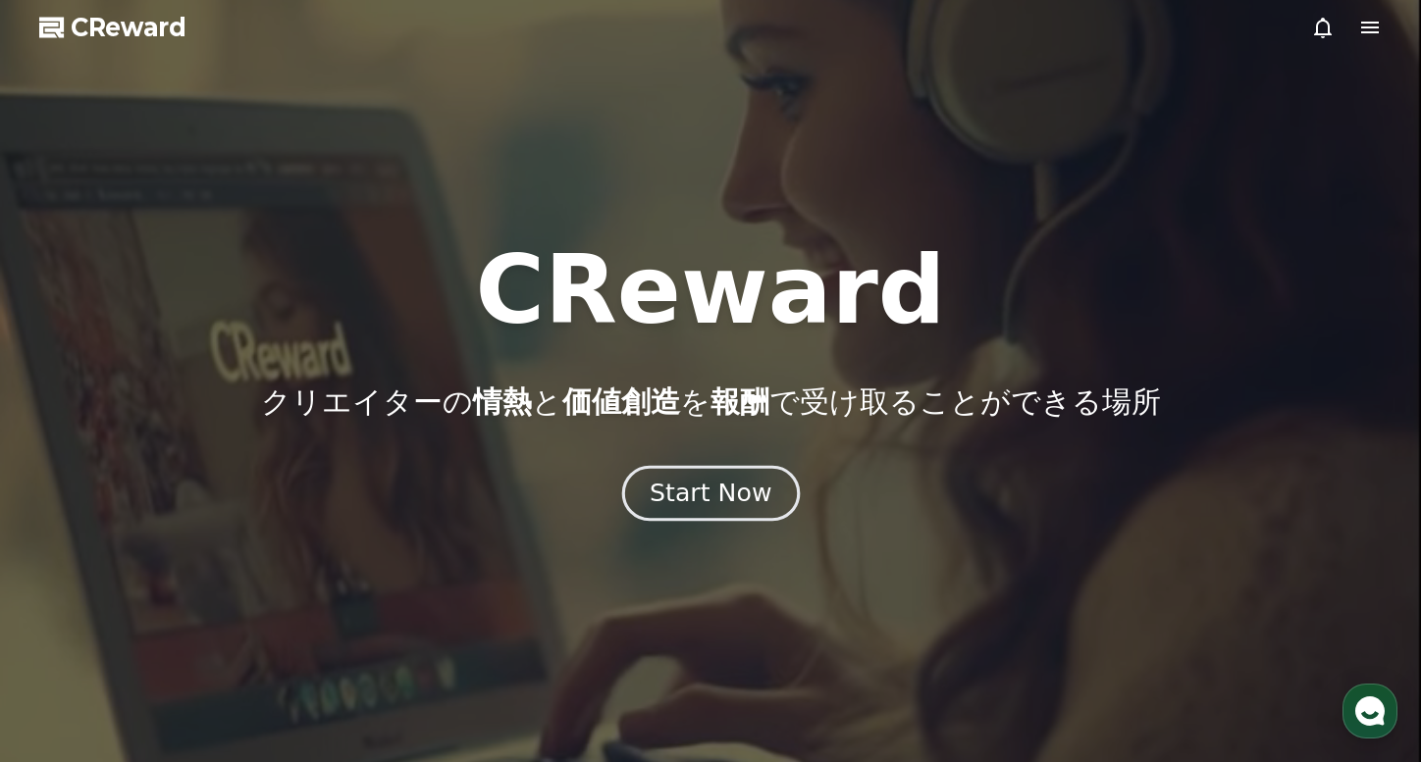
click at [700, 511] on button "Start Now" at bounding box center [710, 493] width 178 height 56
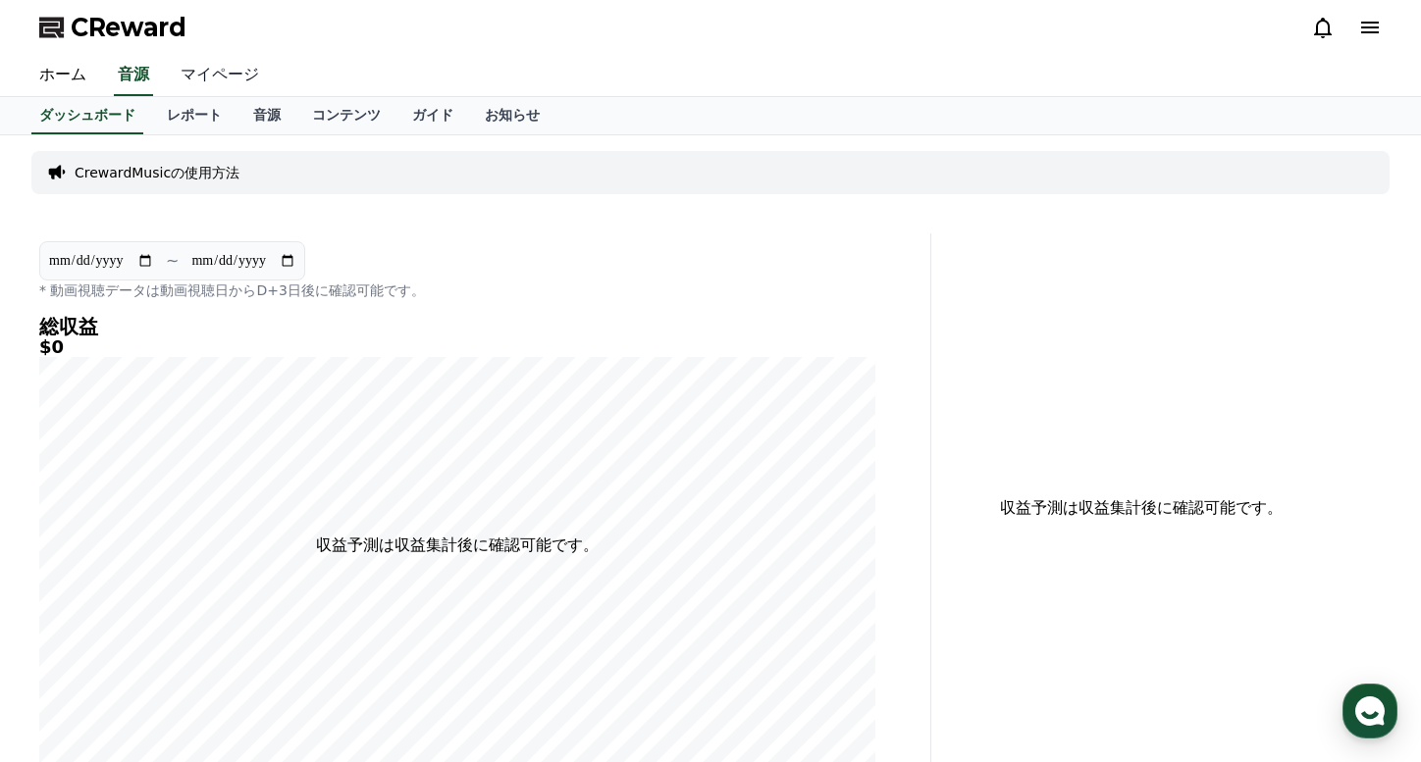
click at [226, 63] on link "マイページ" at bounding box center [220, 75] width 110 height 41
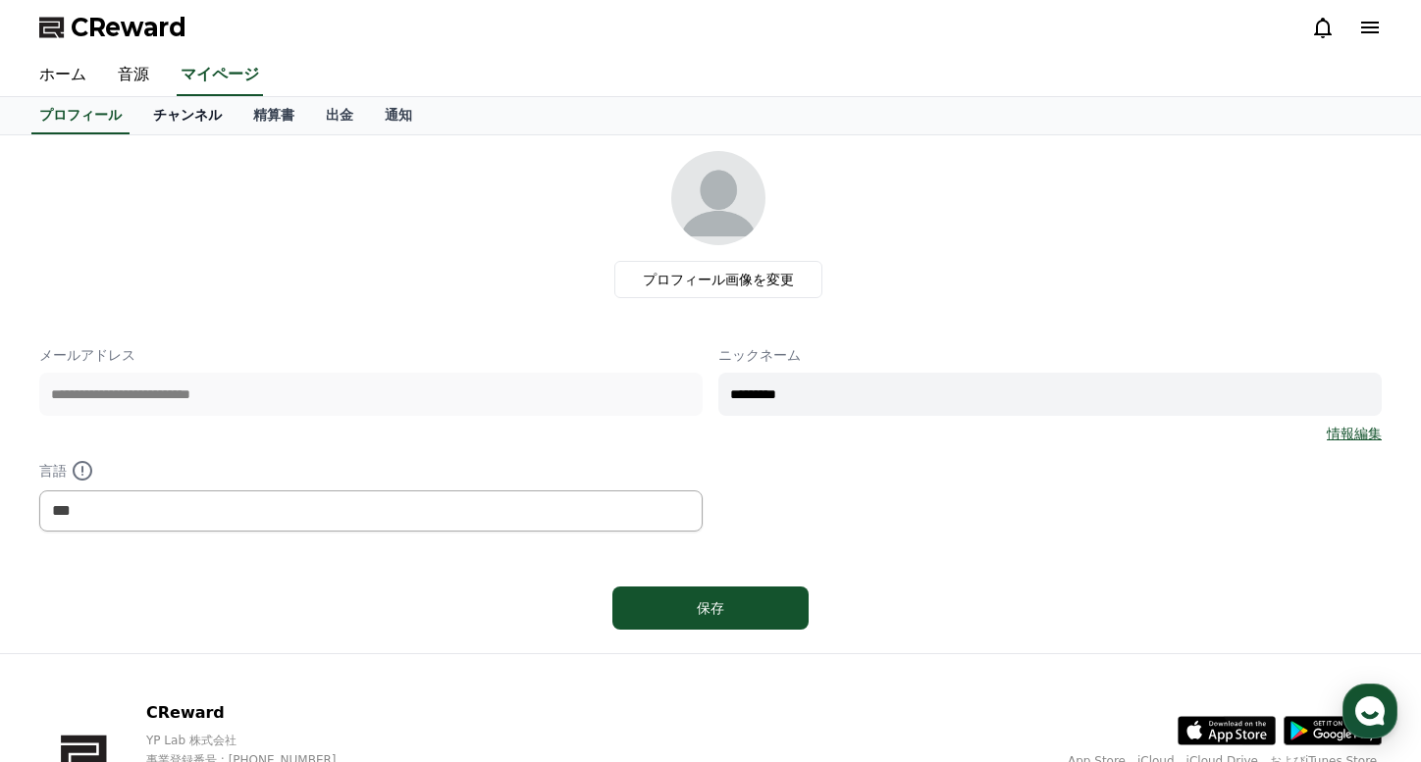
click at [204, 119] on link "チャンネル" at bounding box center [187, 115] width 100 height 37
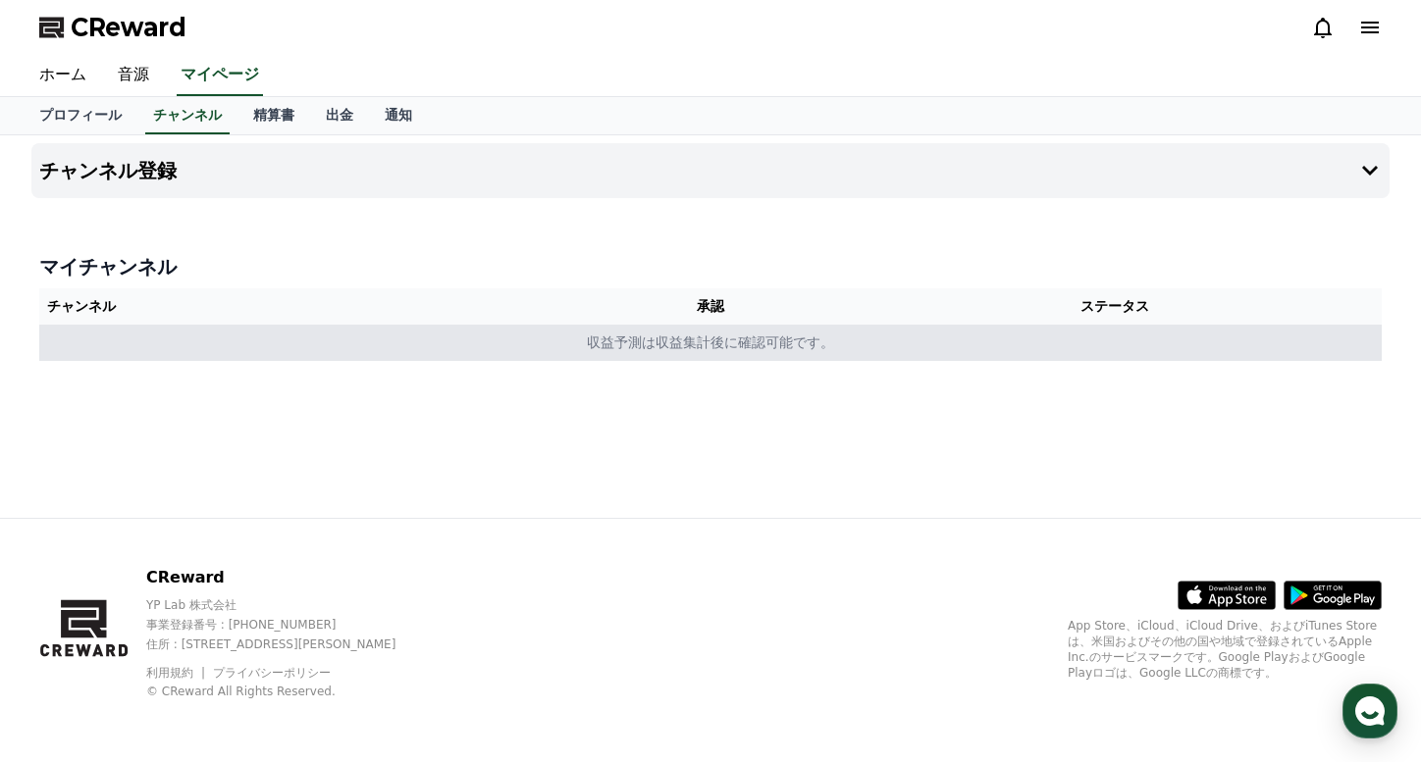
click at [607, 330] on td "収益予測は収益集計後に確認可能です。" at bounding box center [710, 343] width 1342 height 36
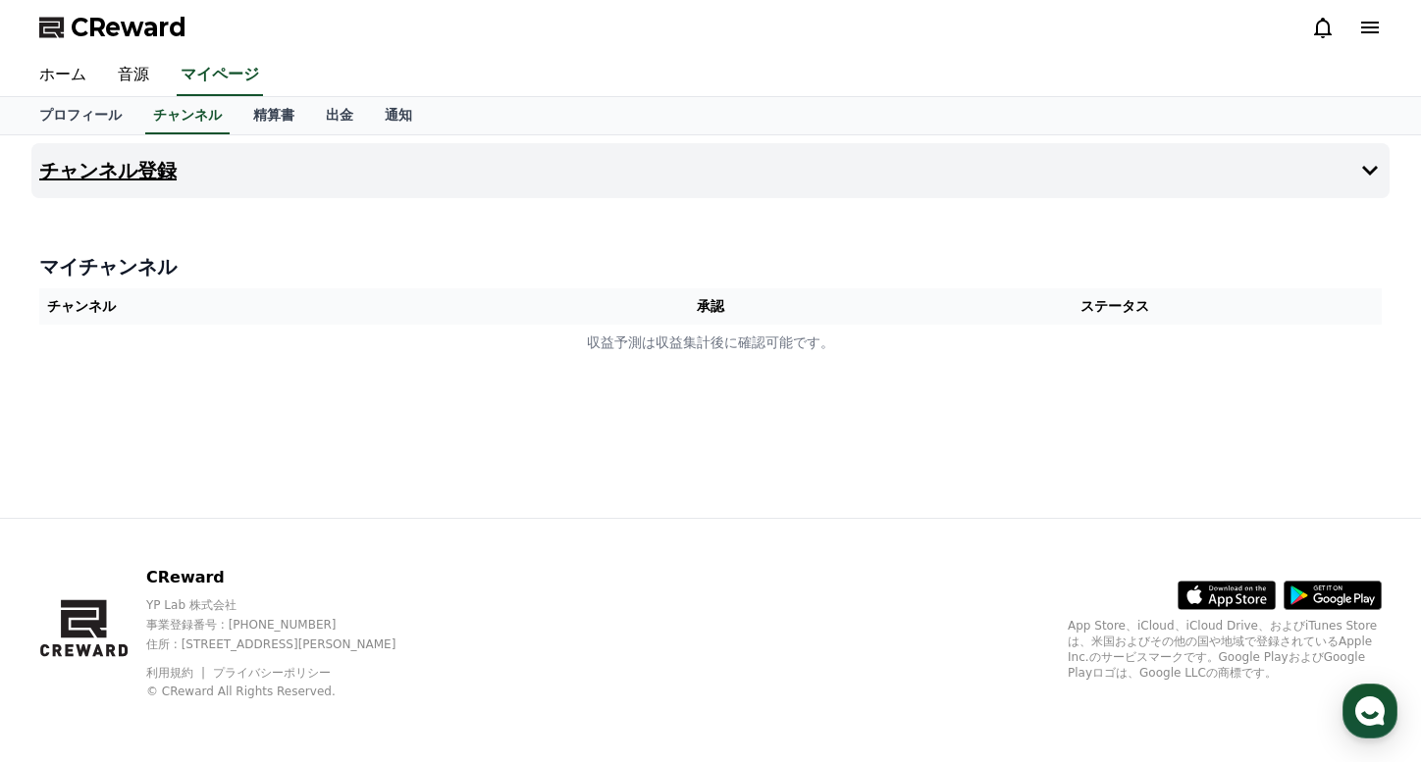
click at [595, 196] on button "チャンネル登録" at bounding box center [710, 170] width 1358 height 55
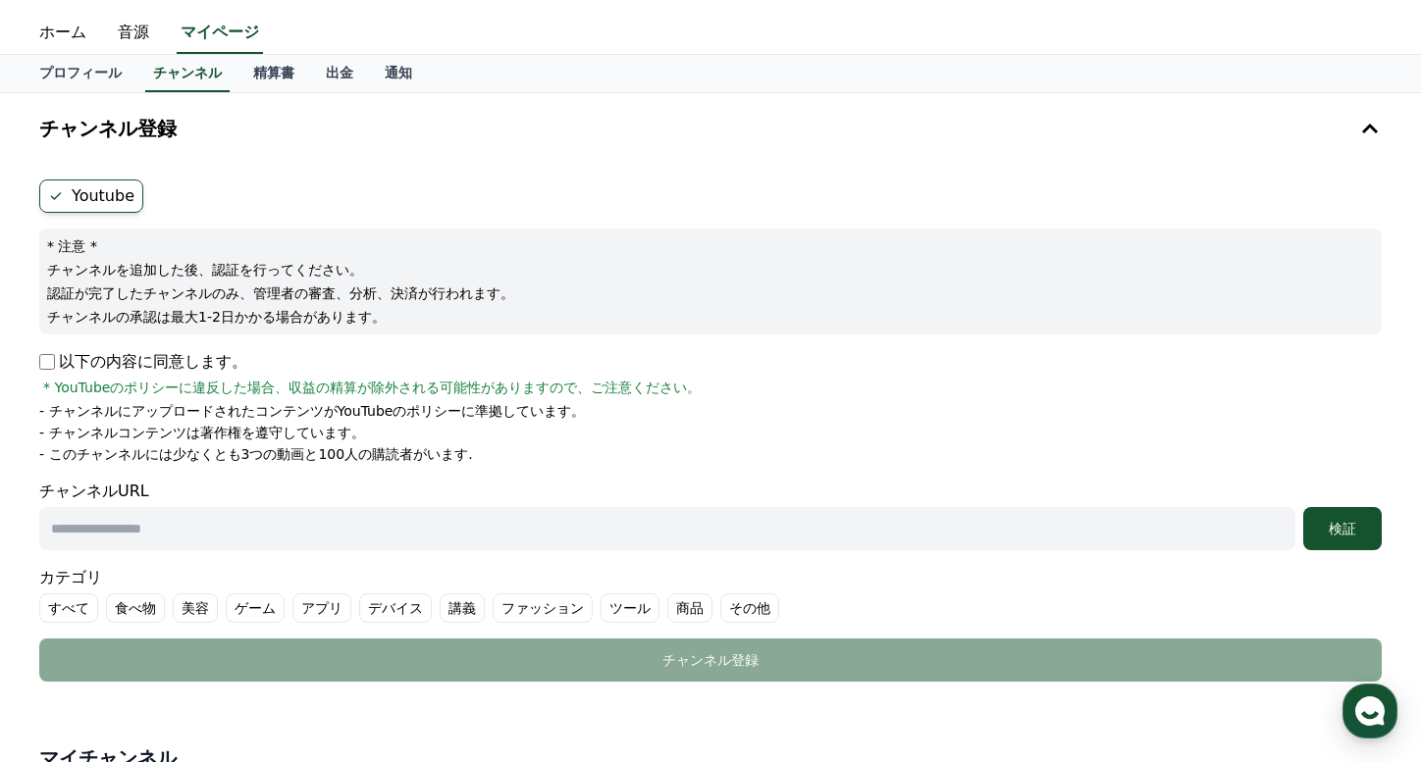
scroll to position [93, 0]
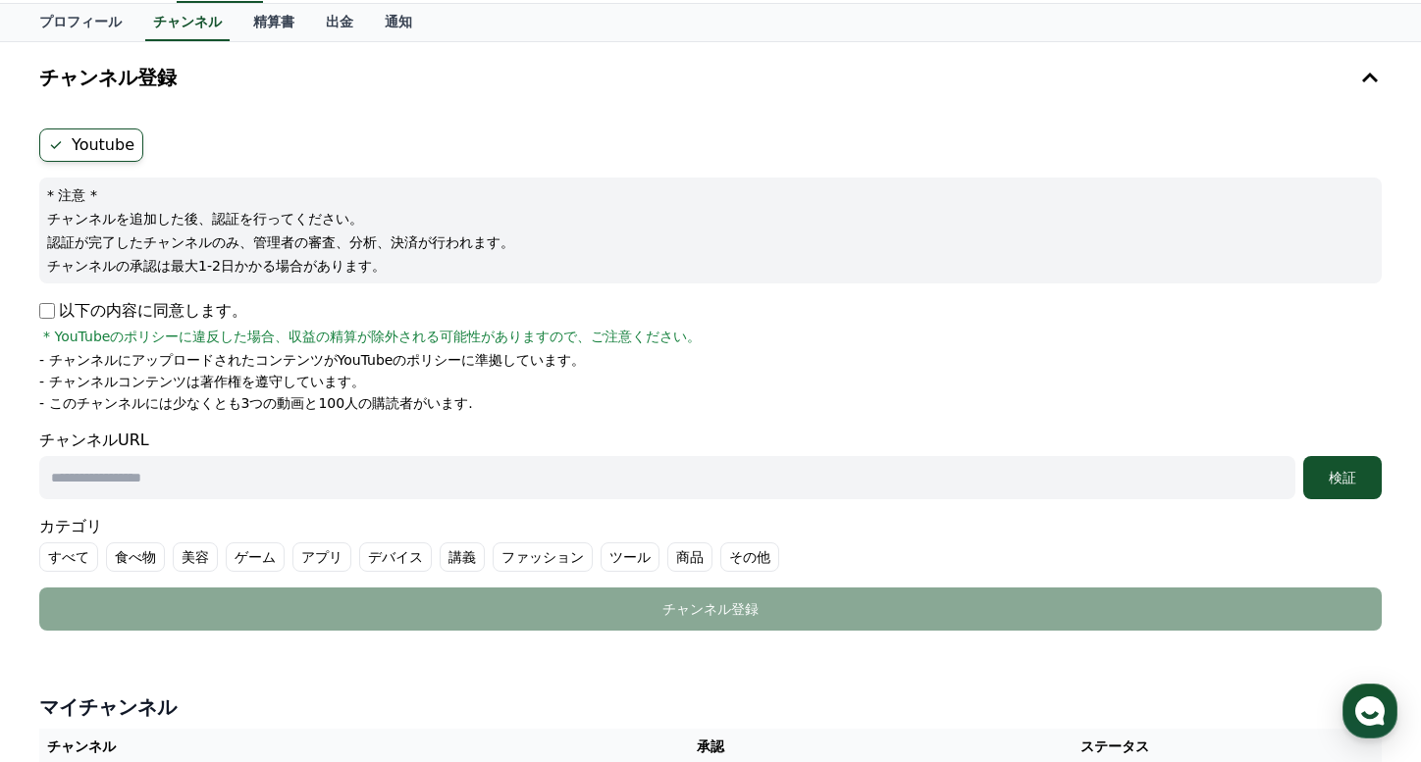
click at [166, 309] on p "以下の内容に同意します。" at bounding box center [143, 311] width 208 height 24
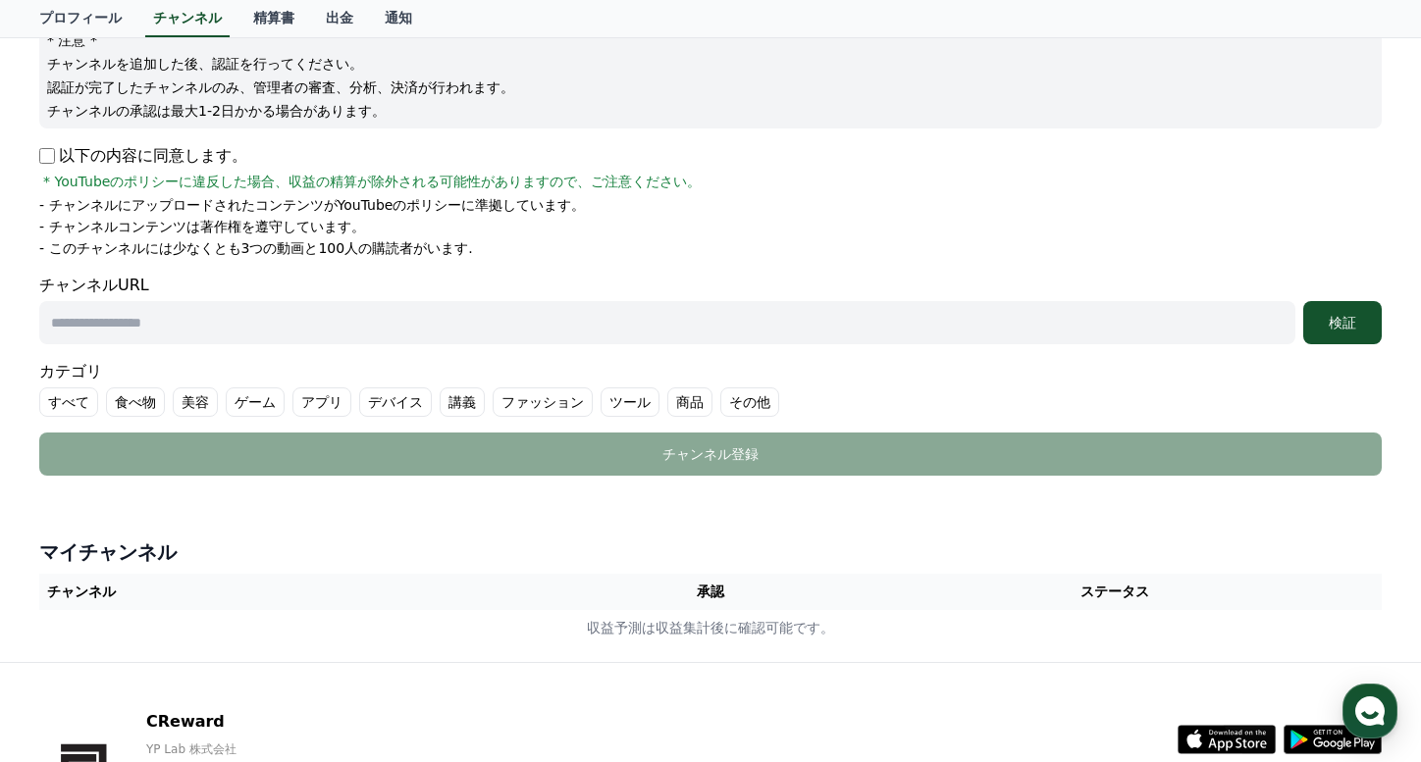
scroll to position [281, 0]
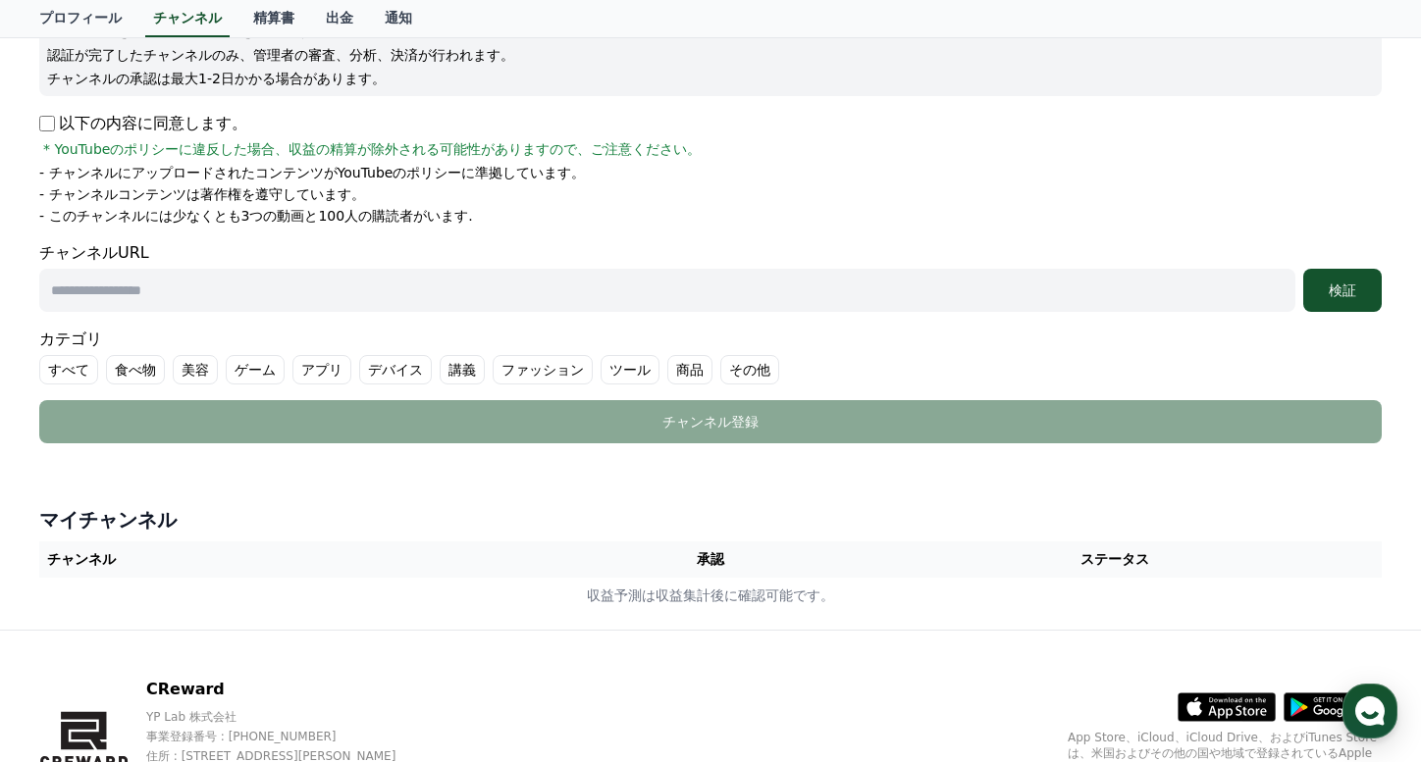
click at [345, 300] on input "text" at bounding box center [667, 290] width 1256 height 43
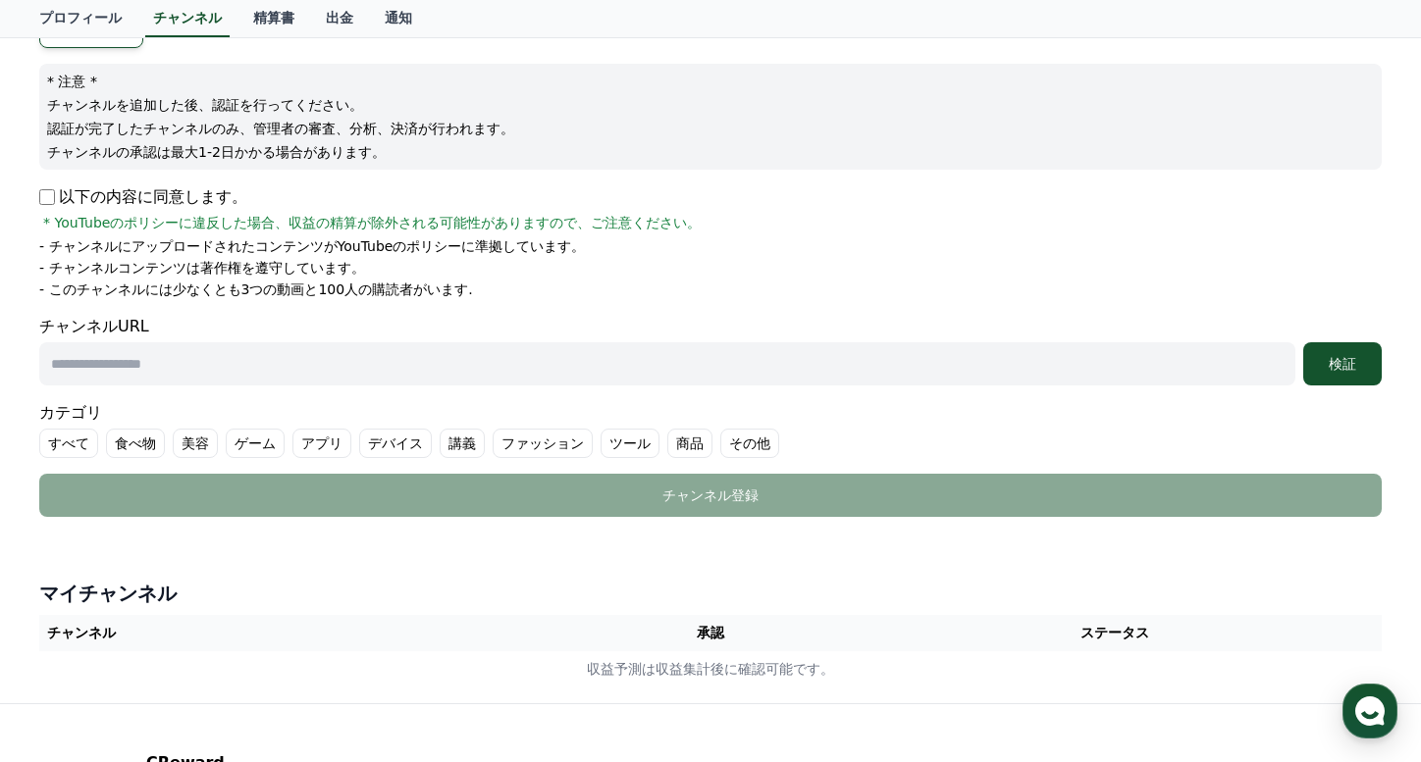
scroll to position [208, 0]
paste input "**********"
drag, startPoint x: 451, startPoint y: 361, endPoint x: 752, endPoint y: 373, distance: 300.5
click at [751, 373] on input "**********" at bounding box center [667, 362] width 1256 height 43
type input "**********"
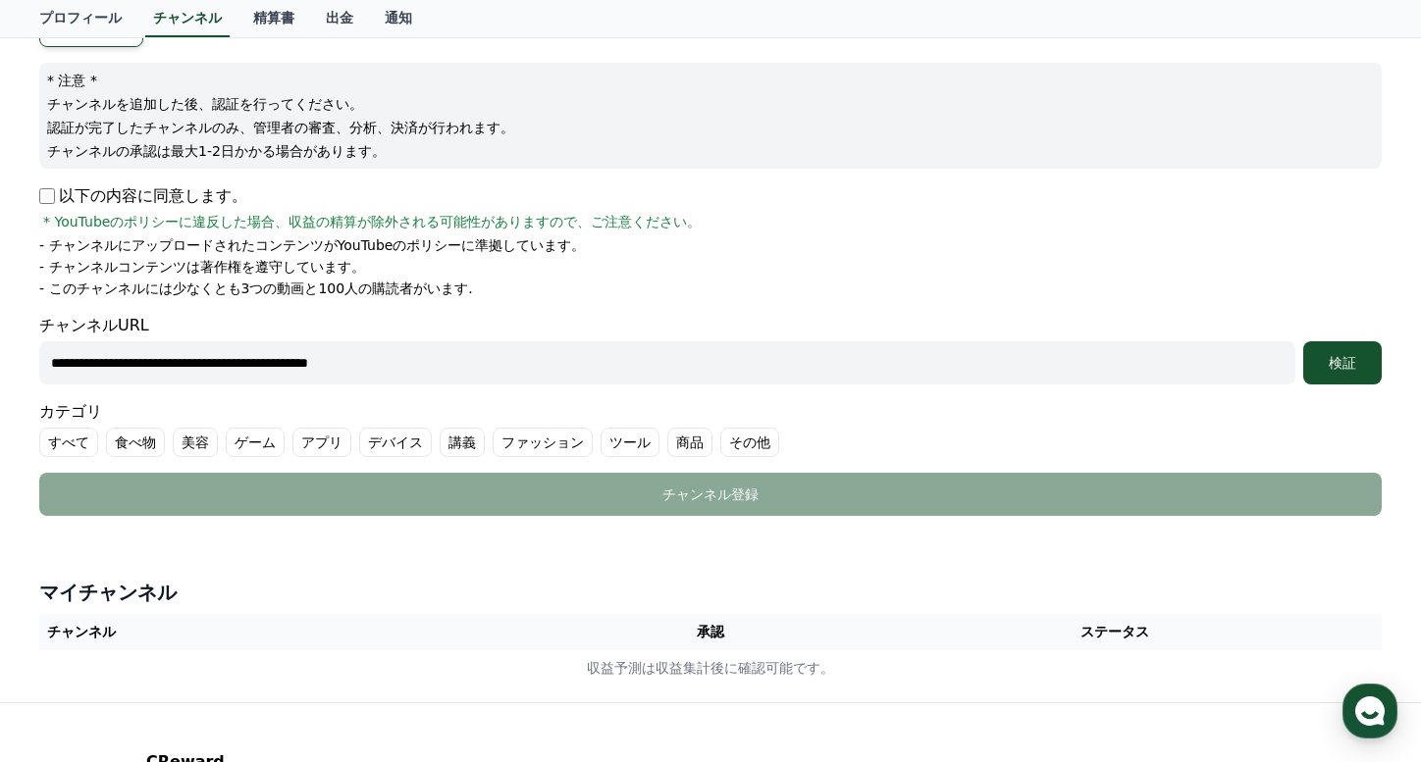
click at [631, 401] on div "カテゴリ すべて 食べ物 美容 ゲーム アプリ デバイス 講義 ファッション ツール 商品 その他" at bounding box center [710, 428] width 1342 height 57
click at [1331, 364] on div "検証" at bounding box center [1342, 363] width 63 height 20
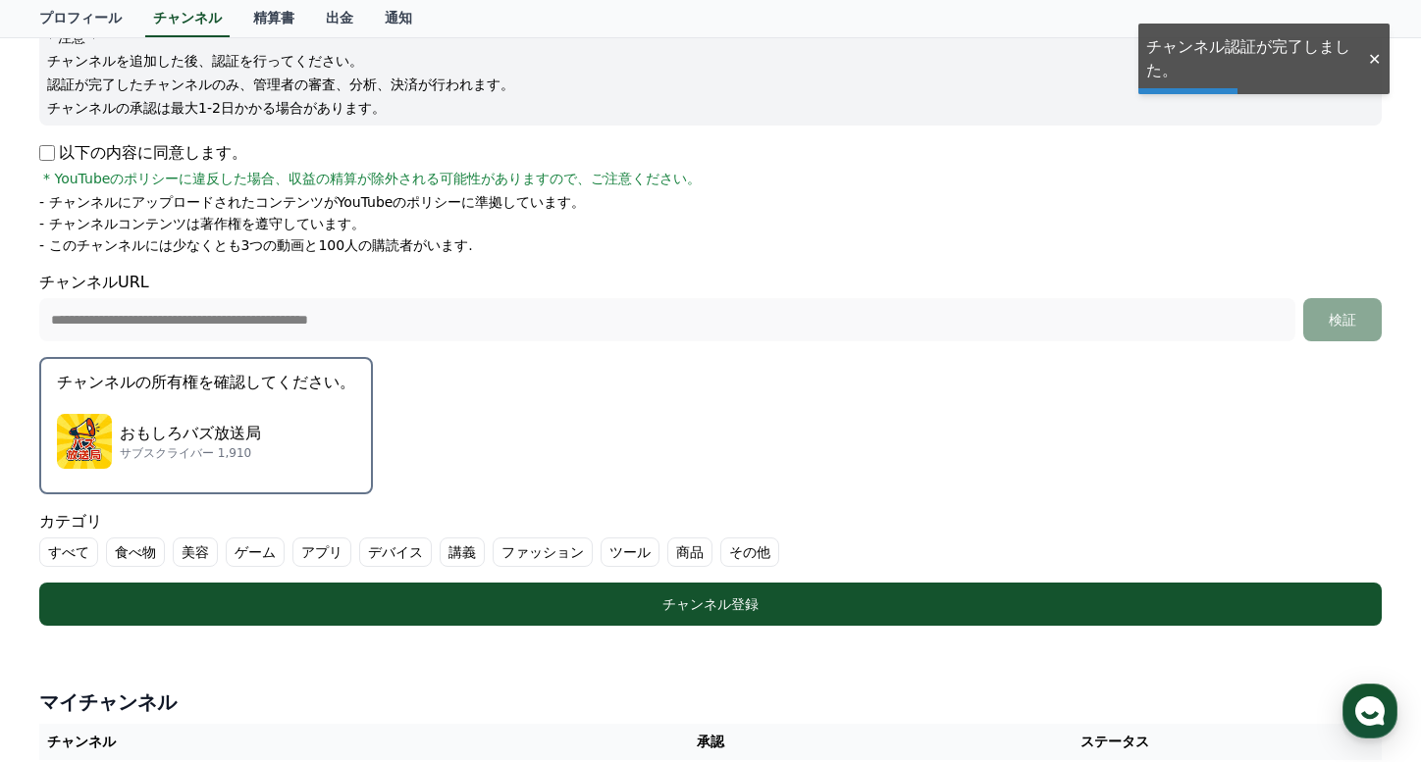
scroll to position [294, 0]
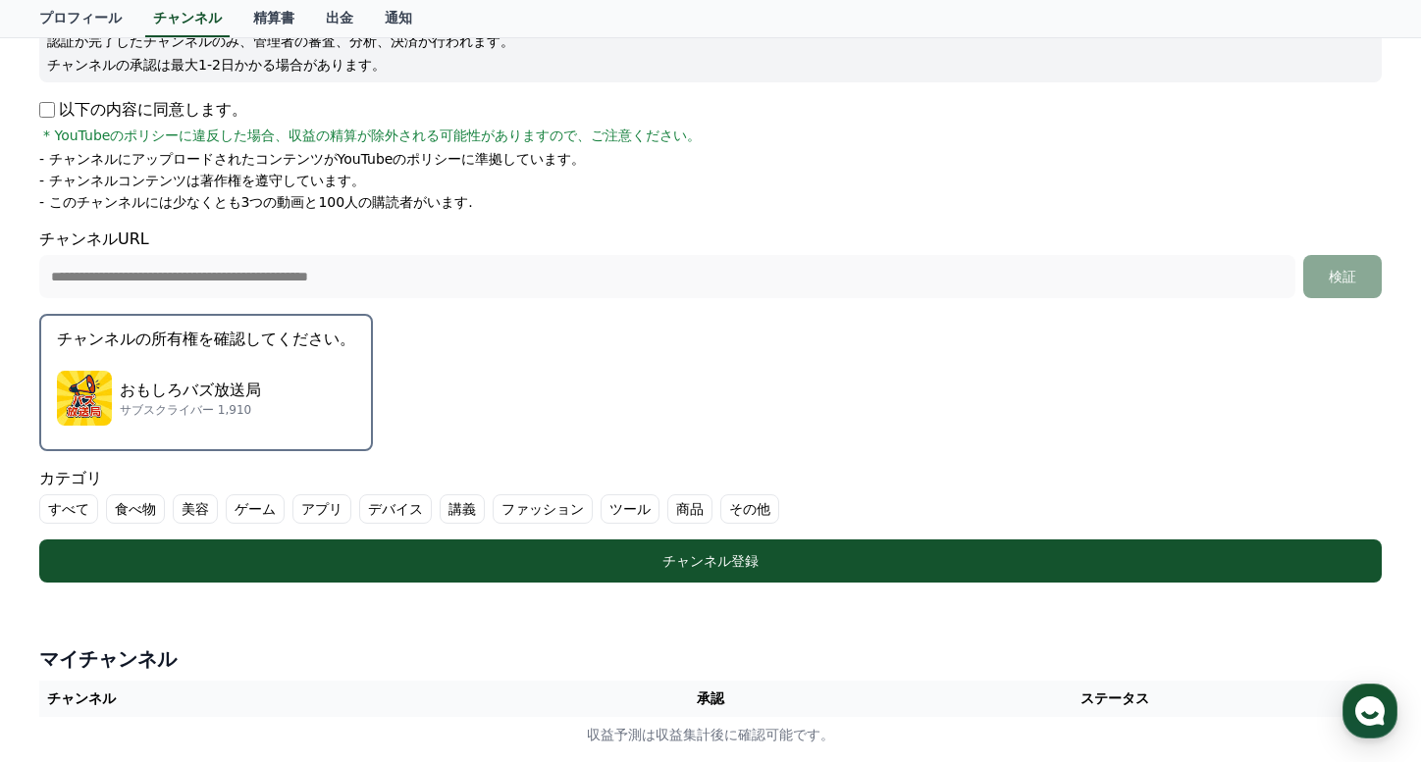
click at [274, 339] on p "チャンネルの所有権を確認してください。" at bounding box center [206, 340] width 298 height 24
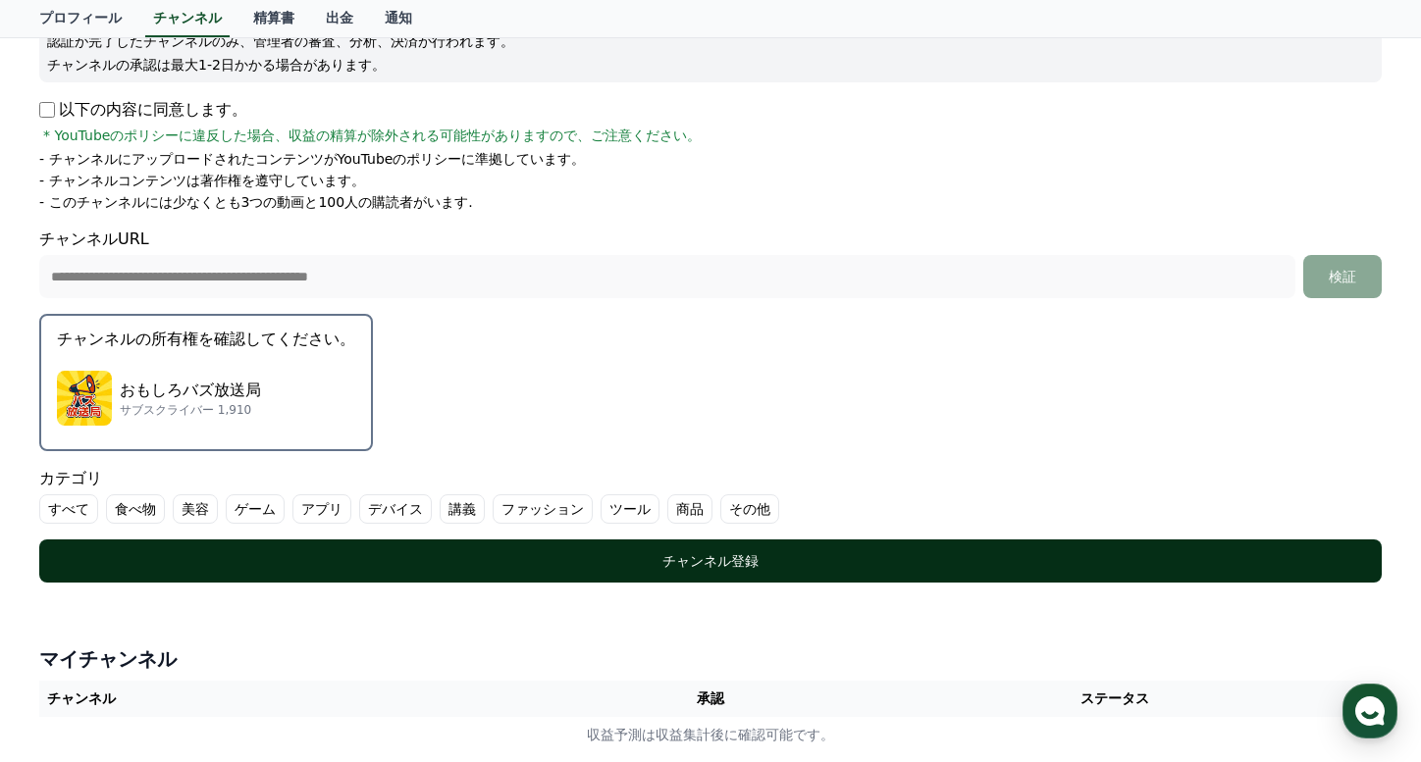
click at [526, 570] on div "チャンネル登録" at bounding box center [710, 561] width 1264 height 20
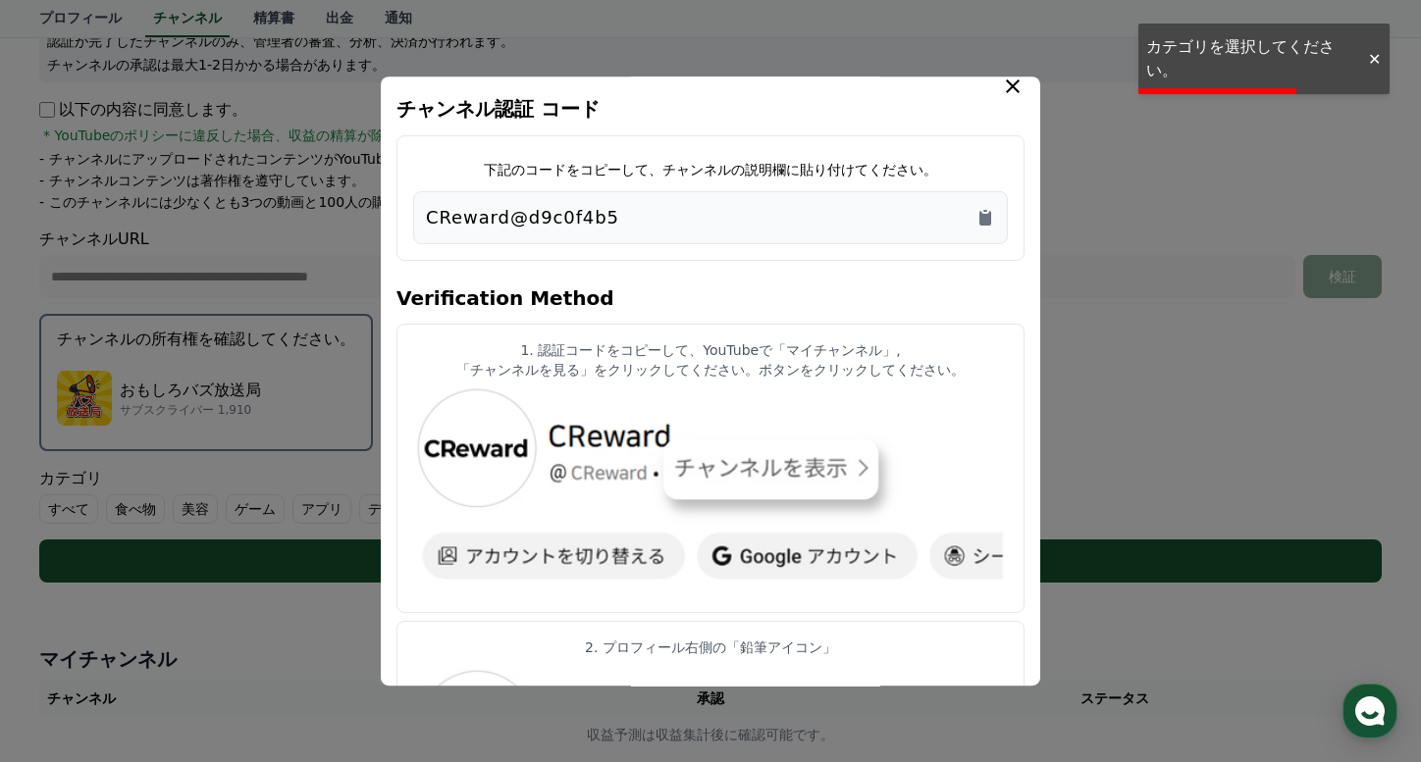
scroll to position [25, 0]
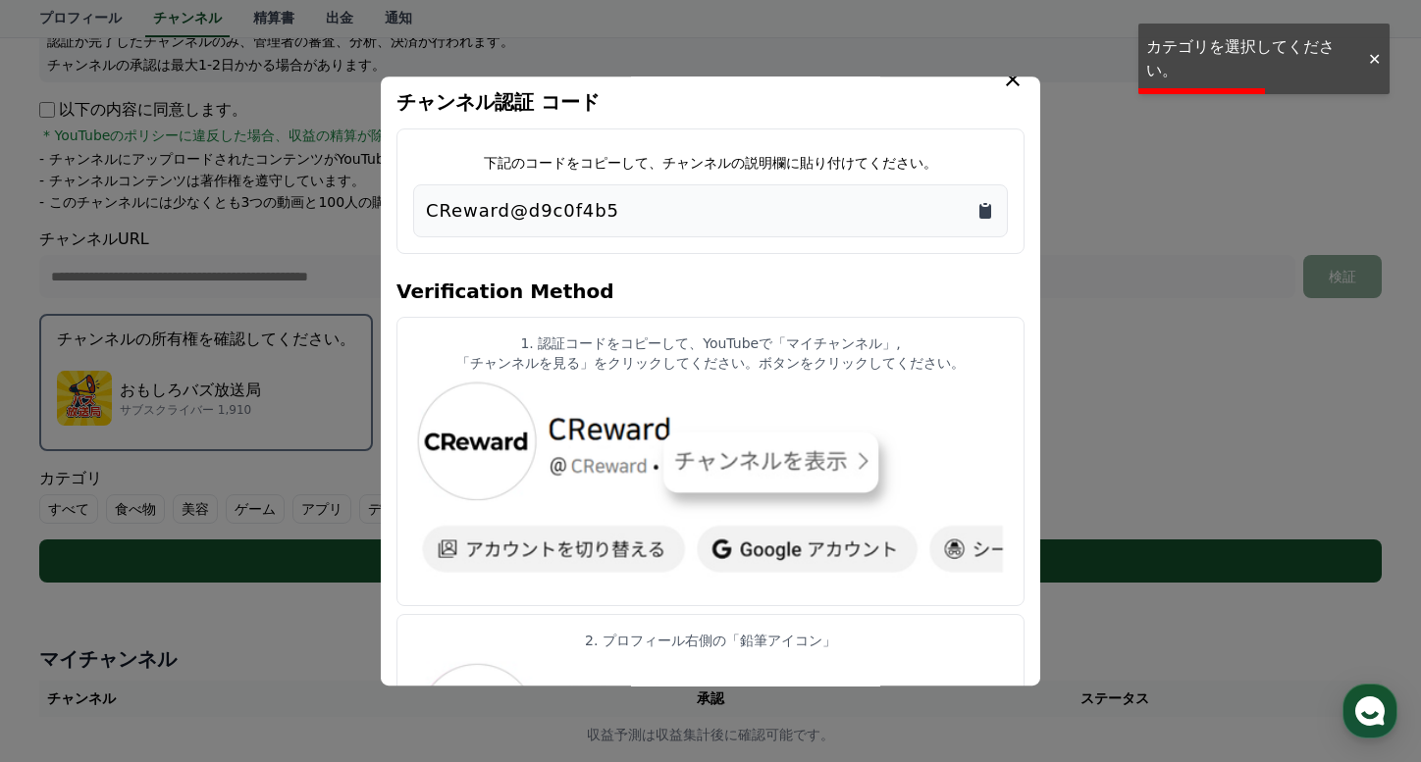
click at [984, 207] on icon "Copy to clipboard" at bounding box center [985, 211] width 12 height 15
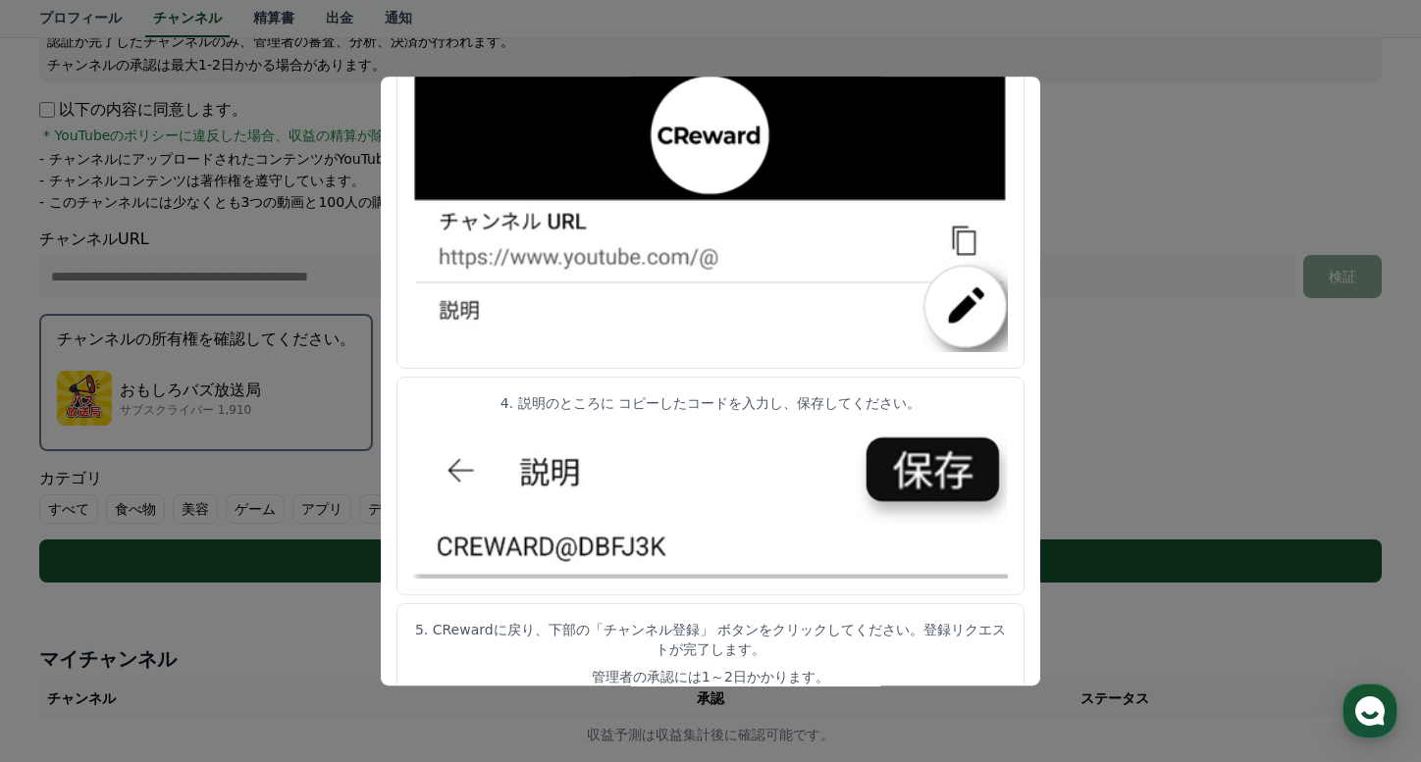
scroll to position [1006, 0]
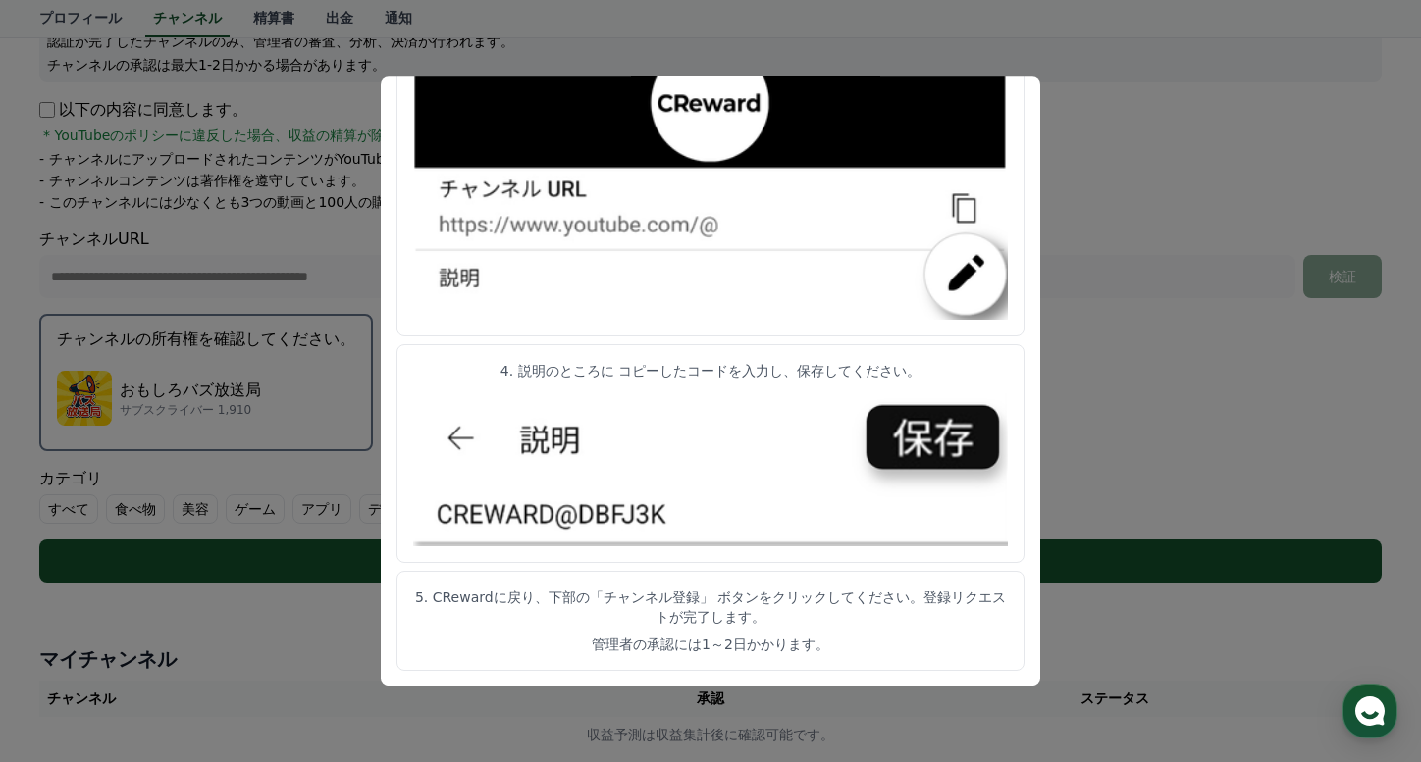
click at [1042, 319] on button "close modal" at bounding box center [710, 381] width 1421 height 762
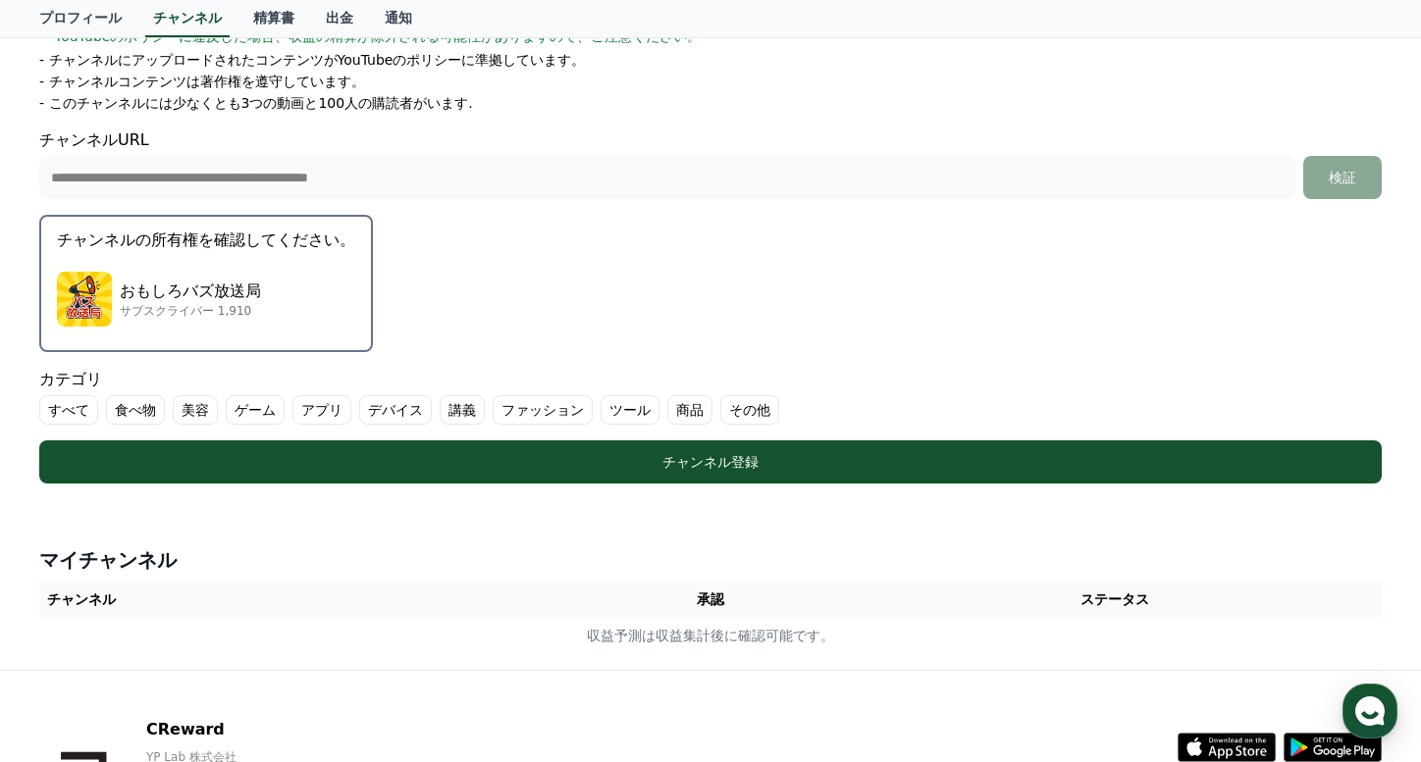
scroll to position [405, 0]
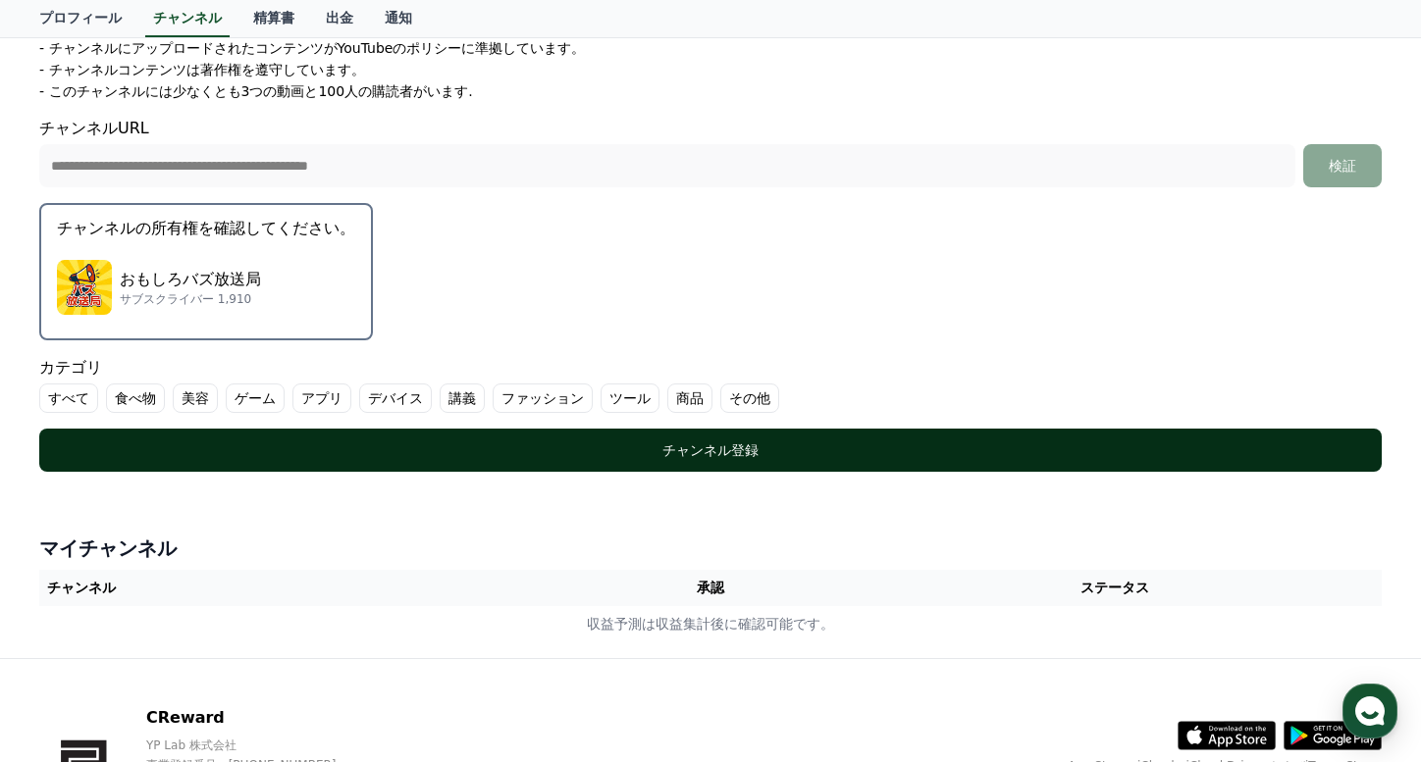
click at [922, 465] on button "チャンネル登録" at bounding box center [710, 450] width 1342 height 43
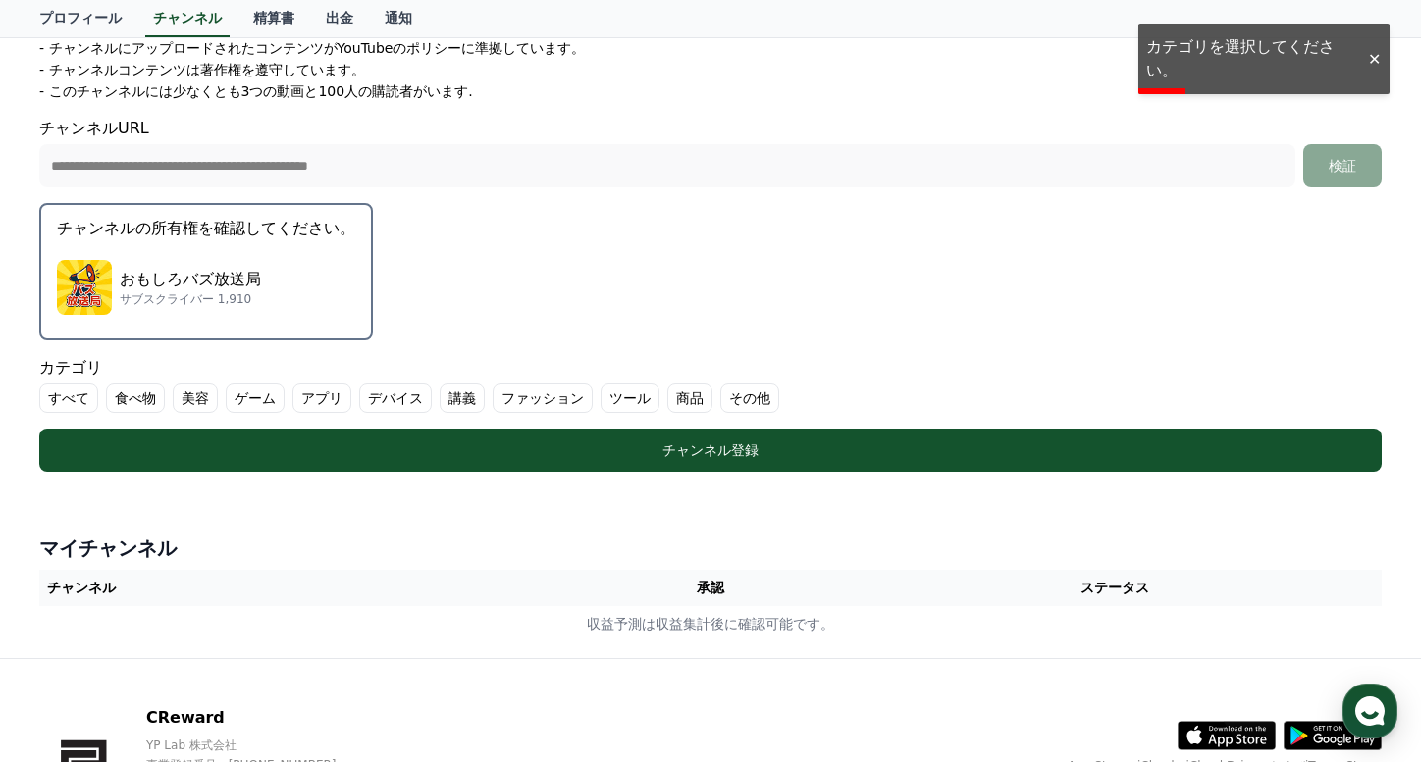
click at [737, 404] on label "その他" at bounding box center [749, 398] width 59 height 29
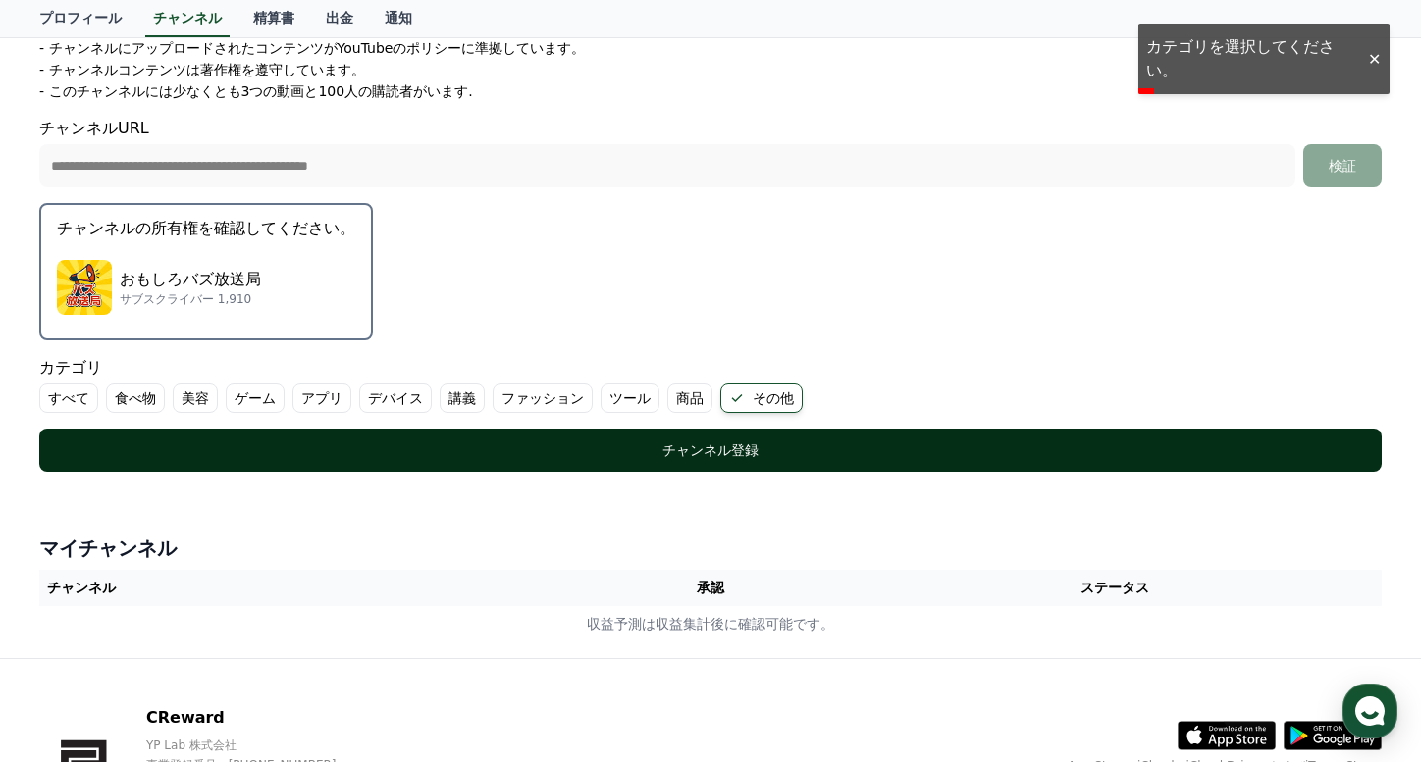
click at [715, 454] on div "チャンネル登録" at bounding box center [710, 451] width 1264 height 20
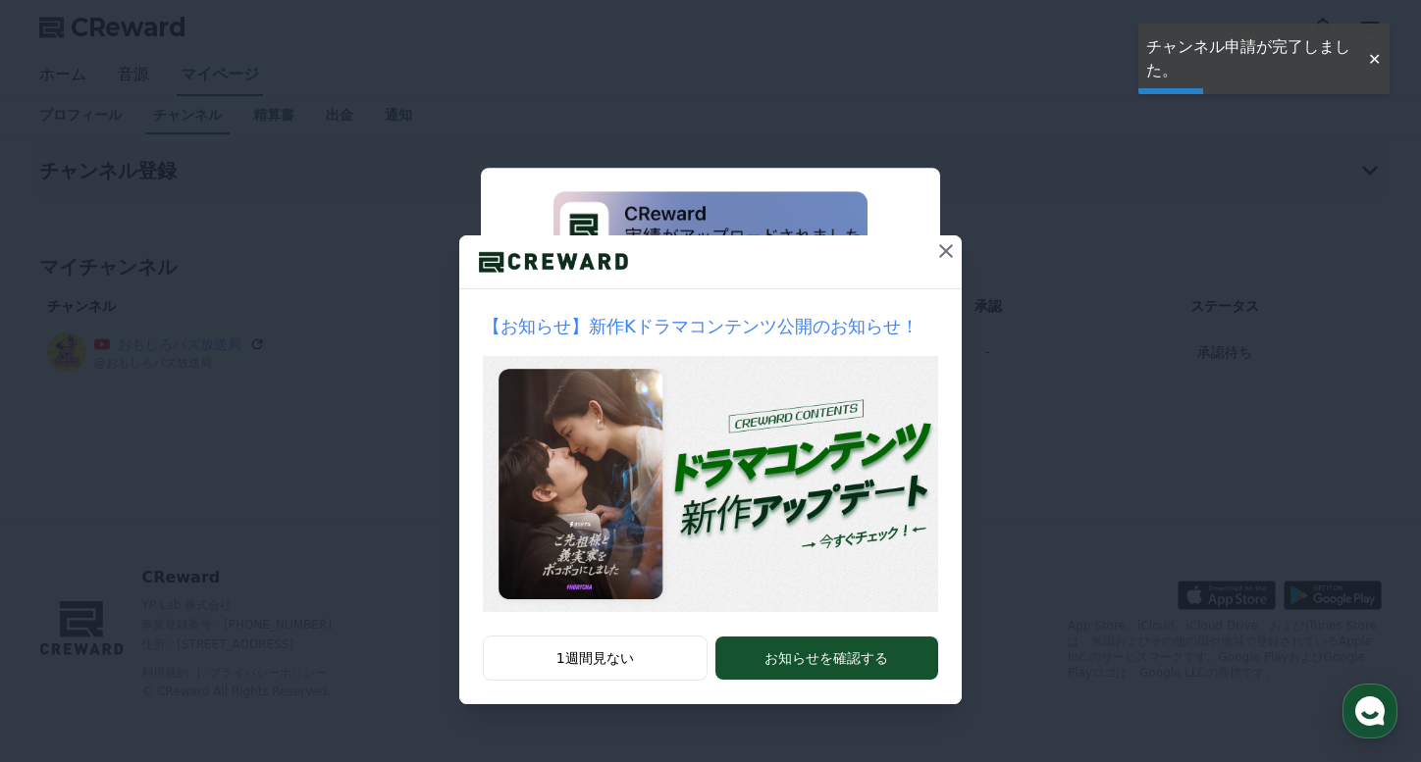
click at [952, 244] on icon at bounding box center [946, 251] width 24 height 24
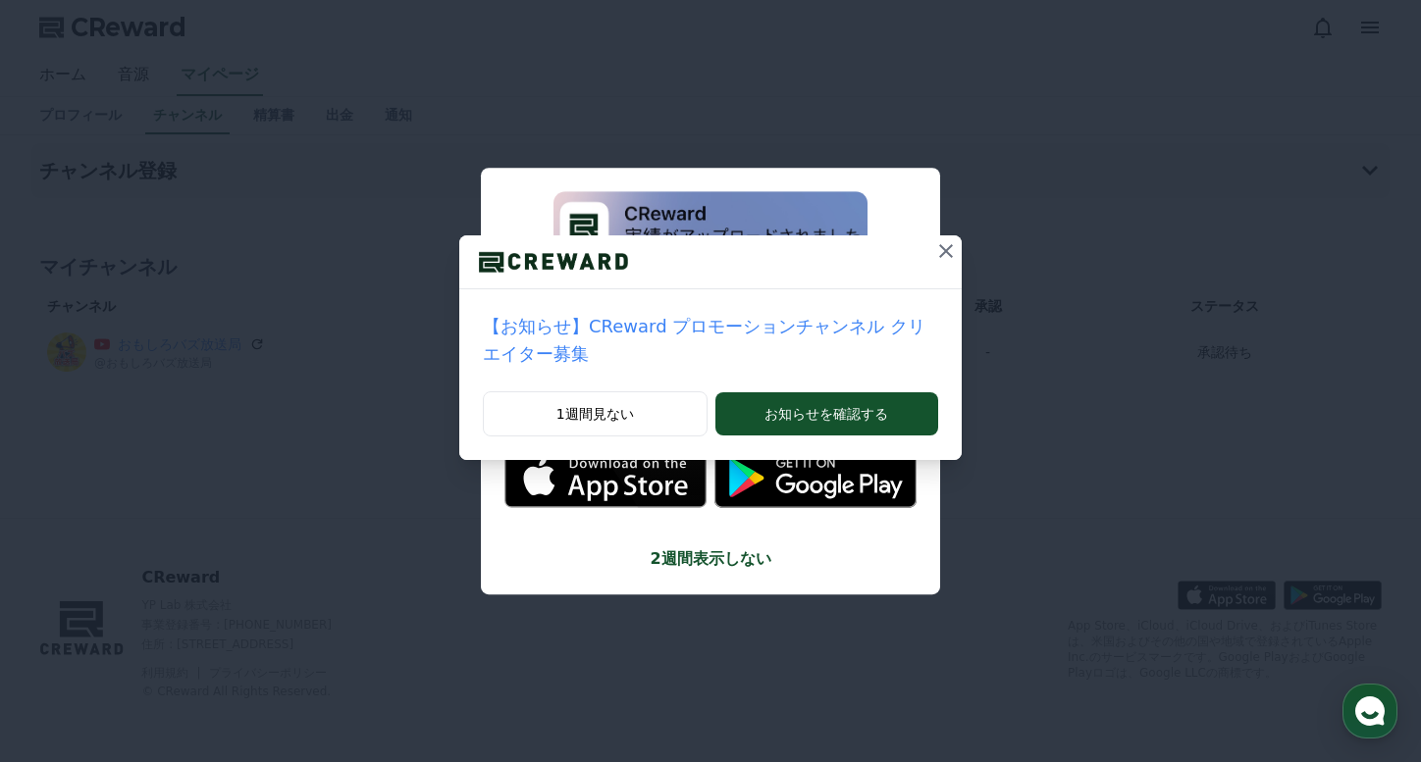
click at [946, 257] on icon at bounding box center [946, 251] width 24 height 24
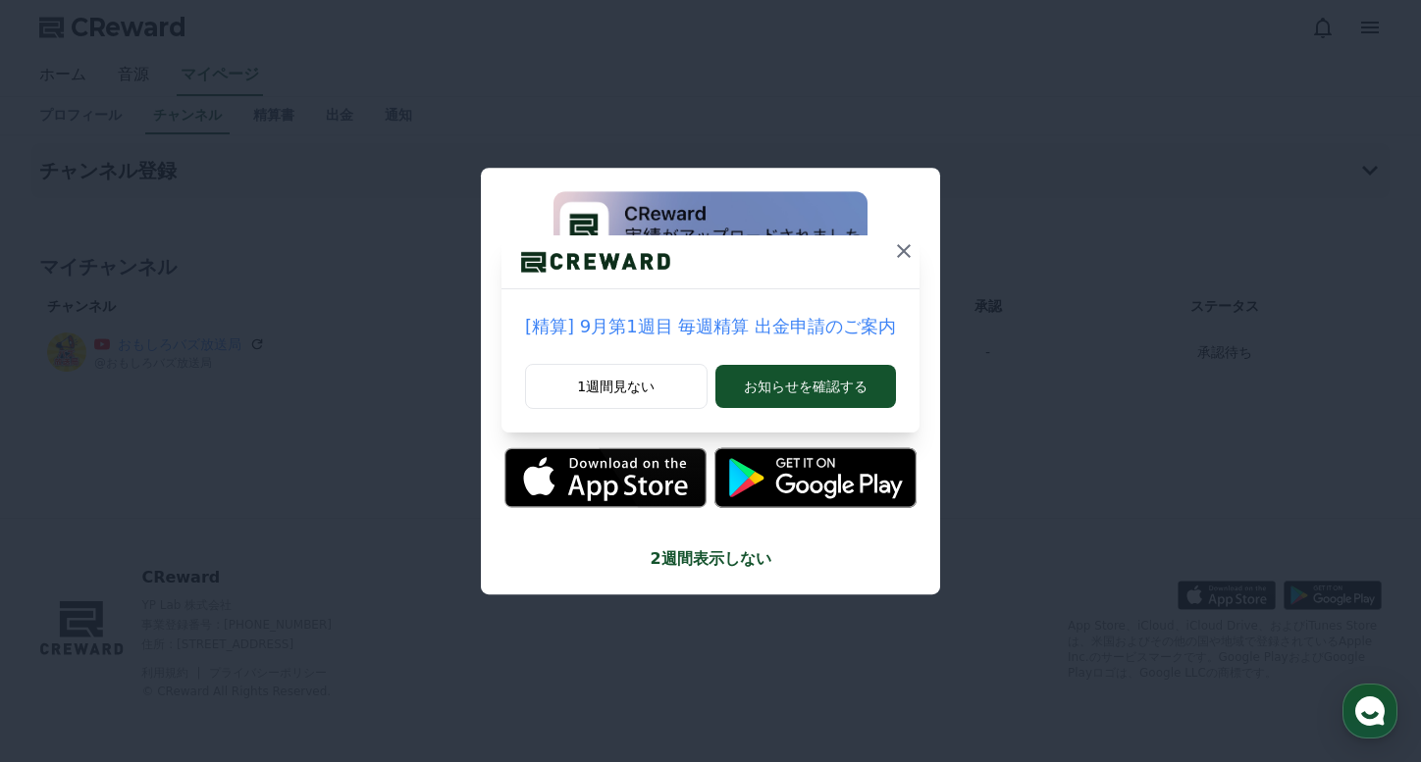
click at [897, 250] on icon at bounding box center [904, 251] width 24 height 24
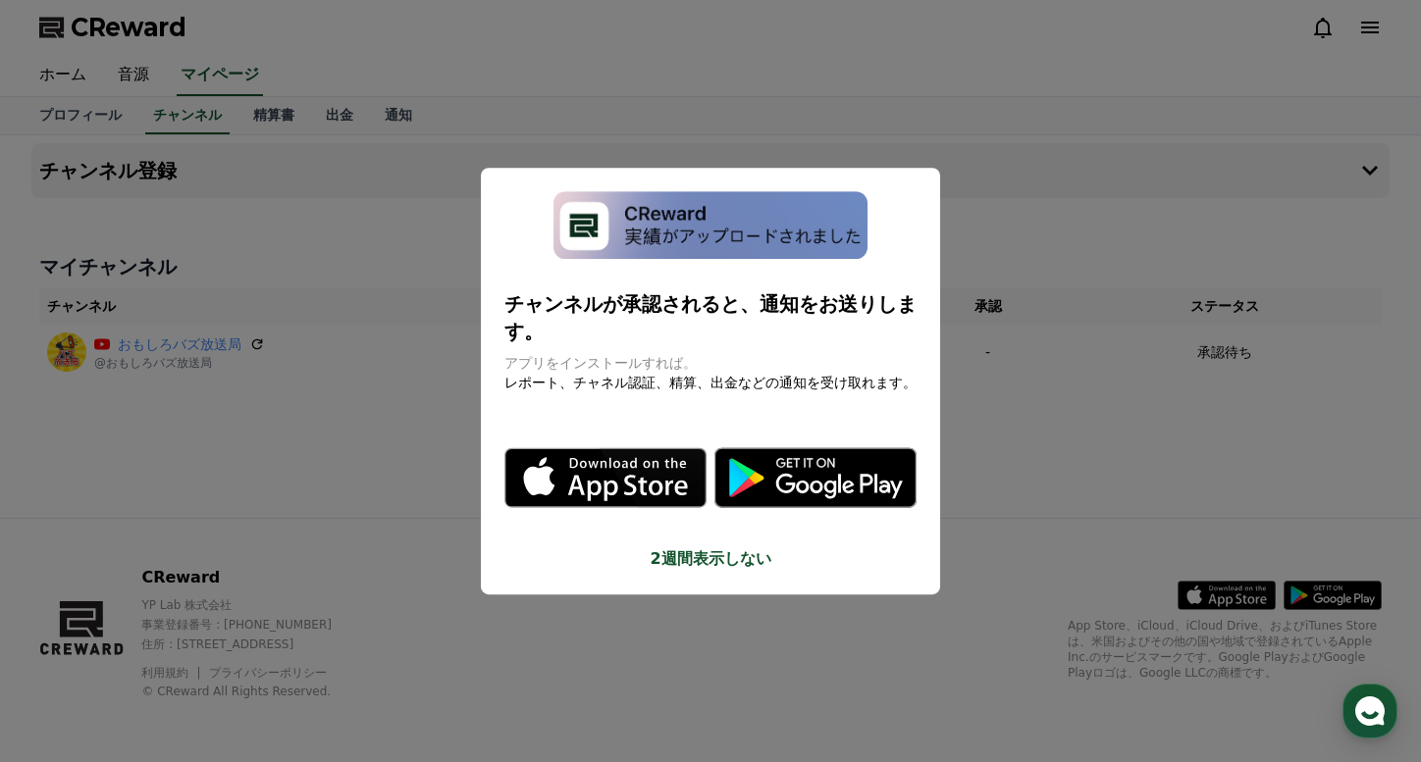
click at [963, 175] on button "close modal" at bounding box center [710, 381] width 1421 height 762
